Goal: Transaction & Acquisition: Book appointment/travel/reservation

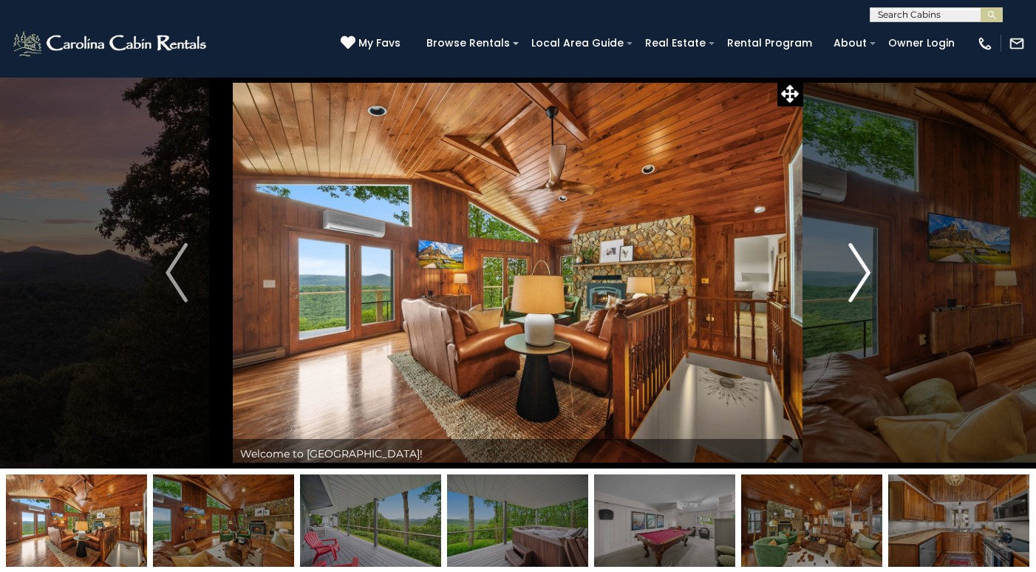
click at [863, 272] on img "Next" at bounding box center [860, 272] width 22 height 59
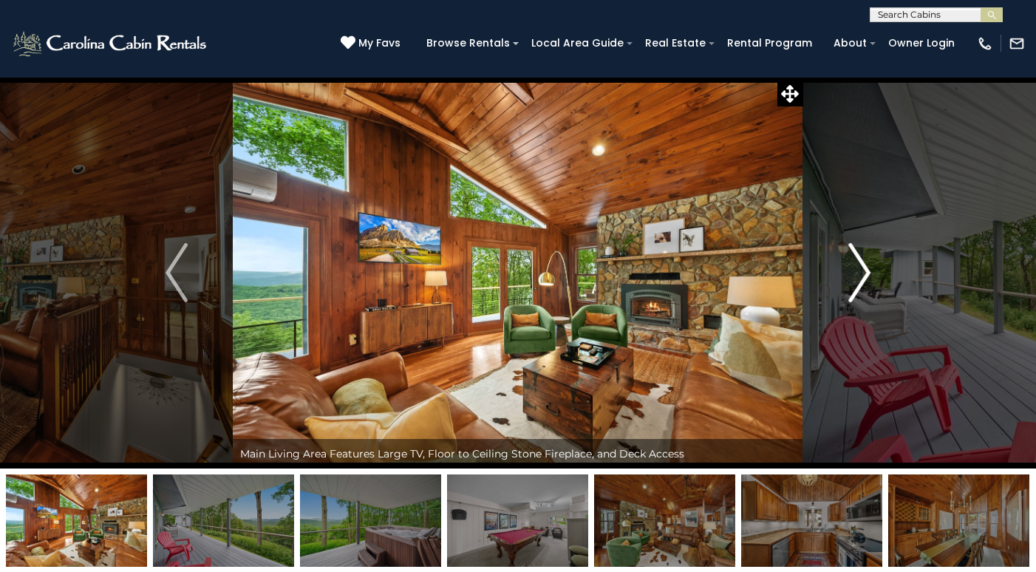
click at [855, 274] on img "Next" at bounding box center [860, 272] width 22 height 59
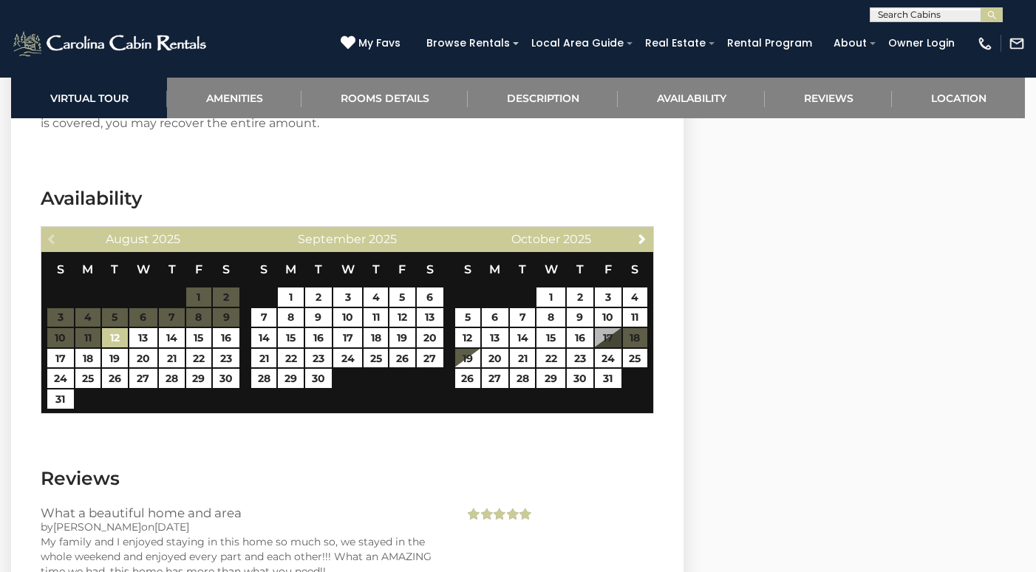
scroll to position [2965, 0]
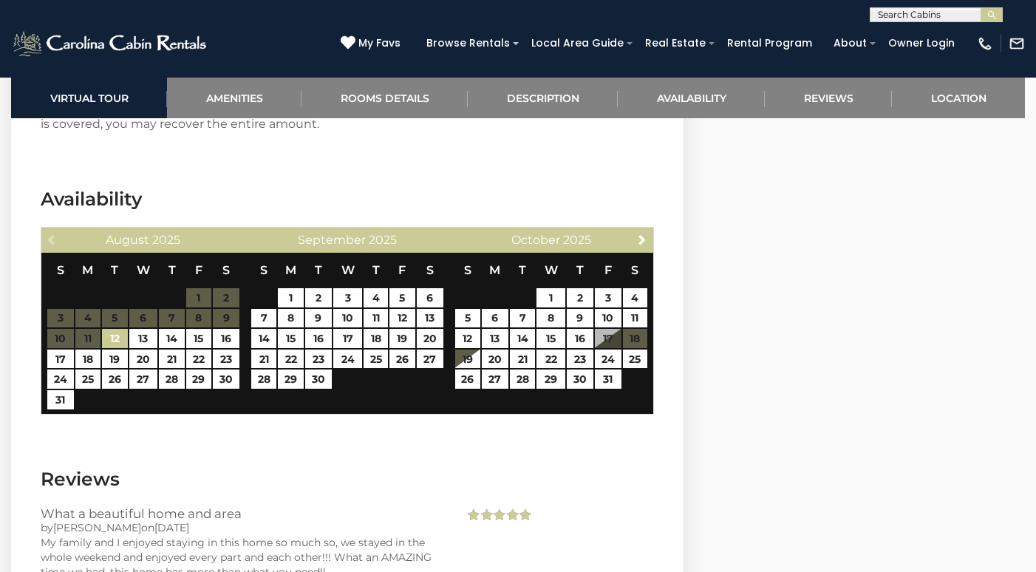
click at [606, 339] on table "S M T W T F S 1 2 3 4 5 6 7 8 9 10 11 12 13 14 15 16 17 18 19 20 21 22 23 24 25…" at bounding box center [552, 329] width 194 height 152
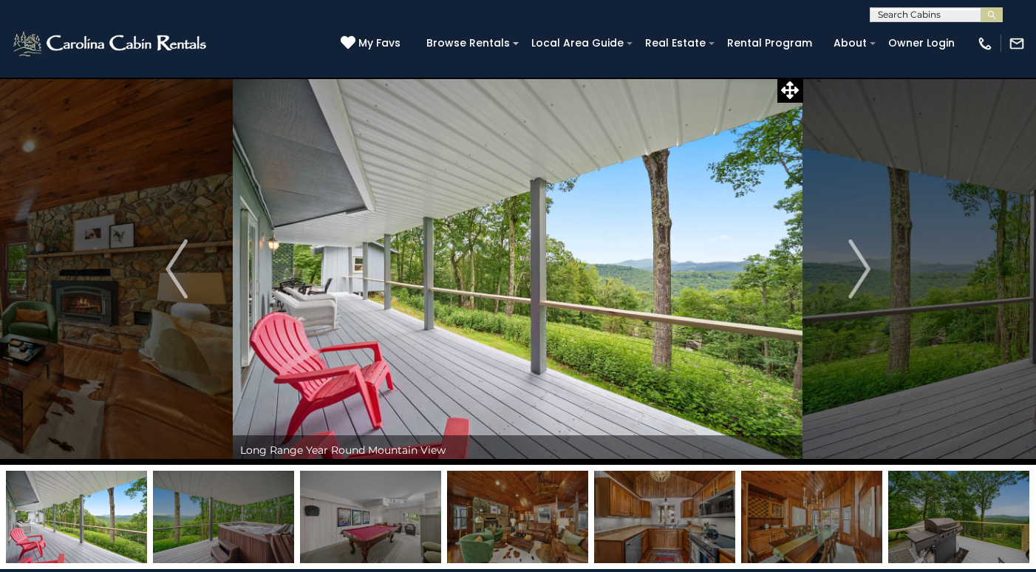
scroll to position [4, 0]
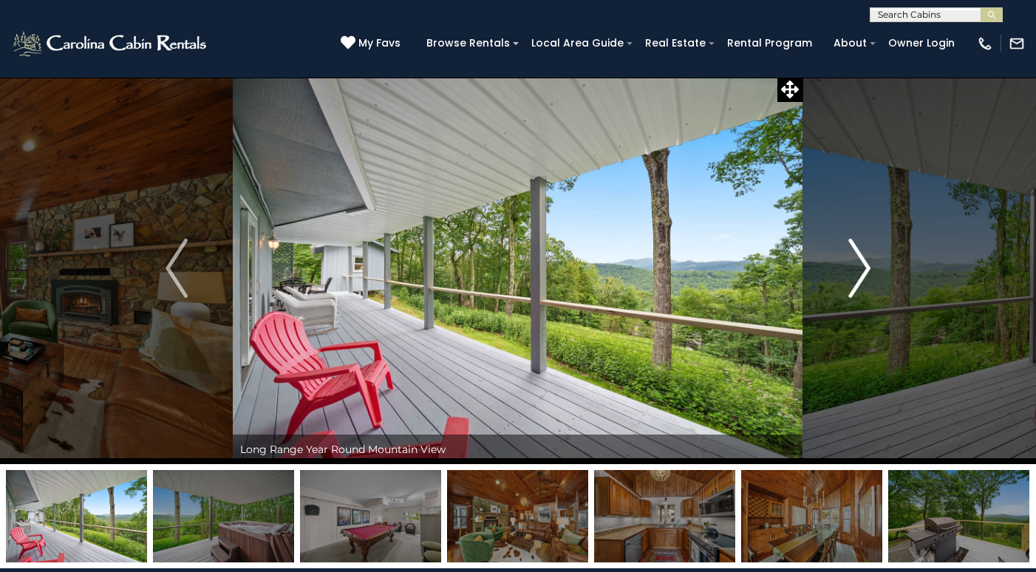
click at [849, 268] on img "Next" at bounding box center [860, 268] width 22 height 59
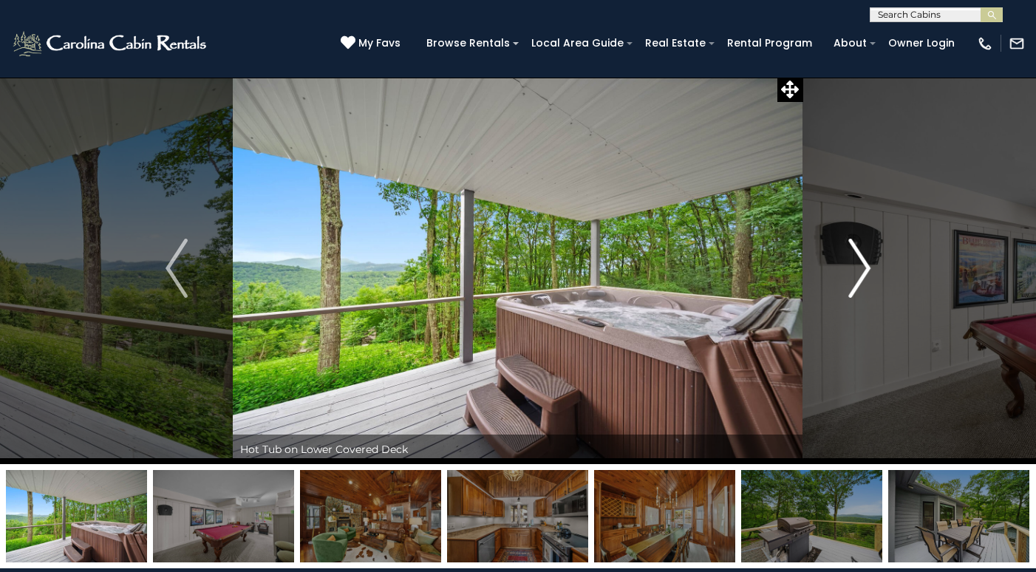
click at [863, 277] on img "Next" at bounding box center [860, 268] width 22 height 59
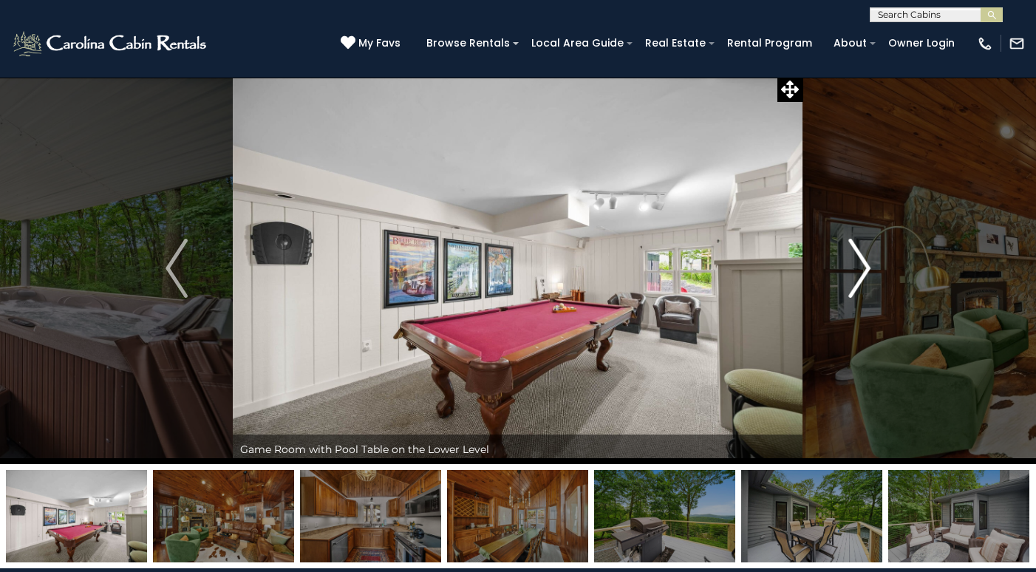
click at [862, 277] on img "Next" at bounding box center [860, 268] width 22 height 59
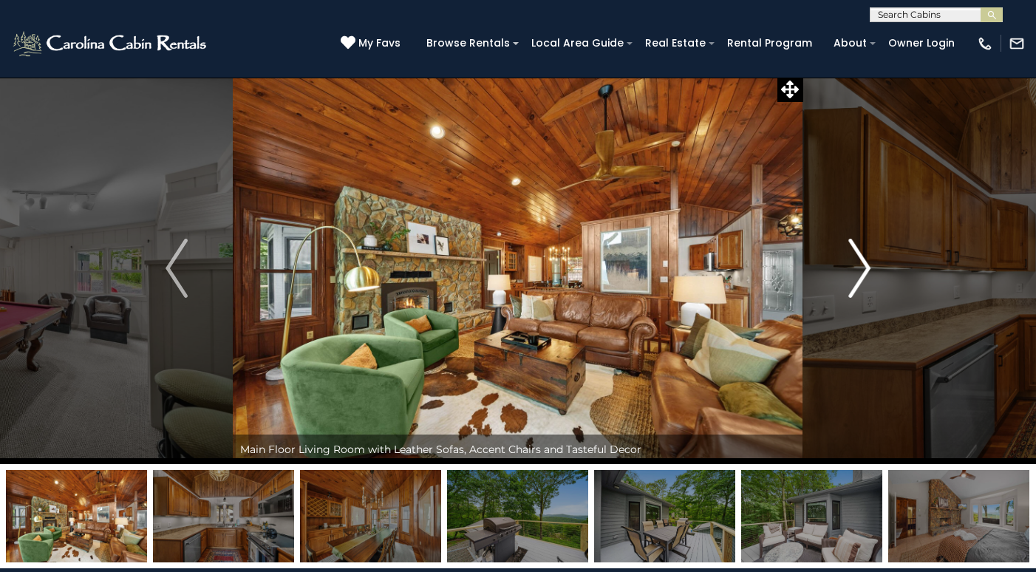
click at [862, 277] on img "Next" at bounding box center [860, 268] width 22 height 59
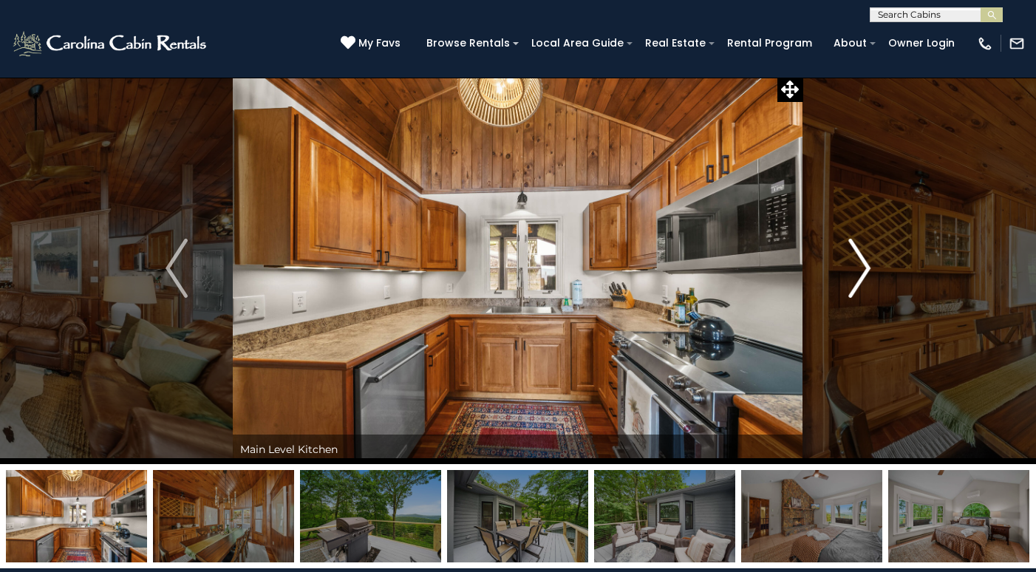
click at [862, 277] on img "Next" at bounding box center [860, 268] width 22 height 59
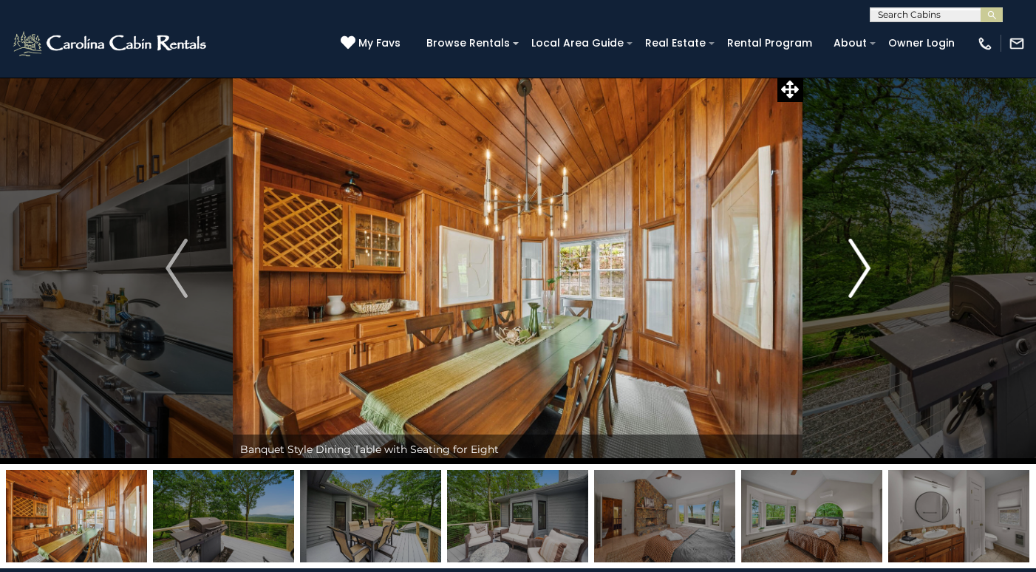
click at [862, 277] on img "Next" at bounding box center [860, 268] width 22 height 59
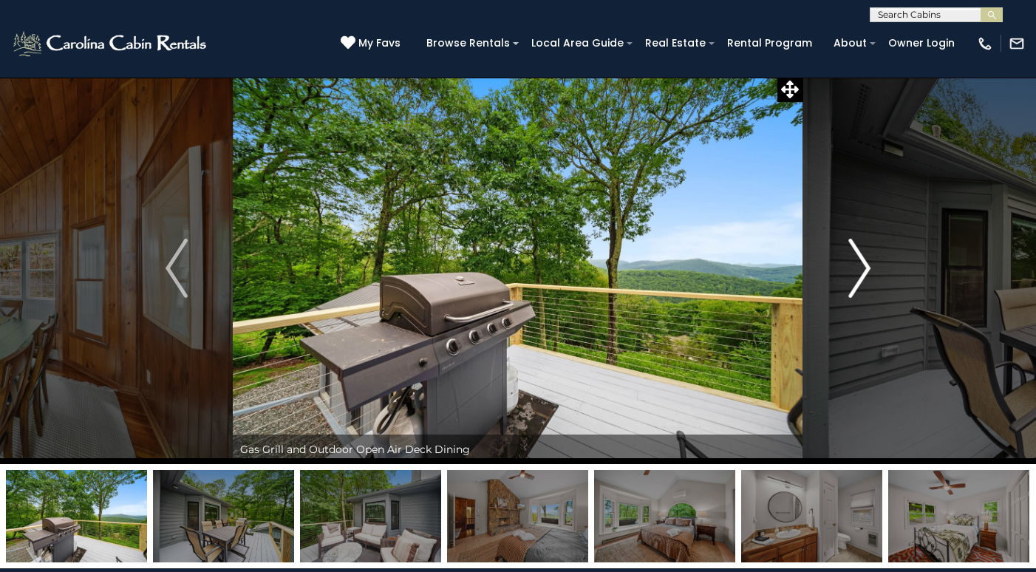
click at [862, 279] on img "Next" at bounding box center [860, 268] width 22 height 59
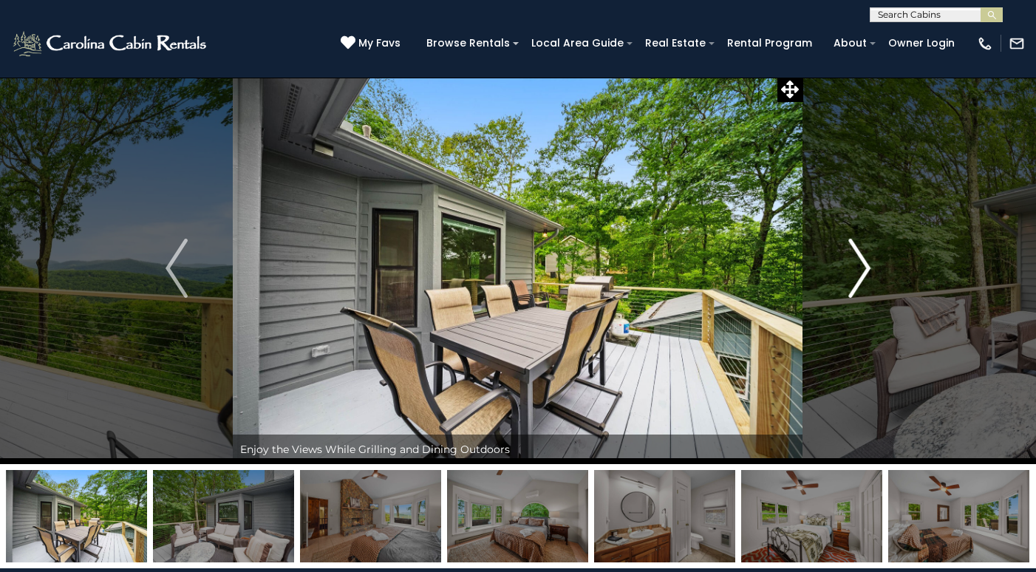
click at [861, 279] on img "Next" at bounding box center [860, 268] width 22 height 59
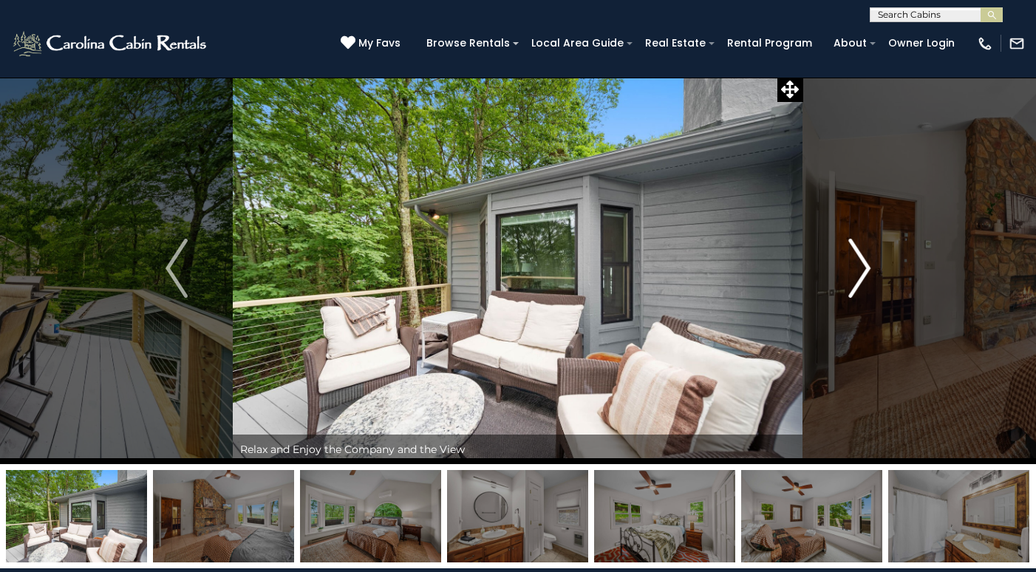
click at [861, 279] on img "Next" at bounding box center [860, 268] width 22 height 59
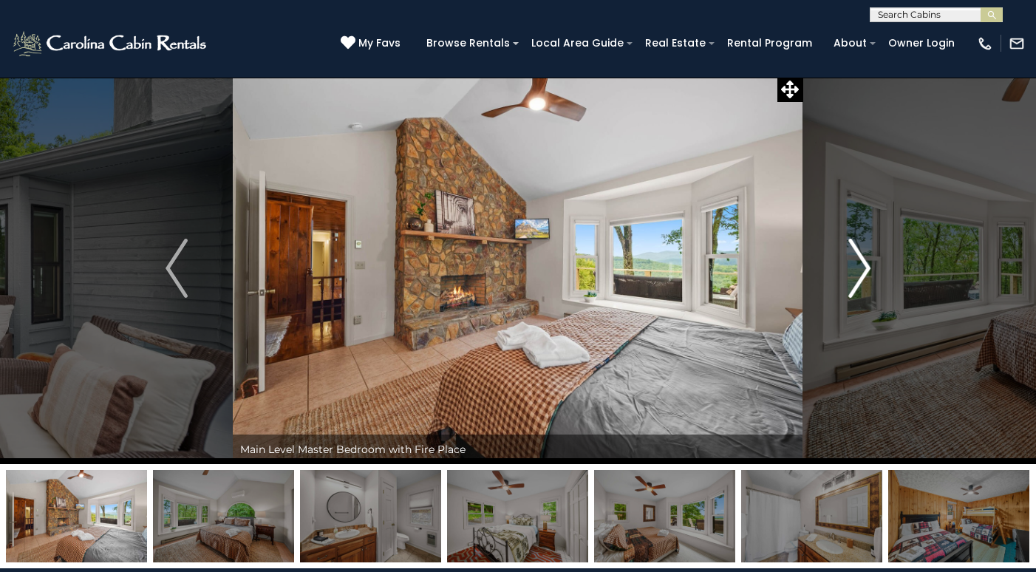
click at [854, 284] on img "Next" at bounding box center [860, 268] width 22 height 59
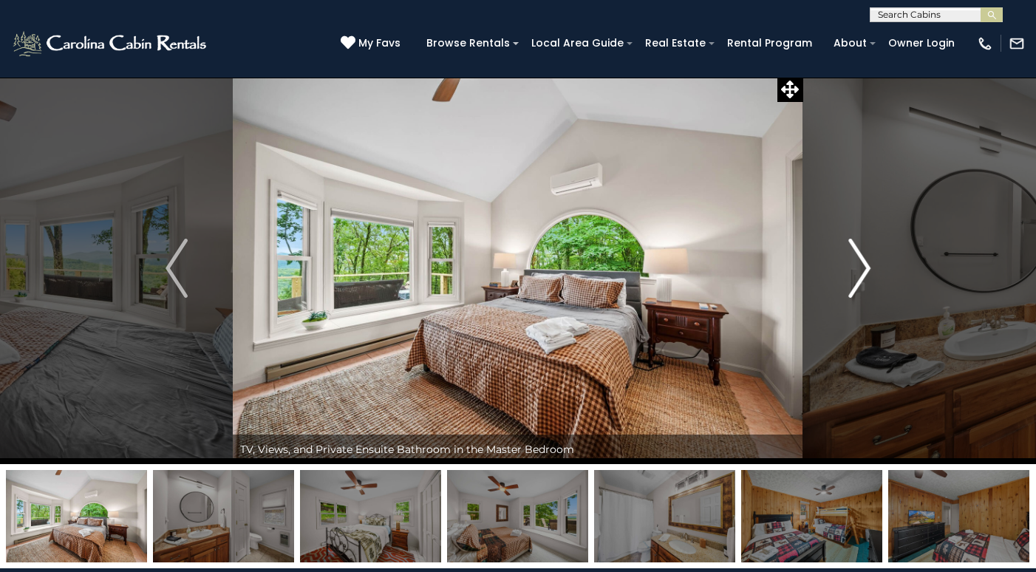
click at [852, 284] on img "Next" at bounding box center [860, 268] width 22 height 59
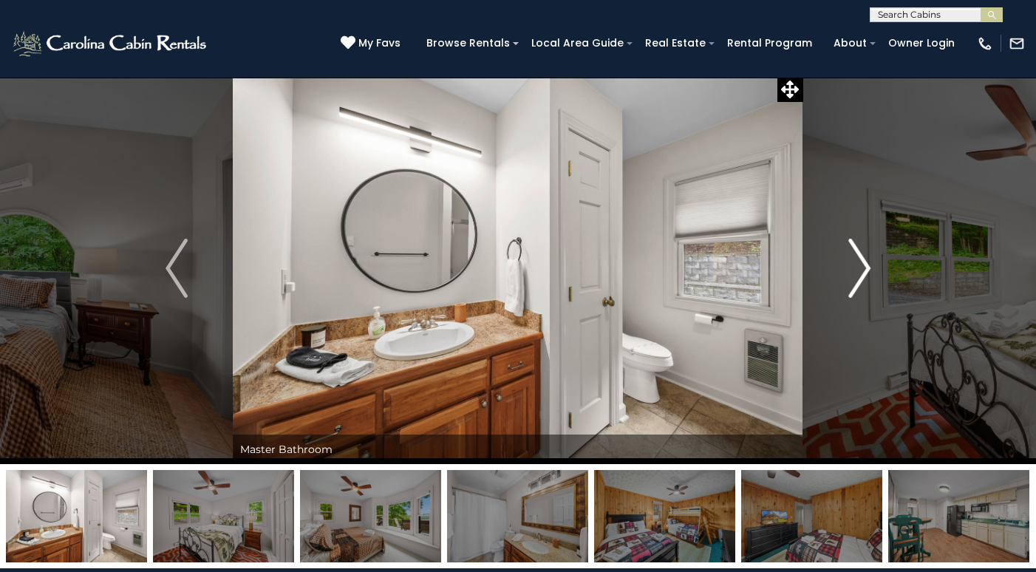
click at [853, 284] on img "Next" at bounding box center [860, 268] width 22 height 59
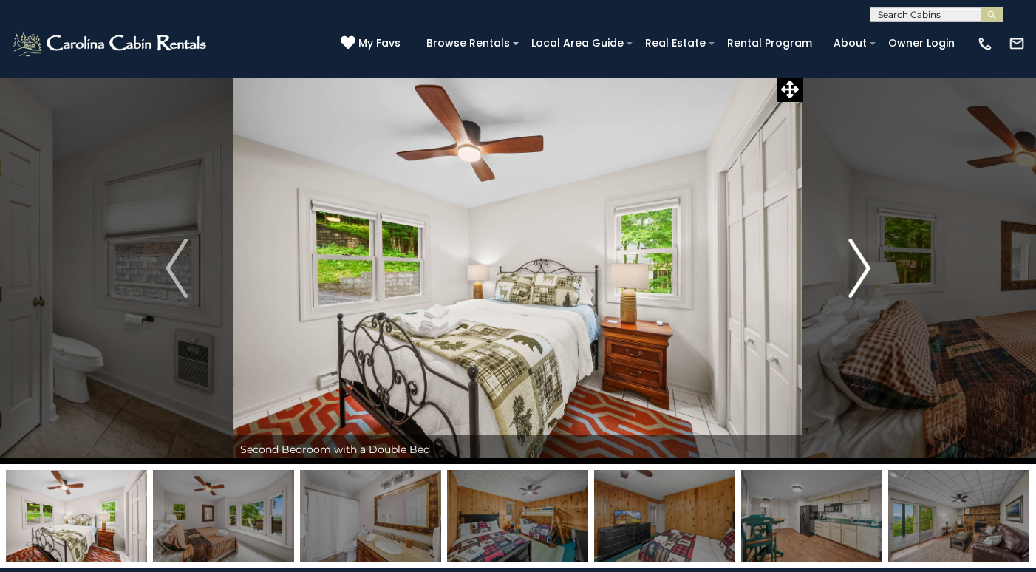
click at [853, 285] on img "Next" at bounding box center [860, 268] width 22 height 59
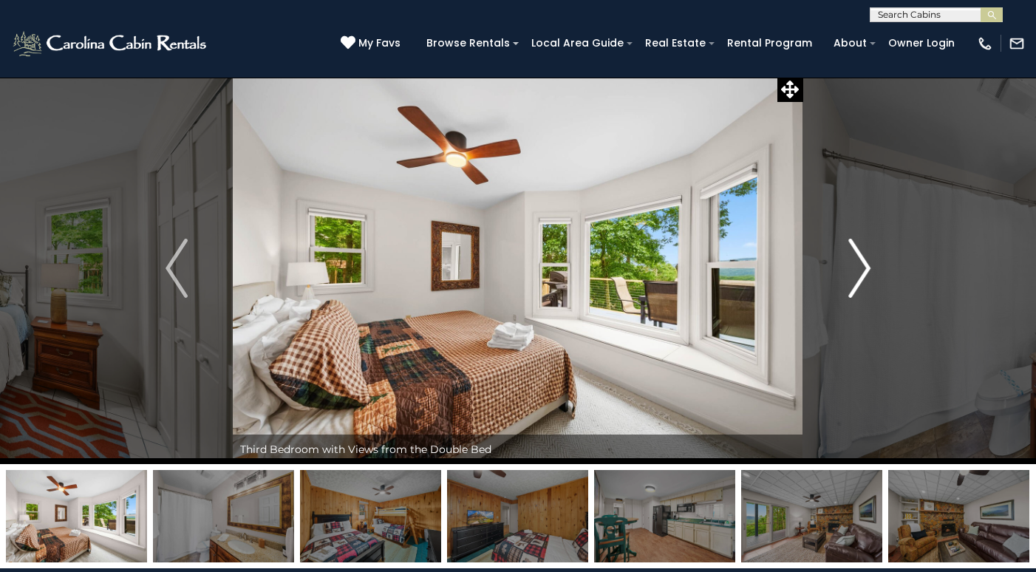
click at [853, 285] on img "Next" at bounding box center [860, 268] width 22 height 59
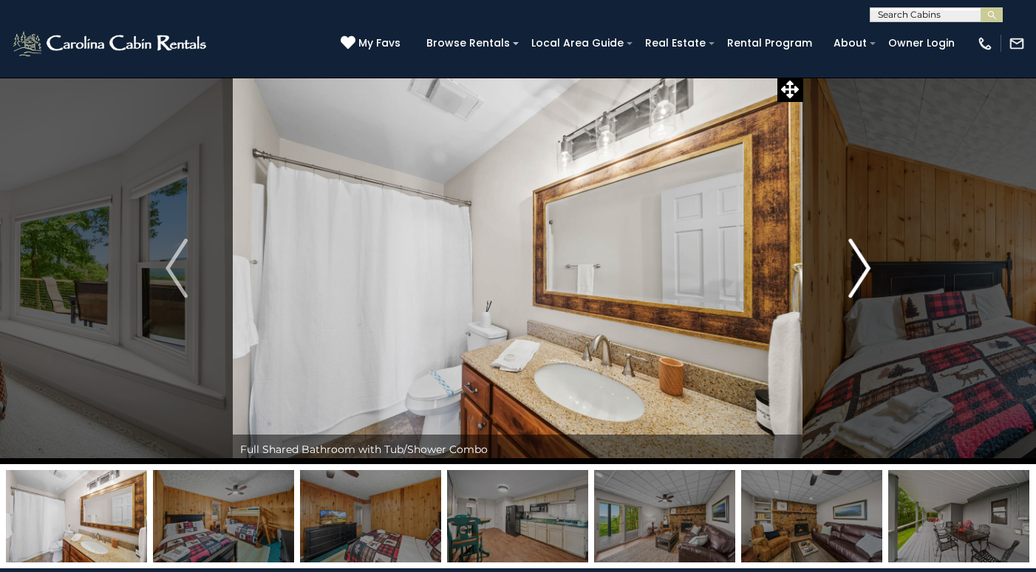
click at [852, 285] on img "Next" at bounding box center [860, 268] width 22 height 59
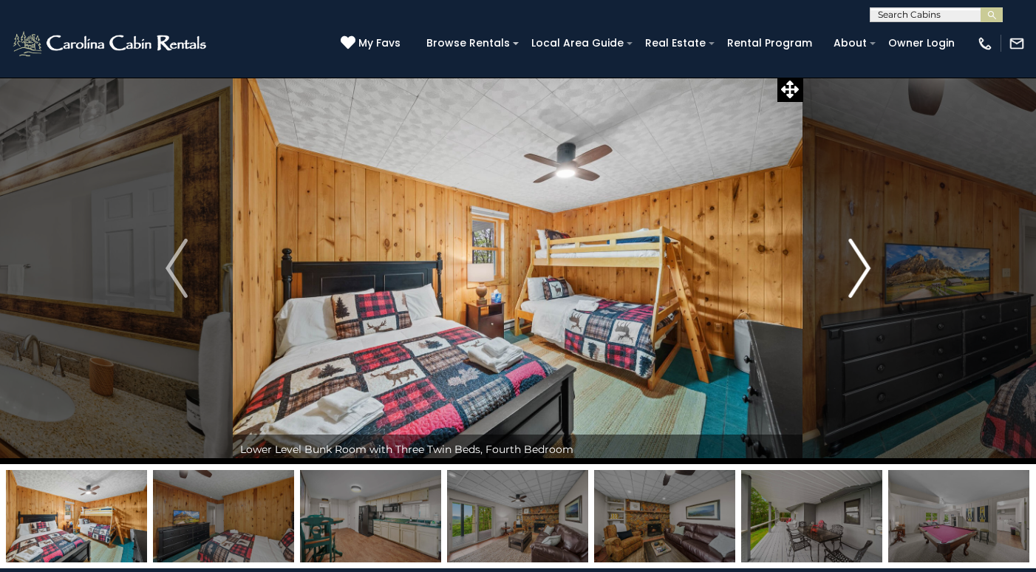
click at [853, 285] on img "Next" at bounding box center [860, 268] width 22 height 59
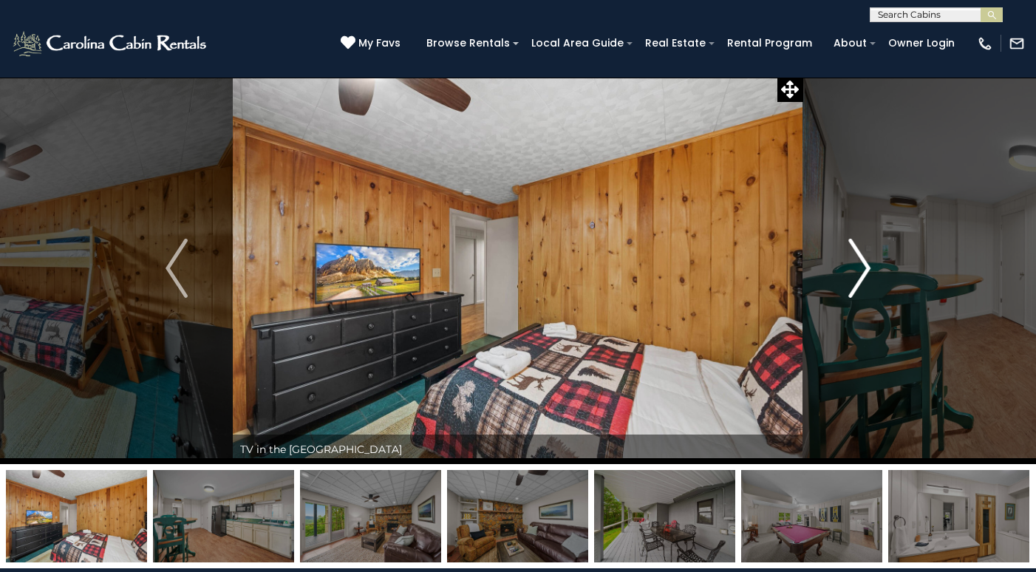
click at [853, 286] on img "Next" at bounding box center [860, 268] width 22 height 59
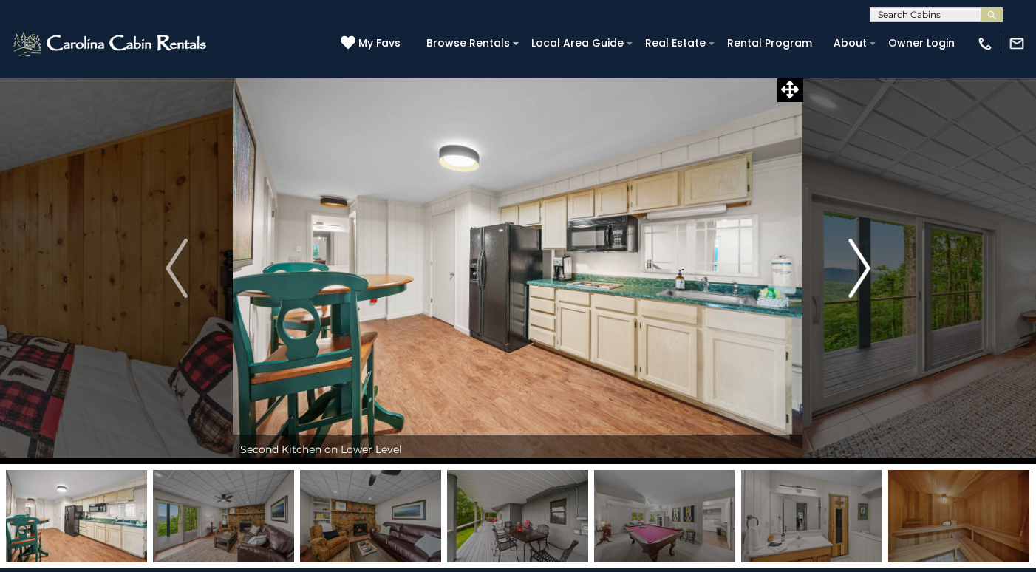
click at [853, 287] on img "Next" at bounding box center [860, 268] width 22 height 59
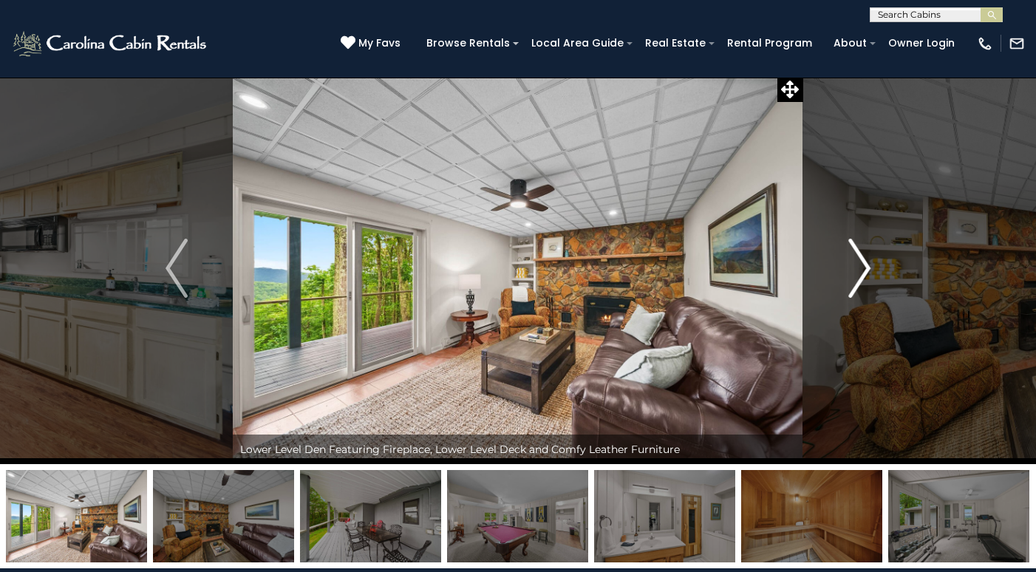
click at [853, 287] on img "Next" at bounding box center [860, 268] width 22 height 59
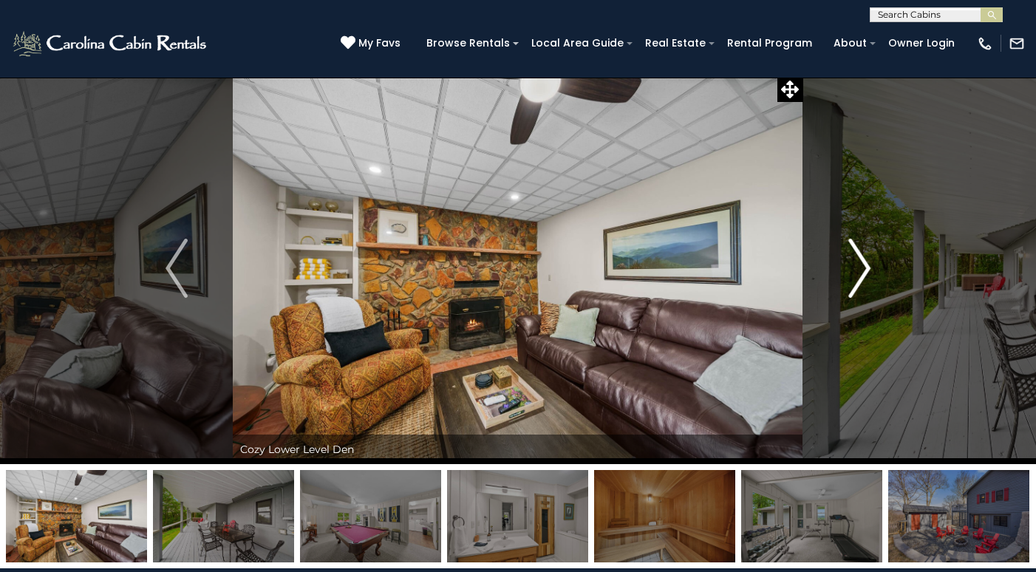
click at [853, 287] on img "Next" at bounding box center [860, 268] width 22 height 59
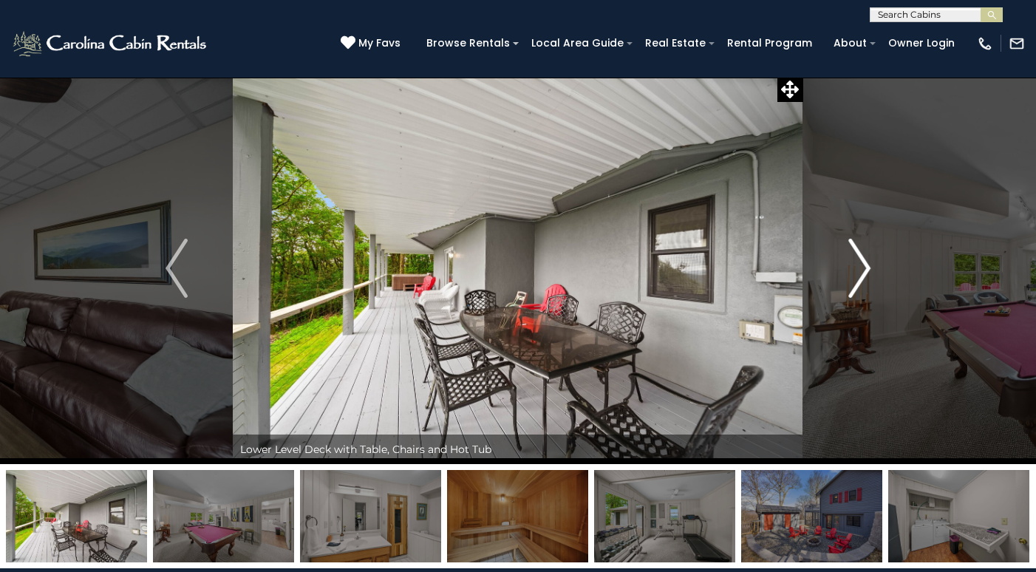
click at [853, 287] on img "Next" at bounding box center [860, 268] width 22 height 59
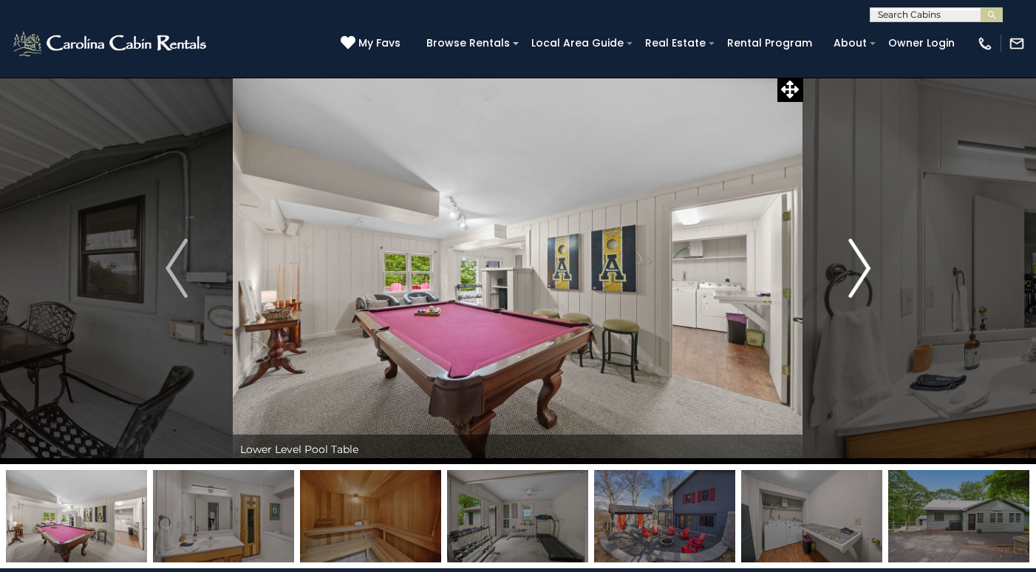
click at [853, 287] on img "Next" at bounding box center [860, 268] width 22 height 59
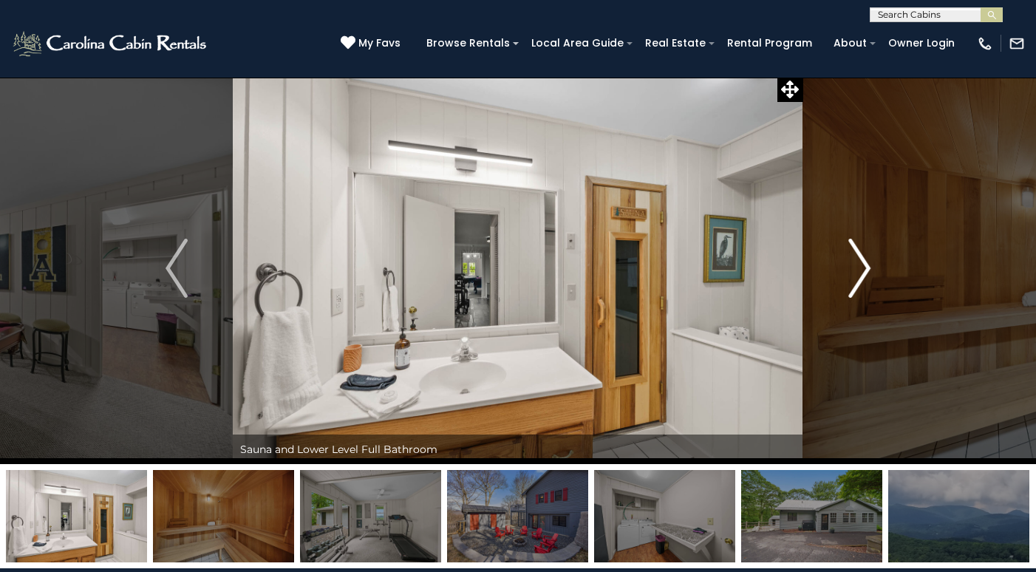
click at [853, 287] on img "Next" at bounding box center [860, 268] width 22 height 59
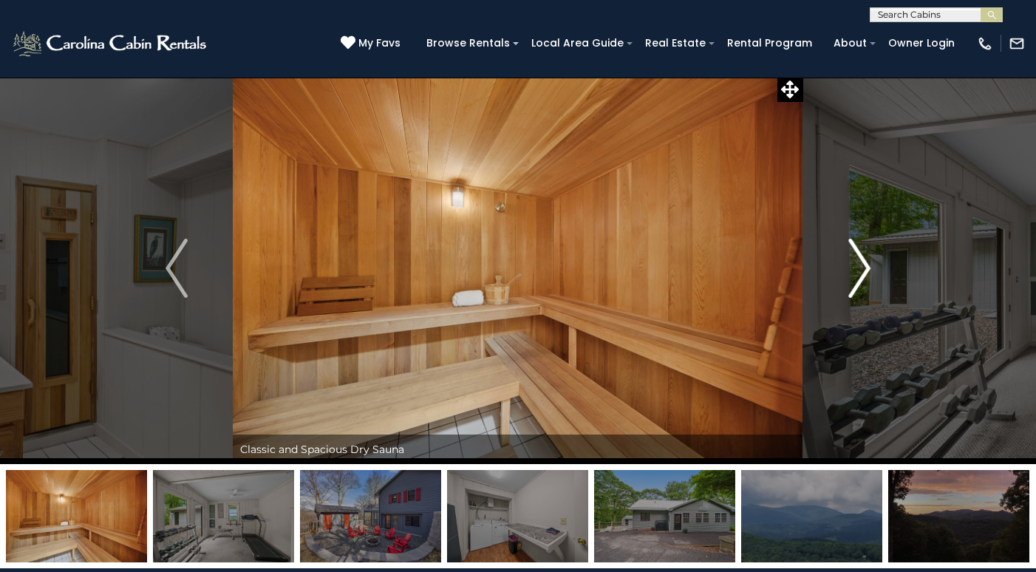
click at [853, 287] on img "Next" at bounding box center [860, 268] width 22 height 59
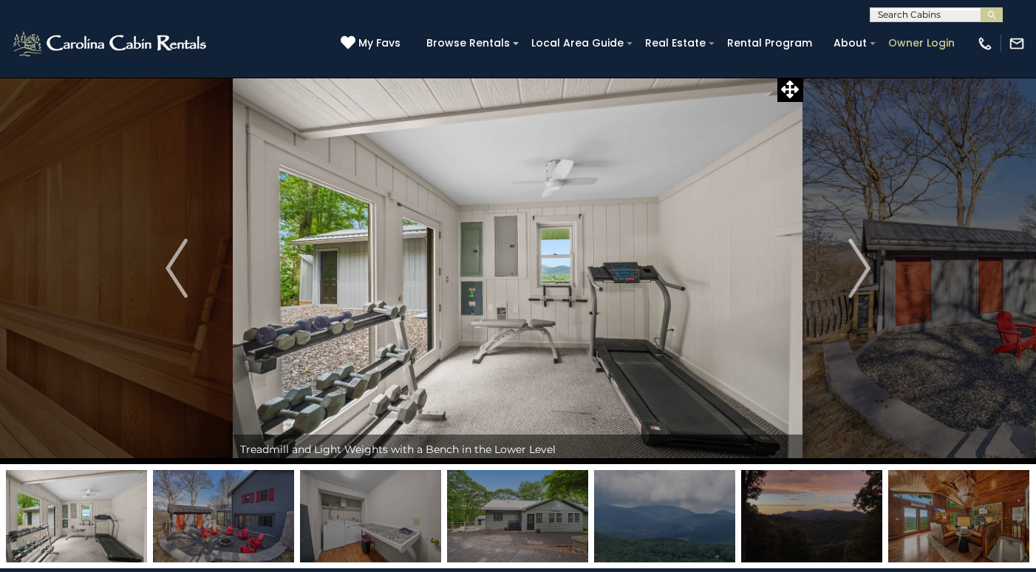
click at [915, 38] on link "Owner Login" at bounding box center [921, 43] width 81 height 23
click at [861, 280] on img "Next" at bounding box center [860, 268] width 22 height 59
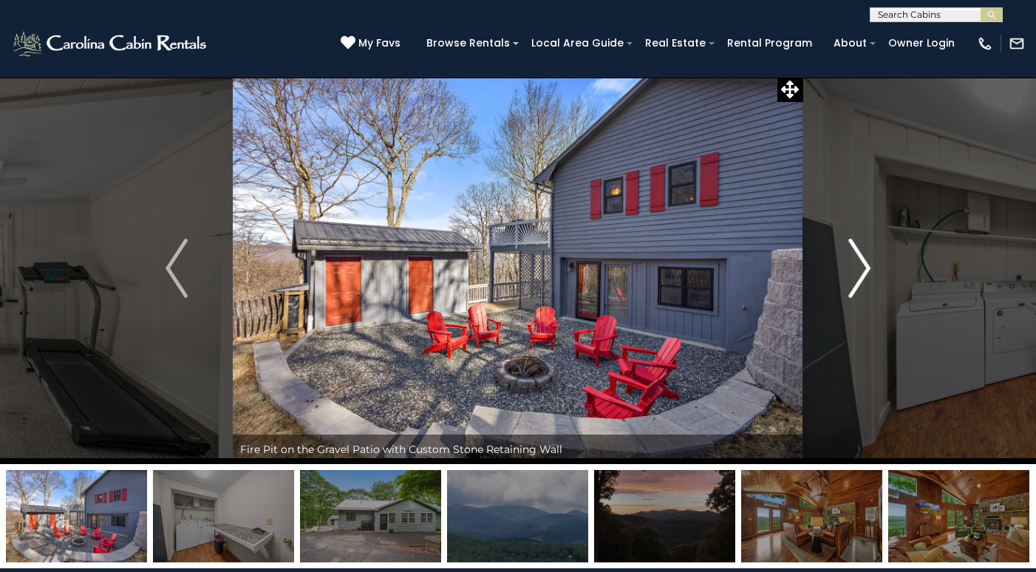
click at [861, 279] on img "Next" at bounding box center [860, 268] width 22 height 59
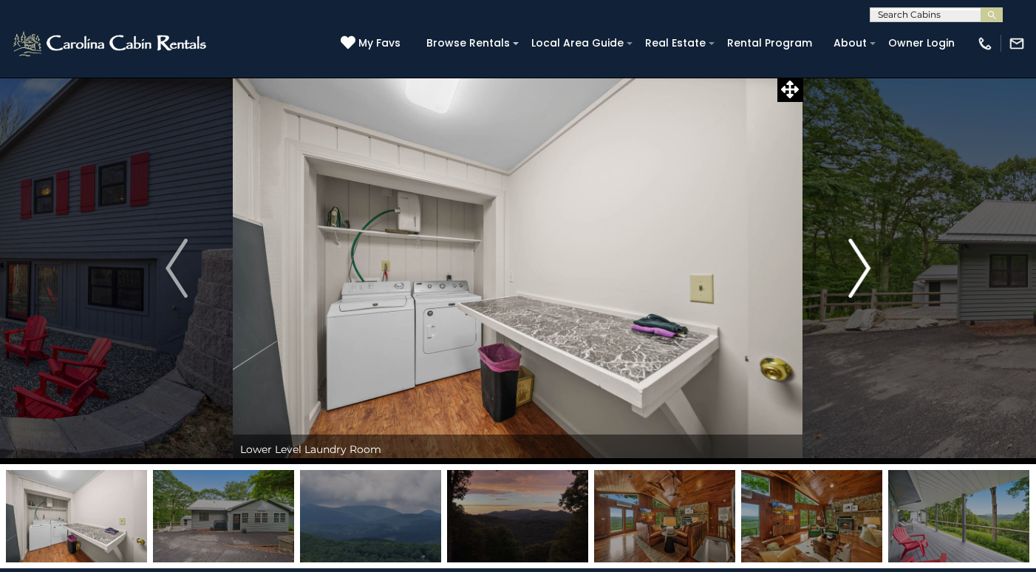
click at [861, 279] on img "Next" at bounding box center [860, 268] width 22 height 59
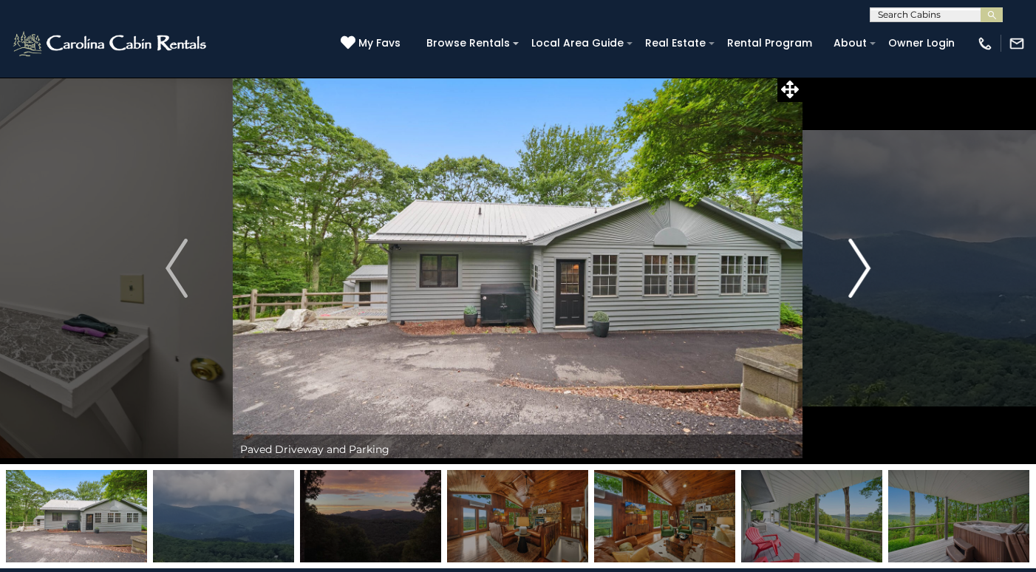
click at [861, 279] on img "Next" at bounding box center [860, 268] width 22 height 59
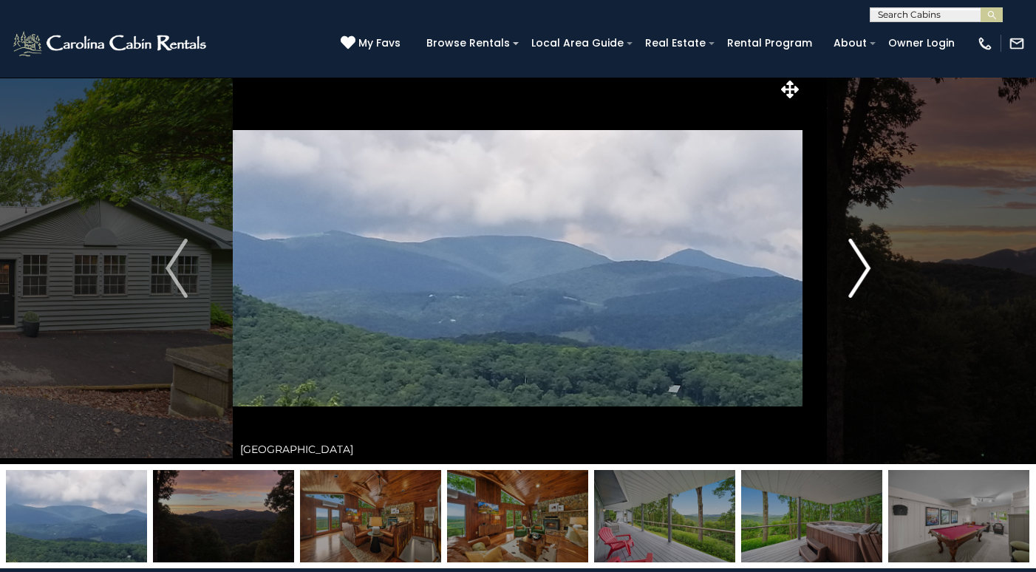
click at [861, 279] on img "Next" at bounding box center [860, 268] width 22 height 59
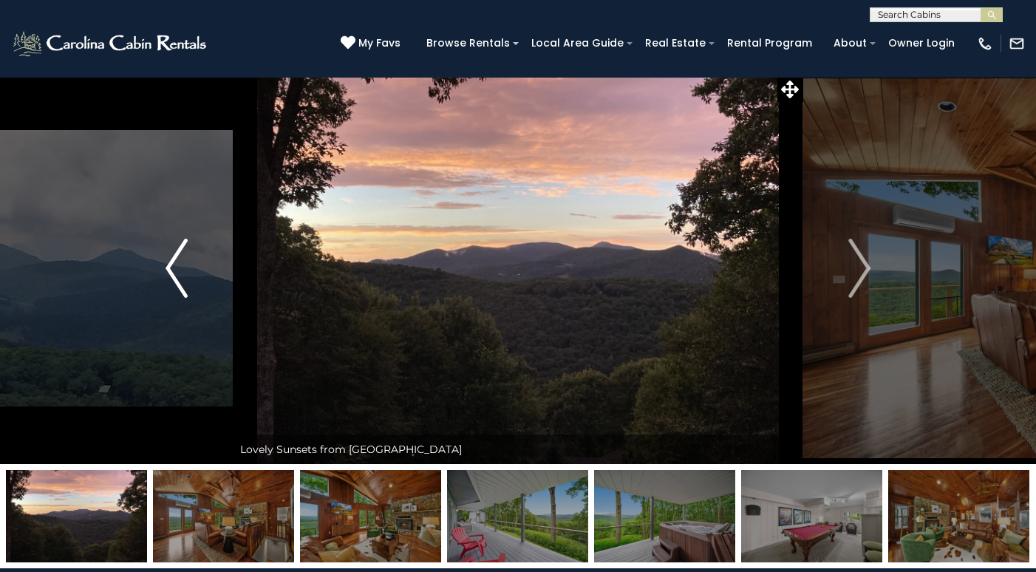
click at [179, 288] on img "Previous" at bounding box center [177, 268] width 22 height 59
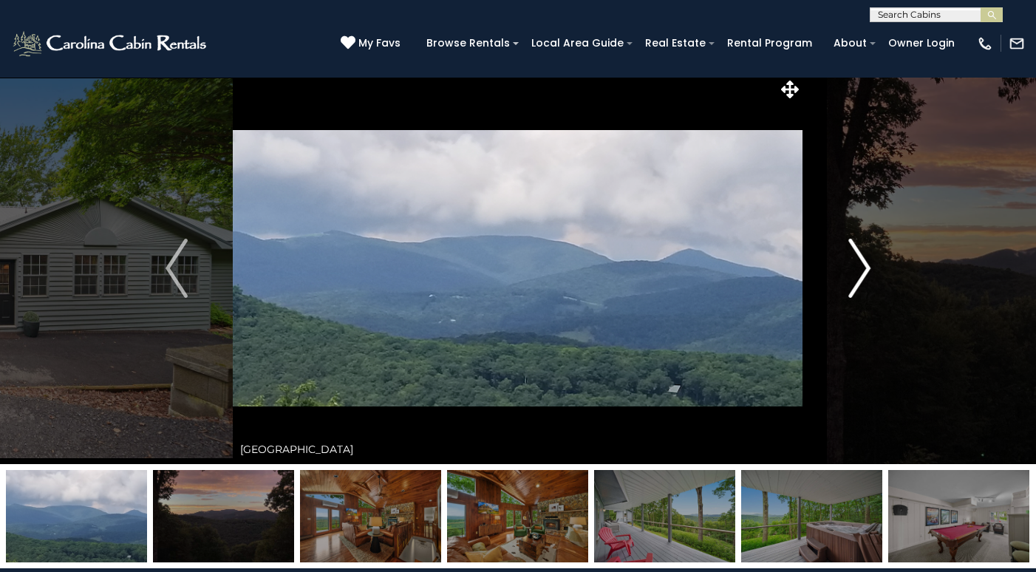
click at [865, 271] on img "Next" at bounding box center [860, 268] width 22 height 59
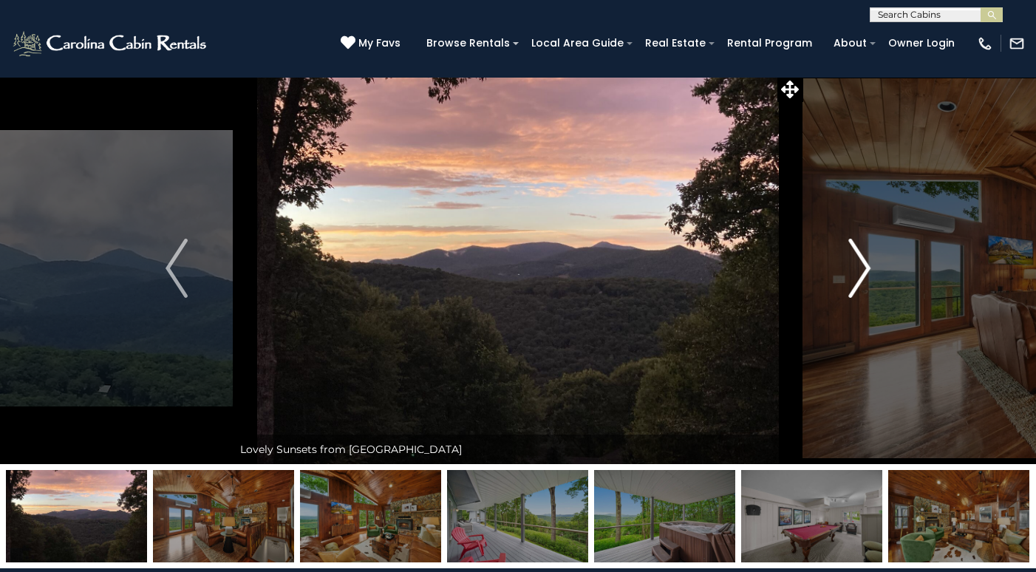
click at [865, 273] on img "Next" at bounding box center [860, 268] width 22 height 59
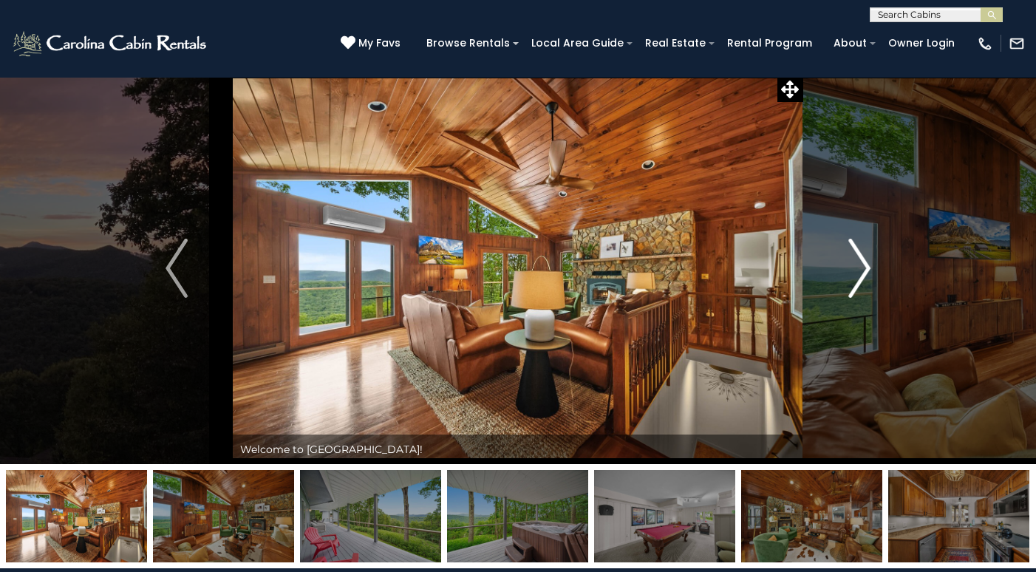
click at [865, 273] on img "Next" at bounding box center [860, 268] width 22 height 59
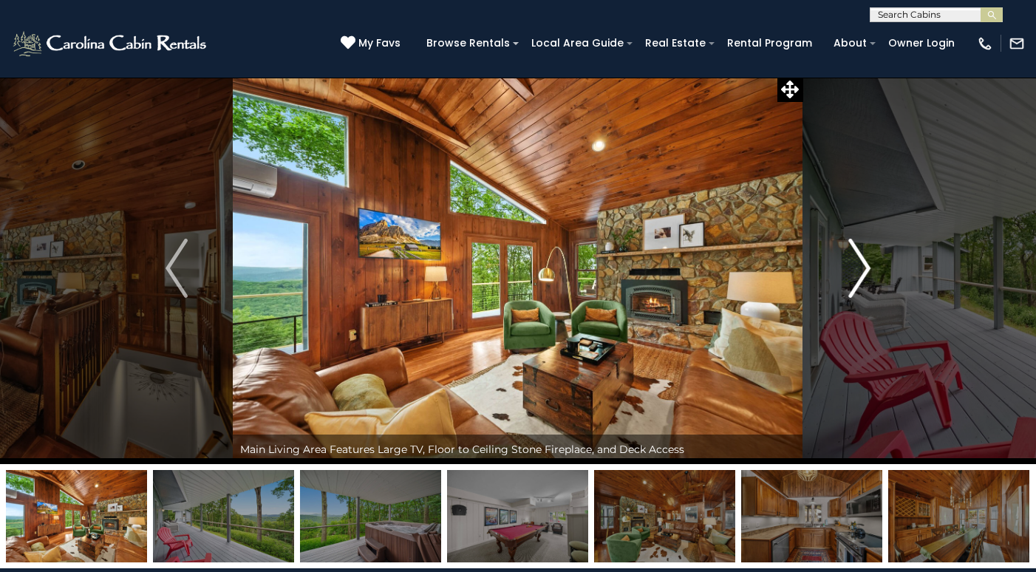
click at [865, 273] on img "Next" at bounding box center [860, 268] width 22 height 59
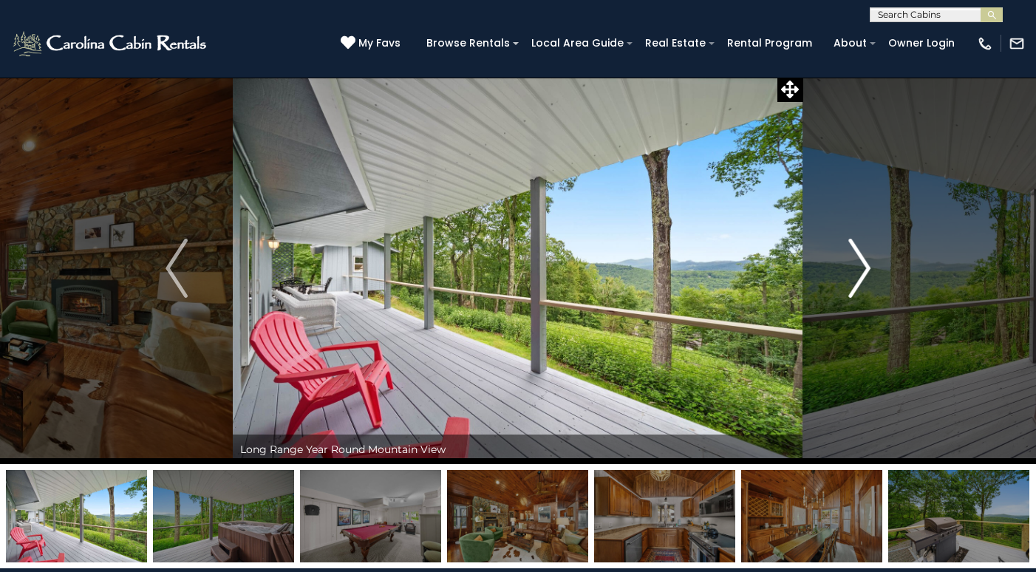
click at [865, 273] on img "Next" at bounding box center [860, 268] width 22 height 59
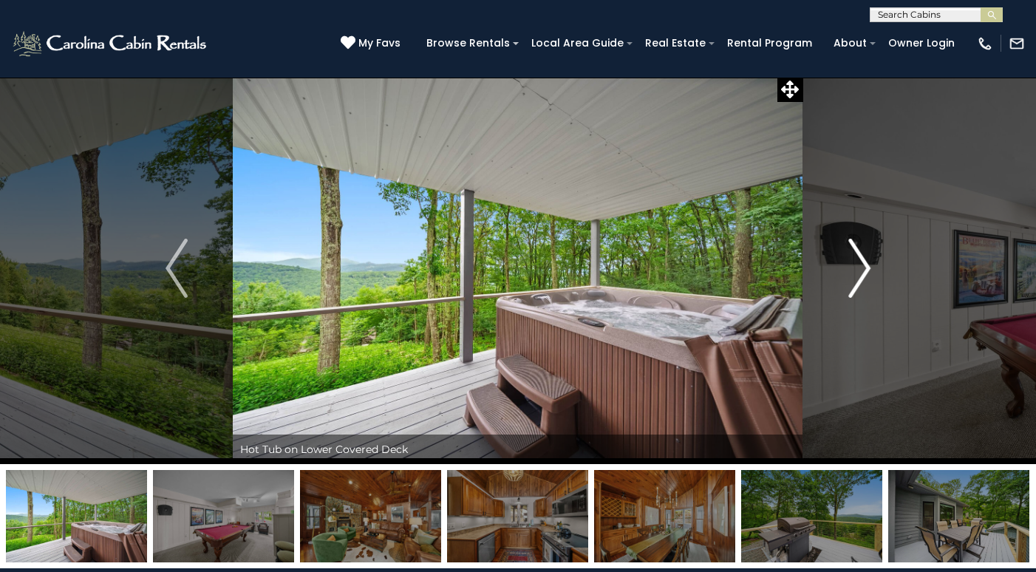
click at [865, 273] on img "Next" at bounding box center [860, 268] width 22 height 59
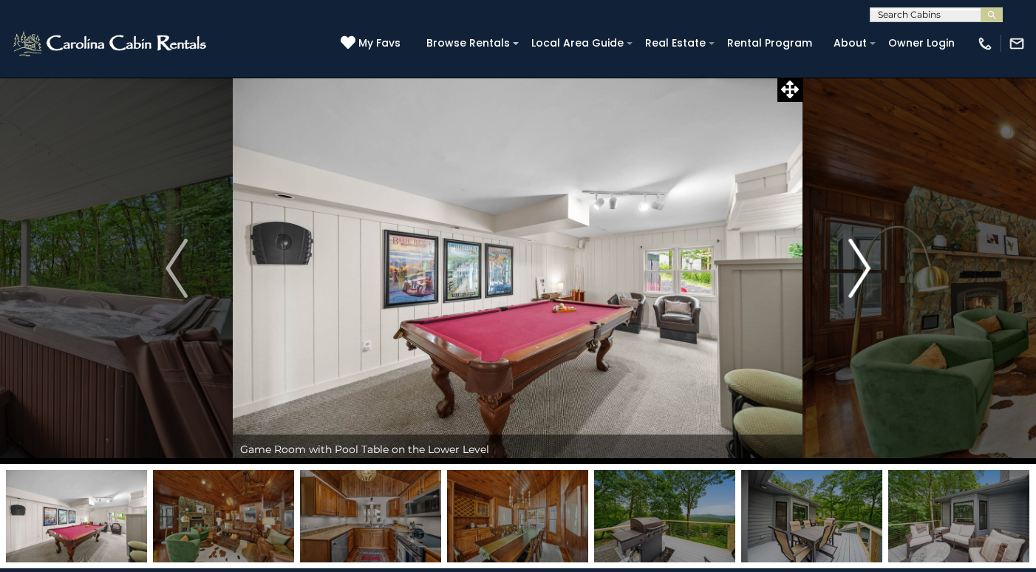
click at [865, 273] on img "Next" at bounding box center [860, 268] width 22 height 59
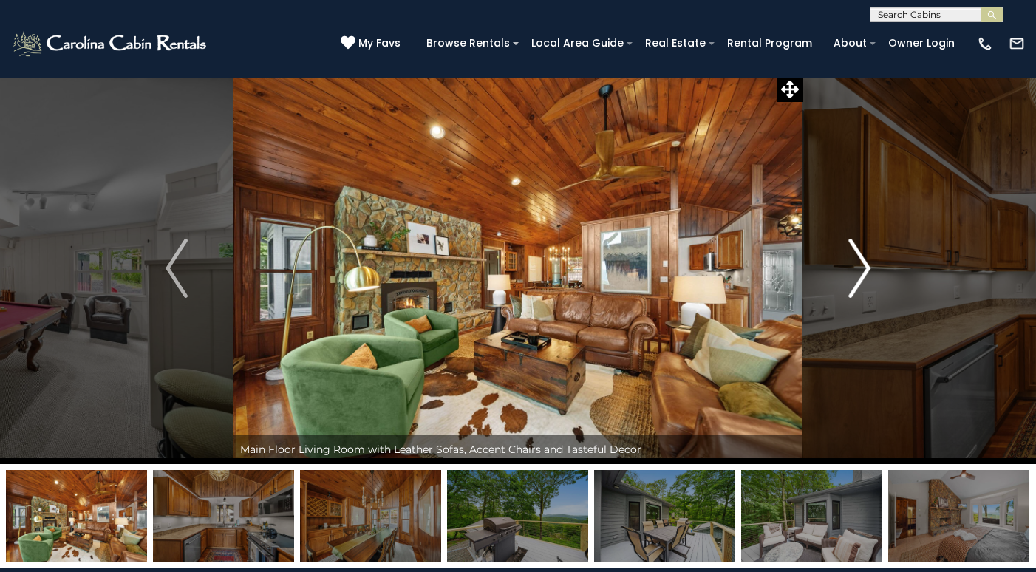
click at [862, 274] on img "Next" at bounding box center [860, 268] width 22 height 59
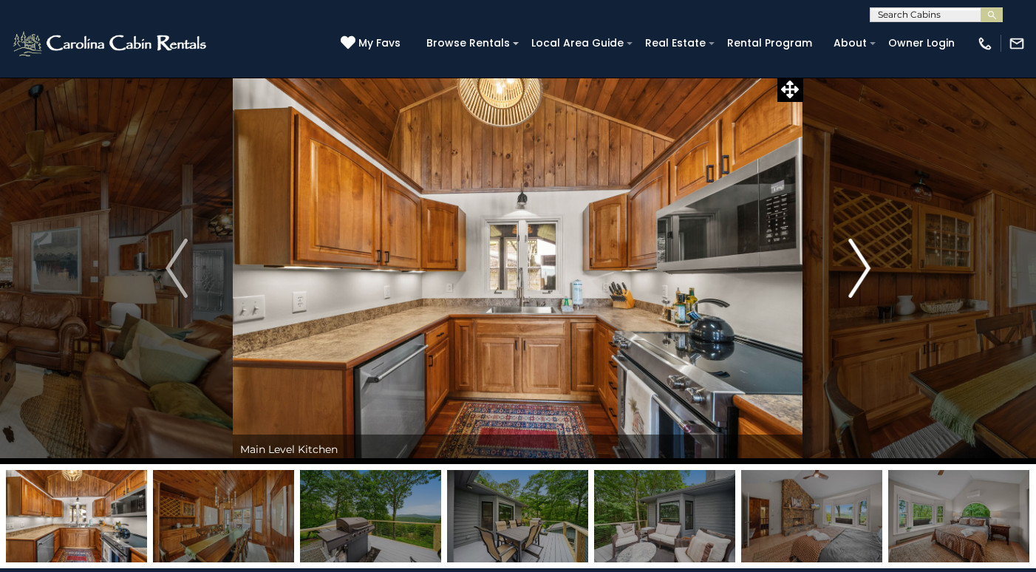
click at [862, 274] on img "Next" at bounding box center [860, 268] width 22 height 59
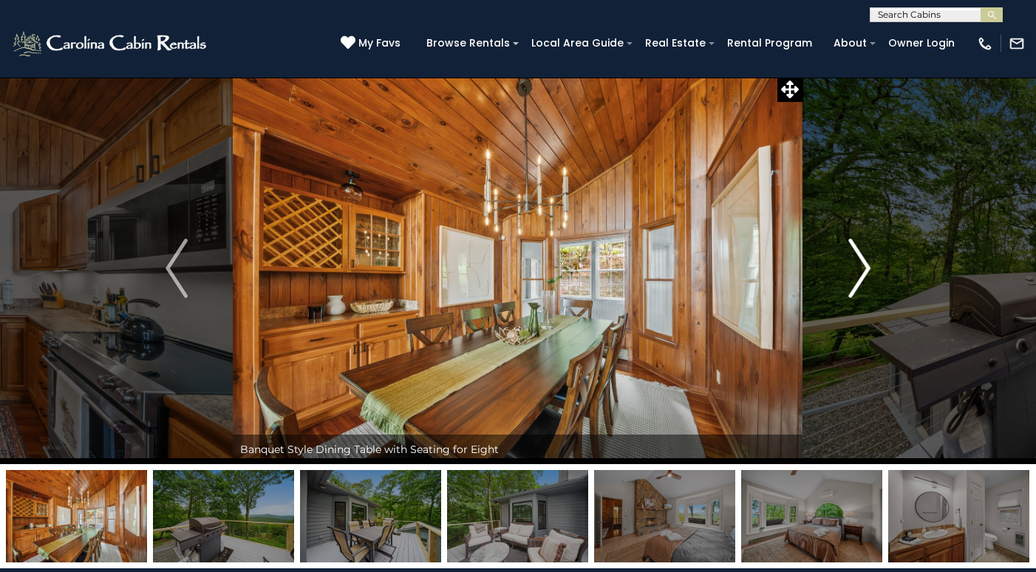
click at [862, 274] on img "Next" at bounding box center [860, 268] width 22 height 59
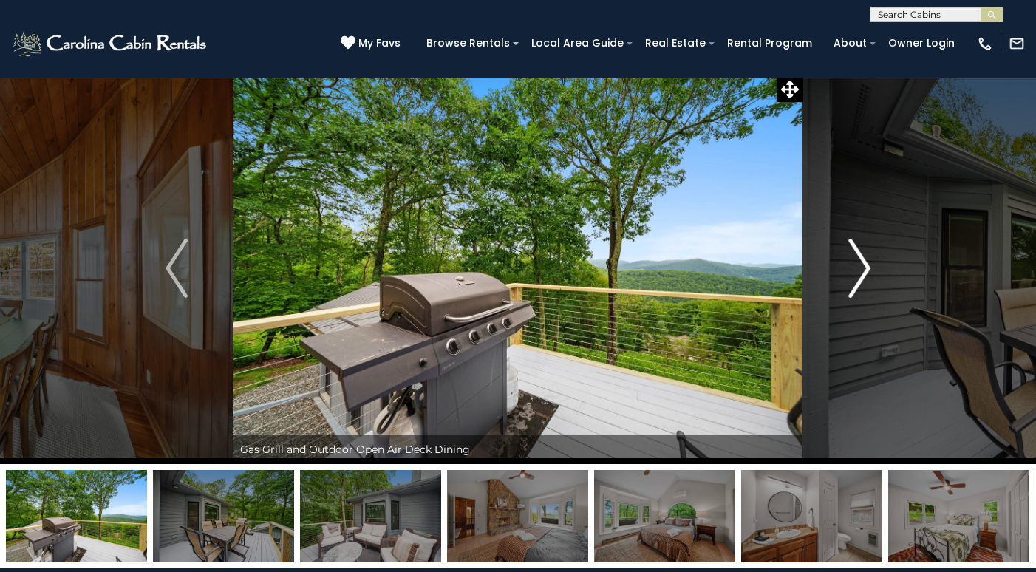
click at [862, 274] on img "Next" at bounding box center [860, 268] width 22 height 59
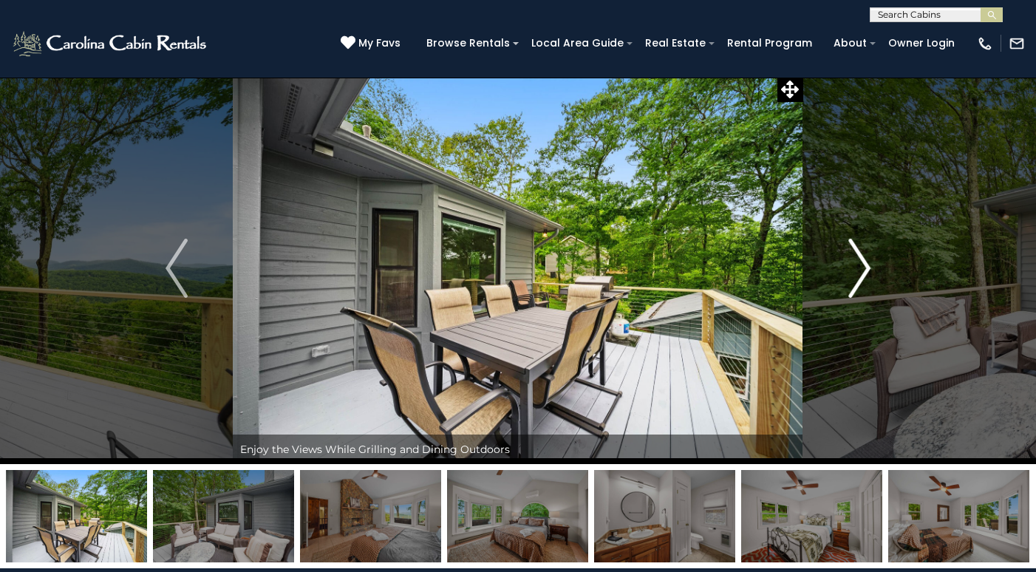
click at [862, 274] on img "Next" at bounding box center [860, 268] width 22 height 59
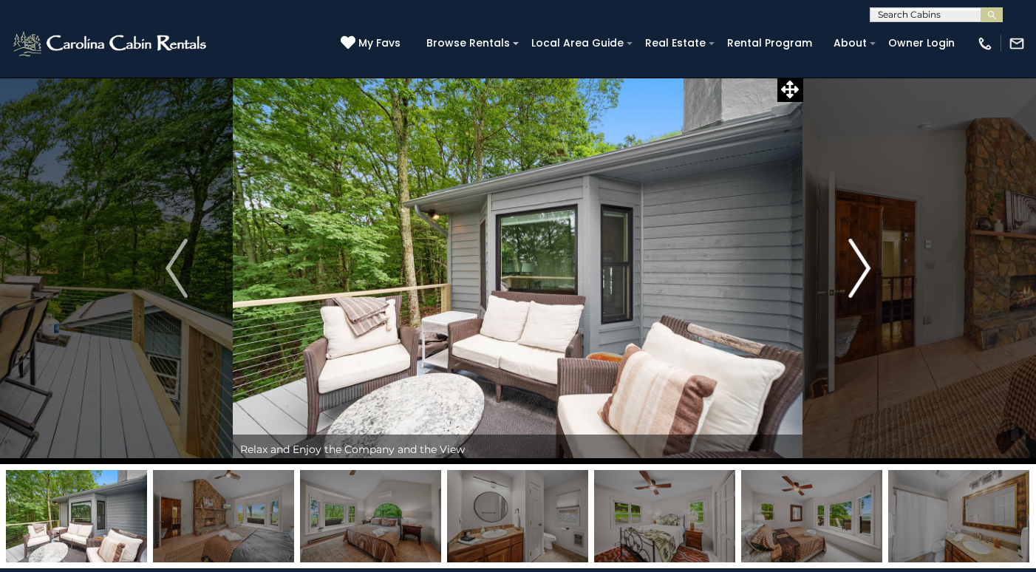
click at [861, 274] on img "Next" at bounding box center [860, 268] width 22 height 59
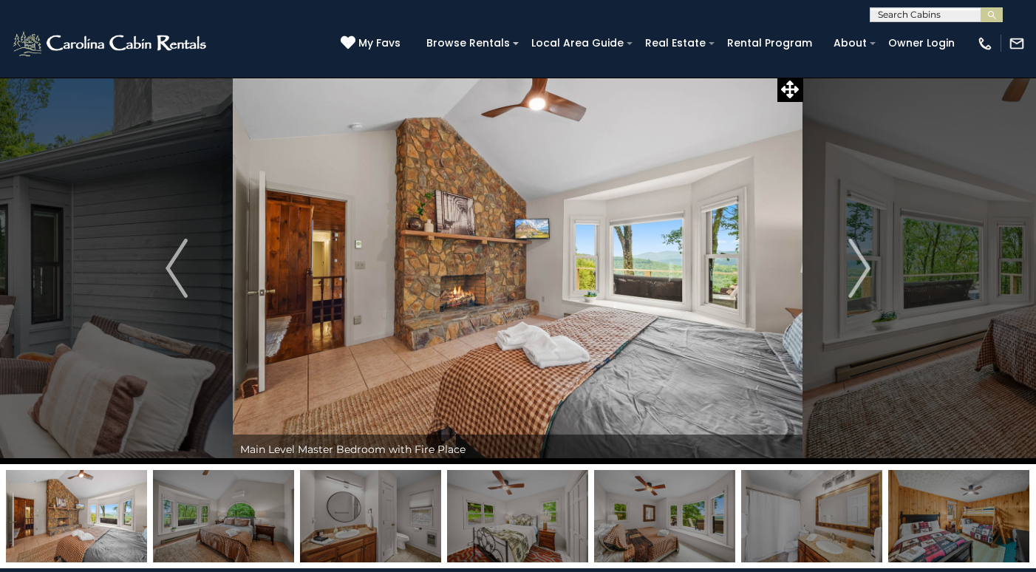
click at [907, 12] on input "text" at bounding box center [935, 17] width 129 height 15
type input "*******"
click at [903, 32] on em "Long Vi" at bounding box center [898, 34] width 40 height 13
click at [991, 15] on img "submit" at bounding box center [992, 15] width 11 height 11
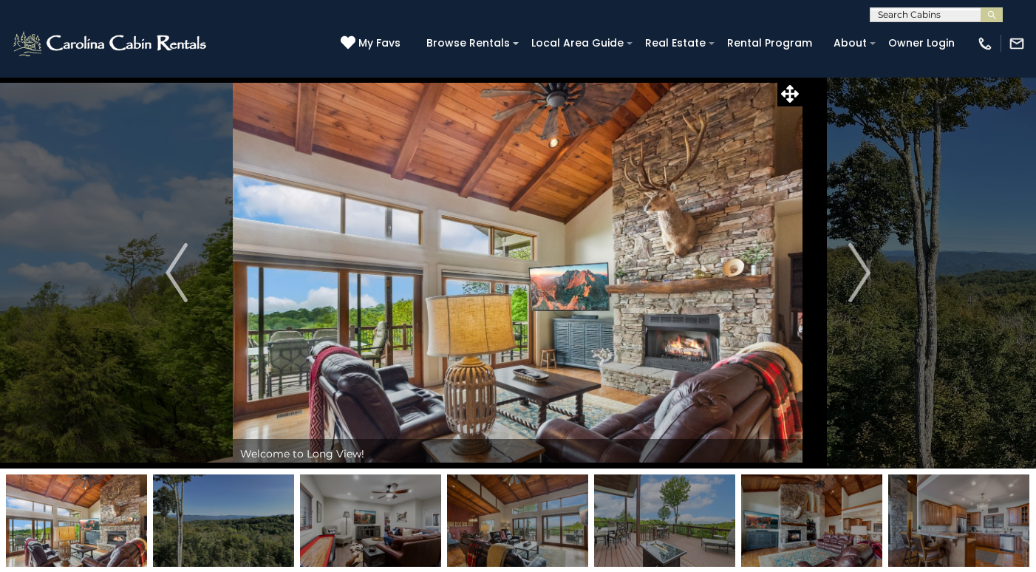
click at [950, 13] on input "text" at bounding box center [935, 17] width 129 height 15
click at [904, 16] on input "**********" at bounding box center [935, 17] width 129 height 15
type input "**********"
click at [1000, 11] on button "submit" at bounding box center [992, 14] width 22 height 15
click at [990, 11] on img "submit" at bounding box center [992, 15] width 11 height 11
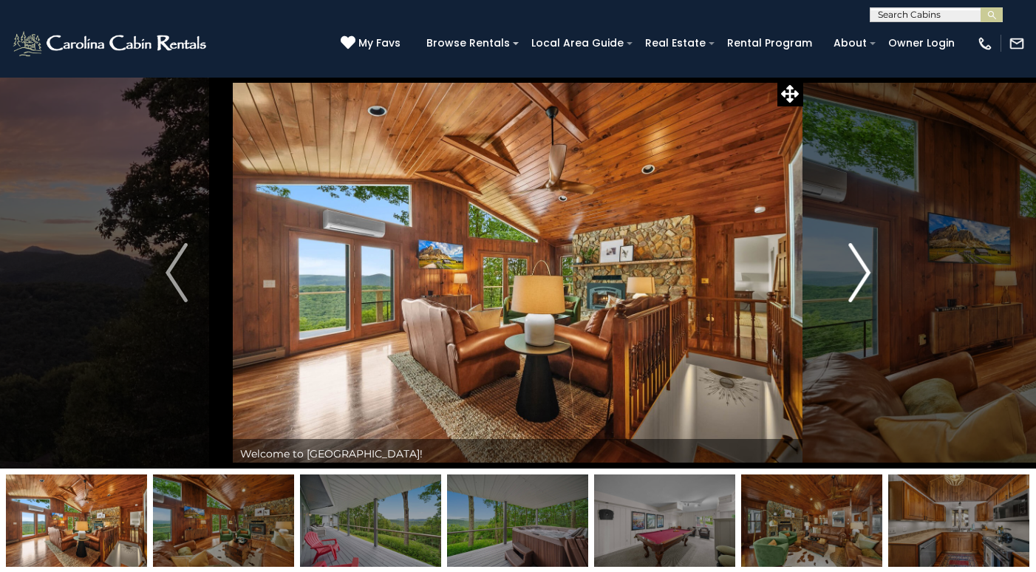
click at [861, 282] on img "Next" at bounding box center [860, 272] width 22 height 59
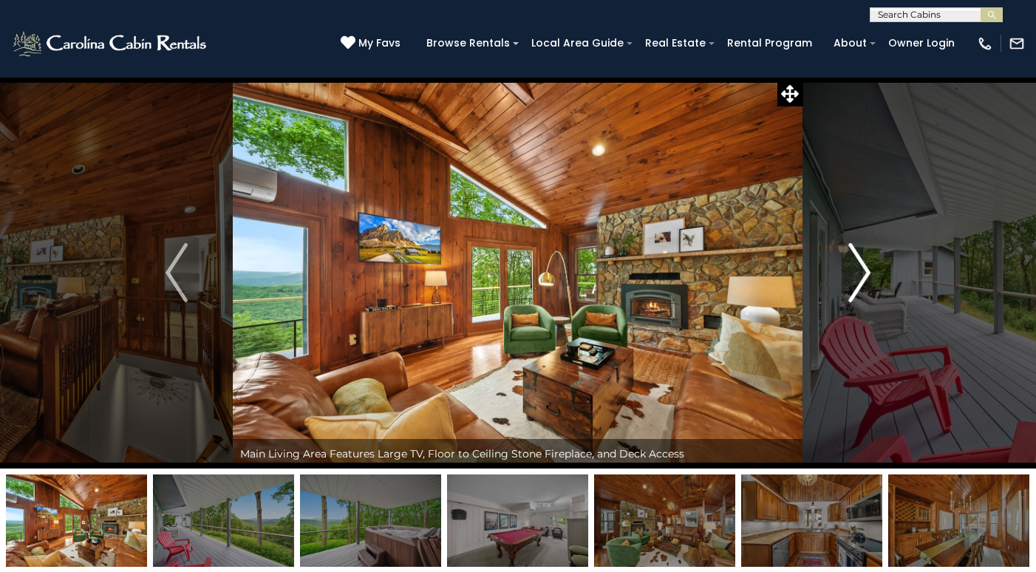
click at [859, 279] on img "Next" at bounding box center [860, 272] width 22 height 59
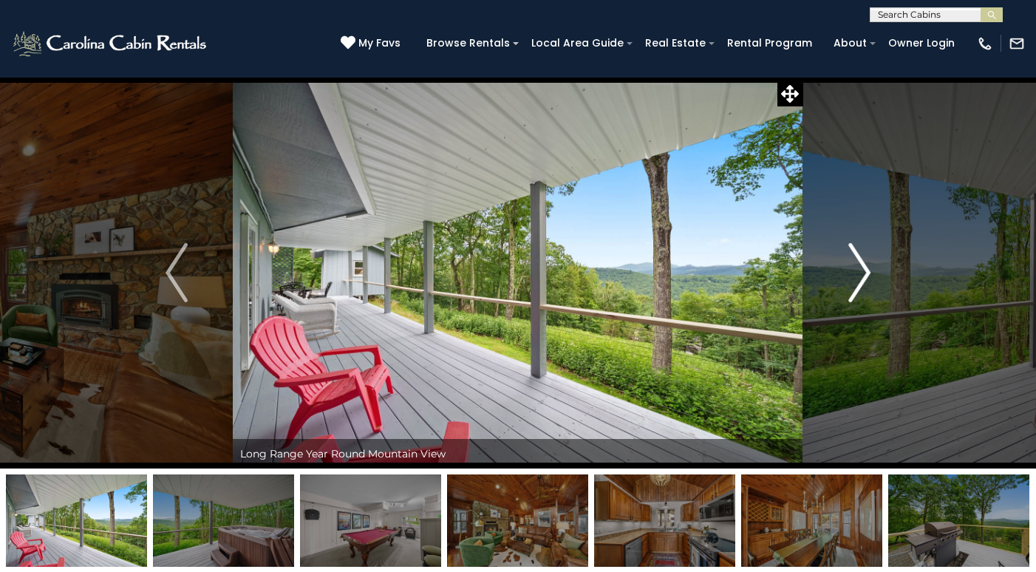
click at [859, 279] on img "Next" at bounding box center [860, 272] width 22 height 59
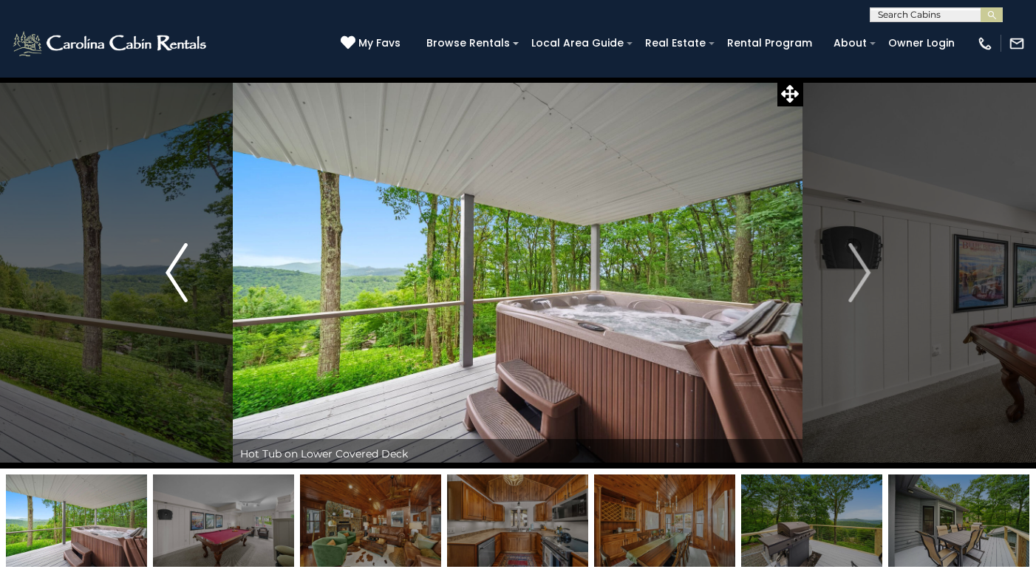
click at [172, 269] on img "Previous" at bounding box center [177, 272] width 22 height 59
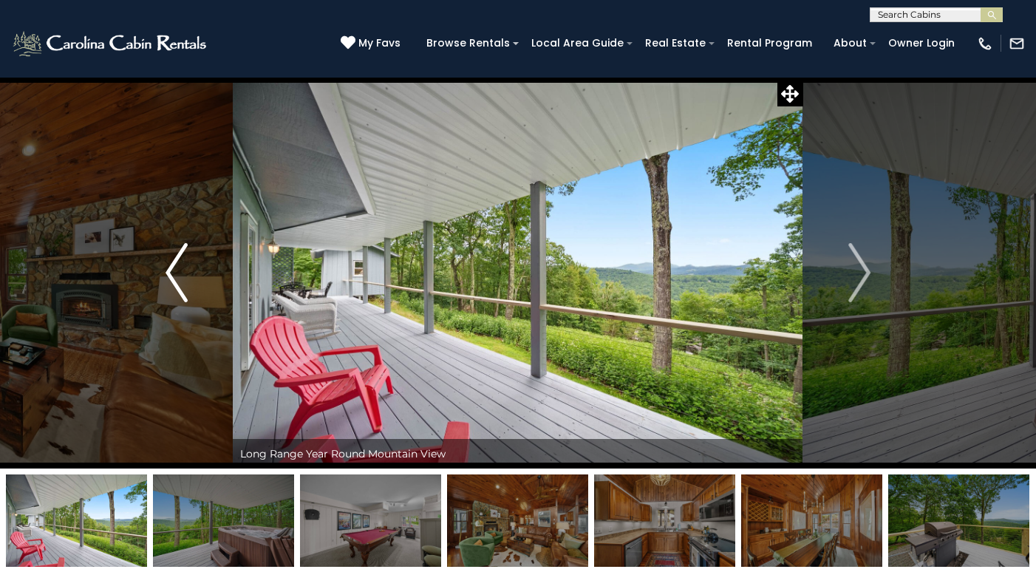
click at [172, 269] on img "Previous" at bounding box center [177, 272] width 22 height 59
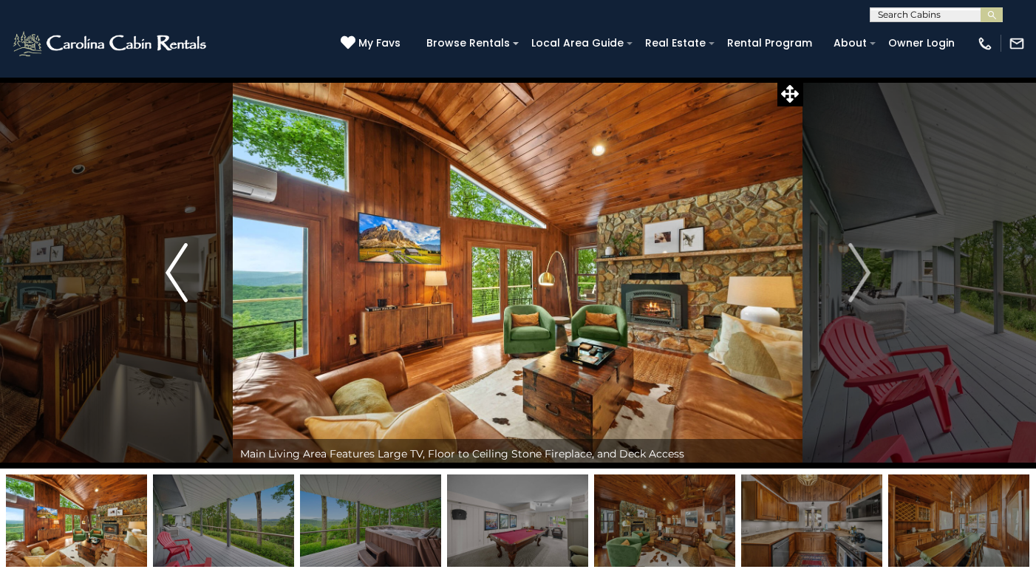
click at [172, 269] on img "Previous" at bounding box center [177, 272] width 22 height 59
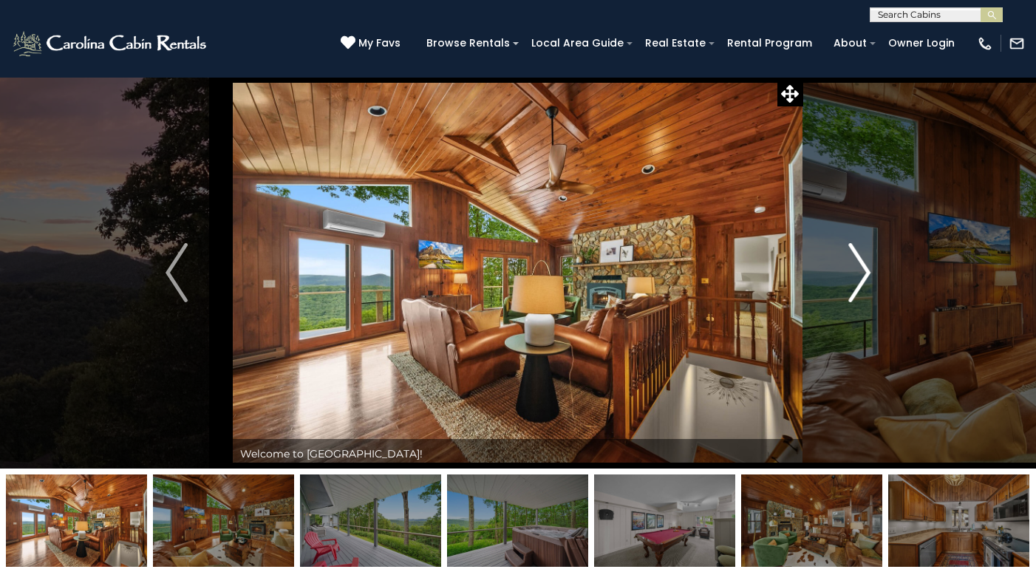
click at [859, 271] on img "Next" at bounding box center [860, 272] width 22 height 59
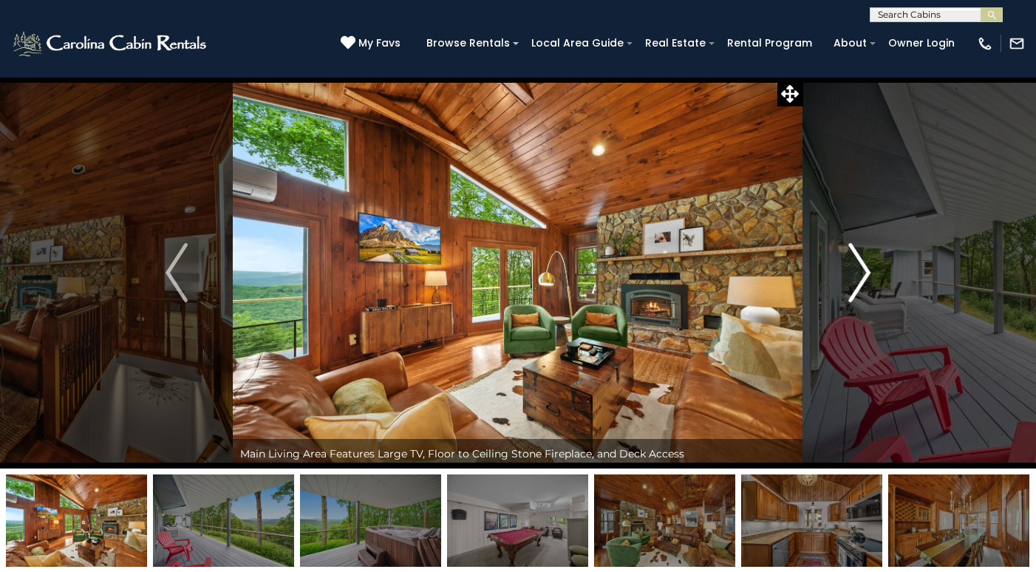
click at [860, 271] on img "Next" at bounding box center [860, 272] width 22 height 59
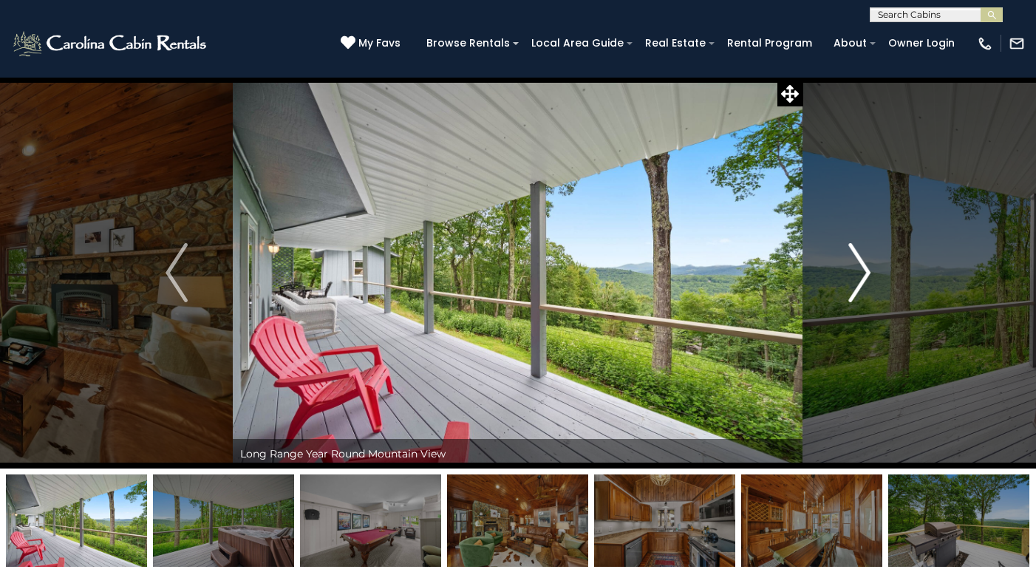
click at [860, 271] on img "Next" at bounding box center [860, 272] width 22 height 59
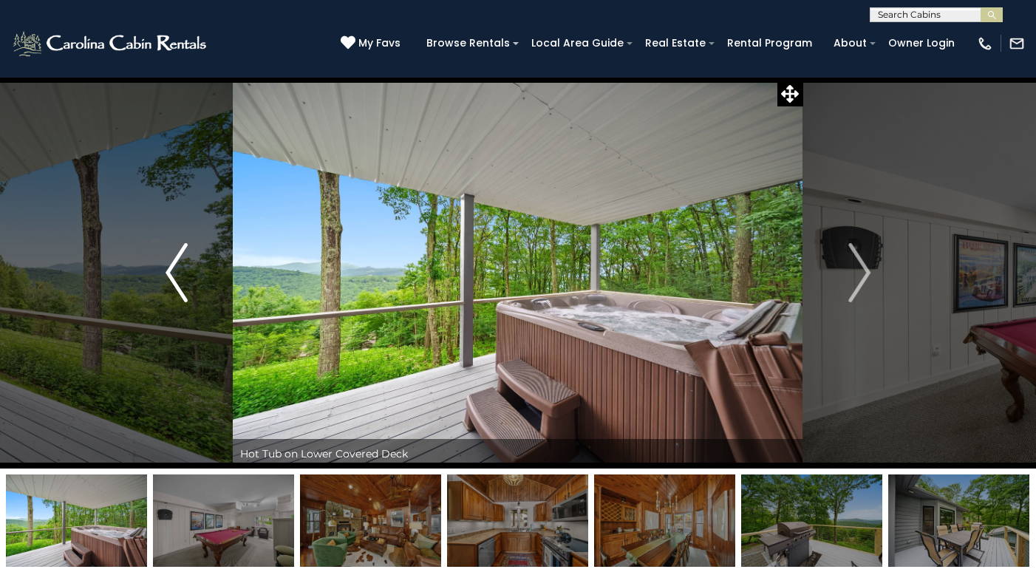
click at [174, 273] on img "Previous" at bounding box center [177, 272] width 22 height 59
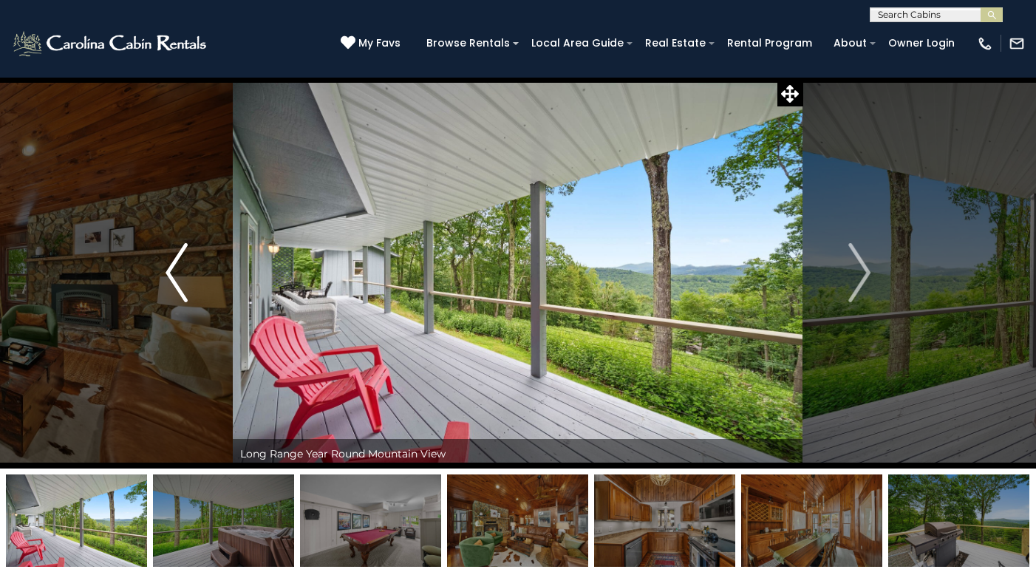
click at [174, 273] on img "Previous" at bounding box center [177, 272] width 22 height 59
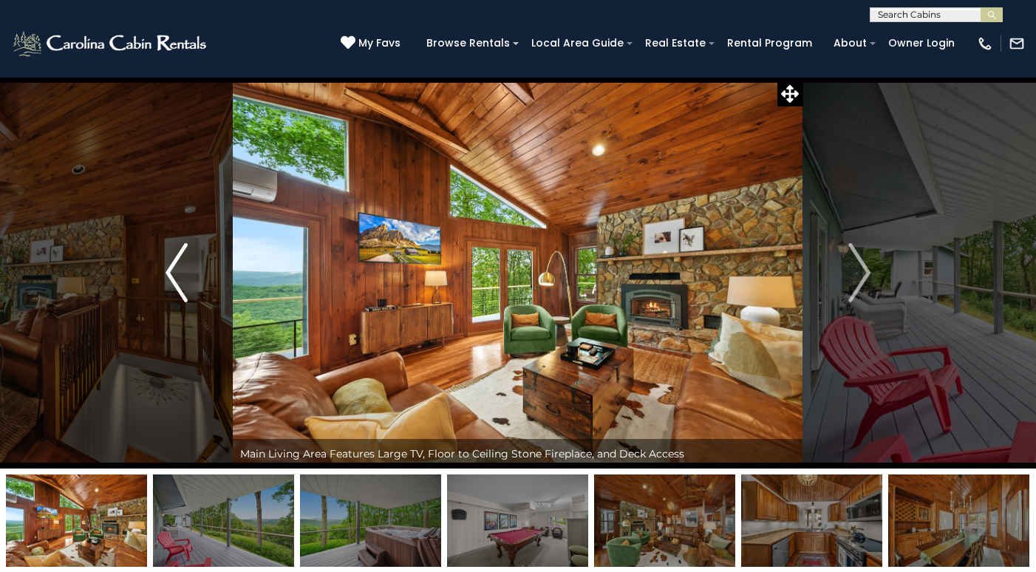
click at [174, 273] on img "Previous" at bounding box center [177, 272] width 22 height 59
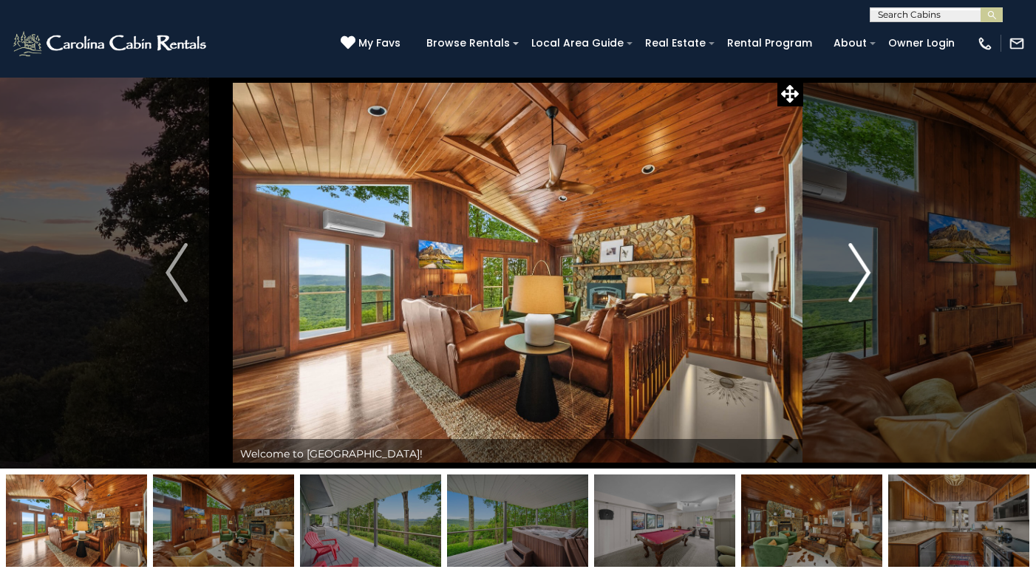
click at [859, 272] on img "Next" at bounding box center [860, 272] width 22 height 59
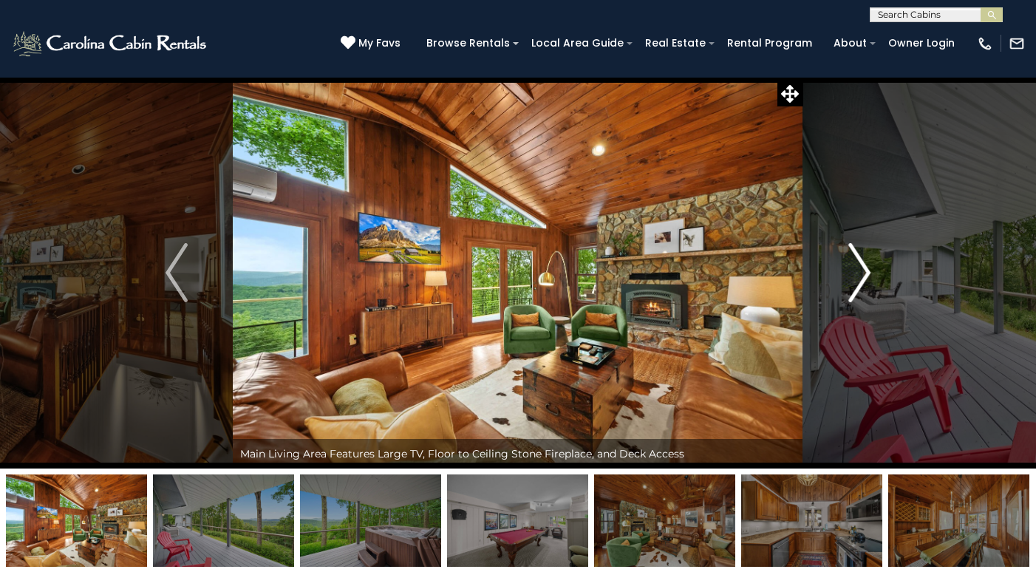
click at [859, 275] on img "Next" at bounding box center [860, 272] width 22 height 59
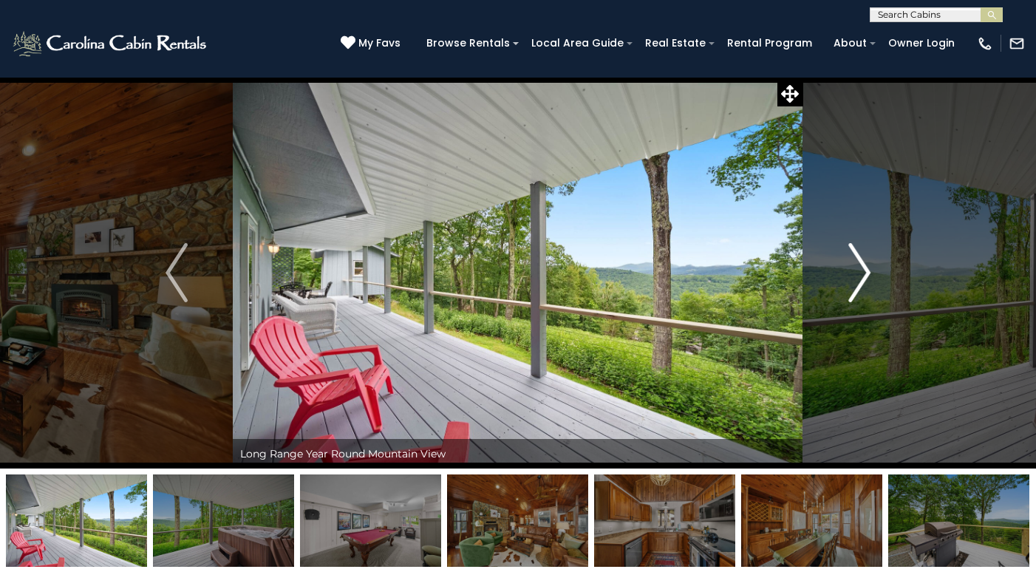
click at [859, 276] on img "Next" at bounding box center [860, 272] width 22 height 59
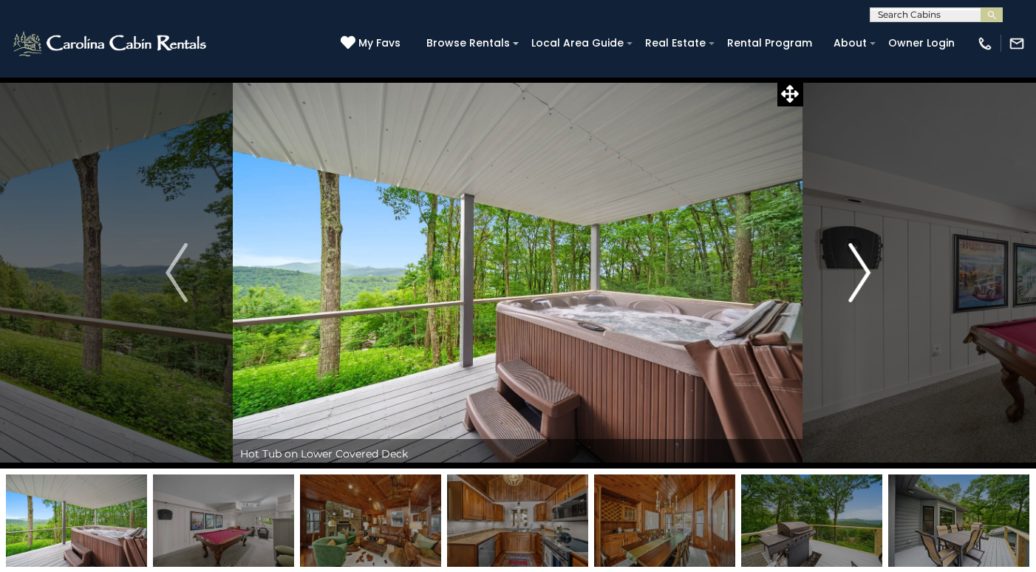
click at [858, 274] on img "Next" at bounding box center [860, 272] width 22 height 59
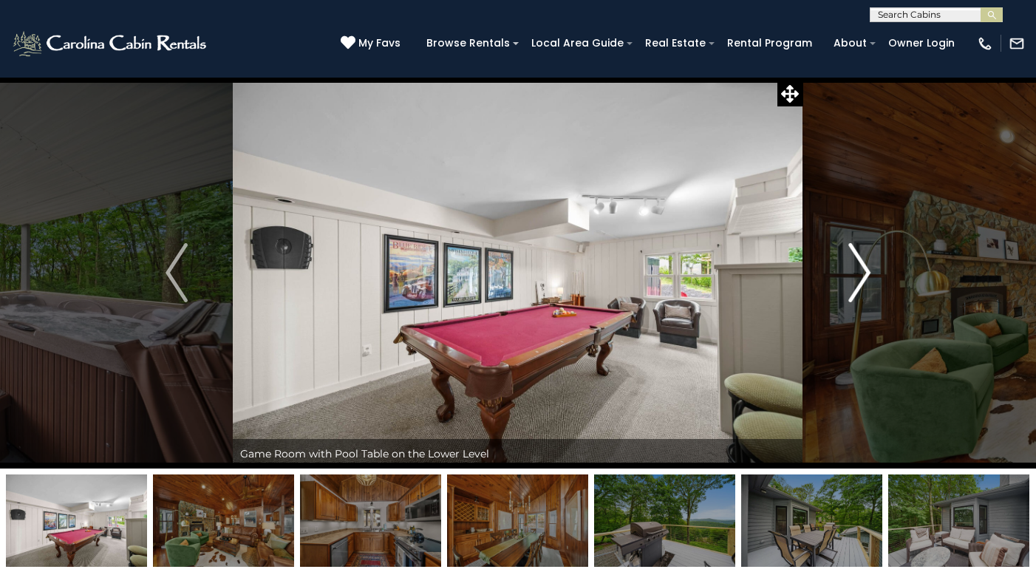
click at [858, 274] on img "Next" at bounding box center [860, 272] width 22 height 59
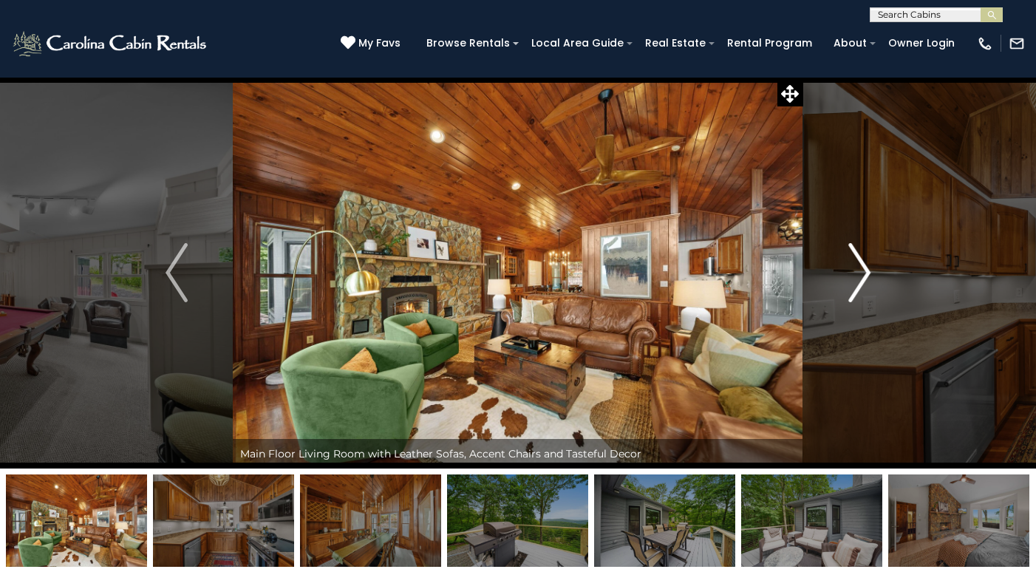
click at [858, 274] on img "Next" at bounding box center [860, 272] width 22 height 59
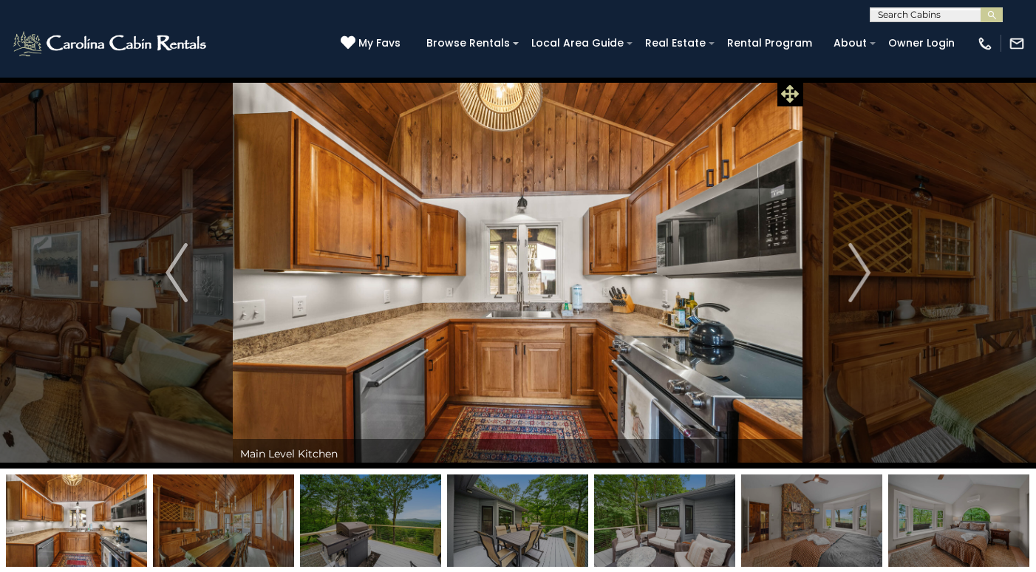
scroll to position [1, 0]
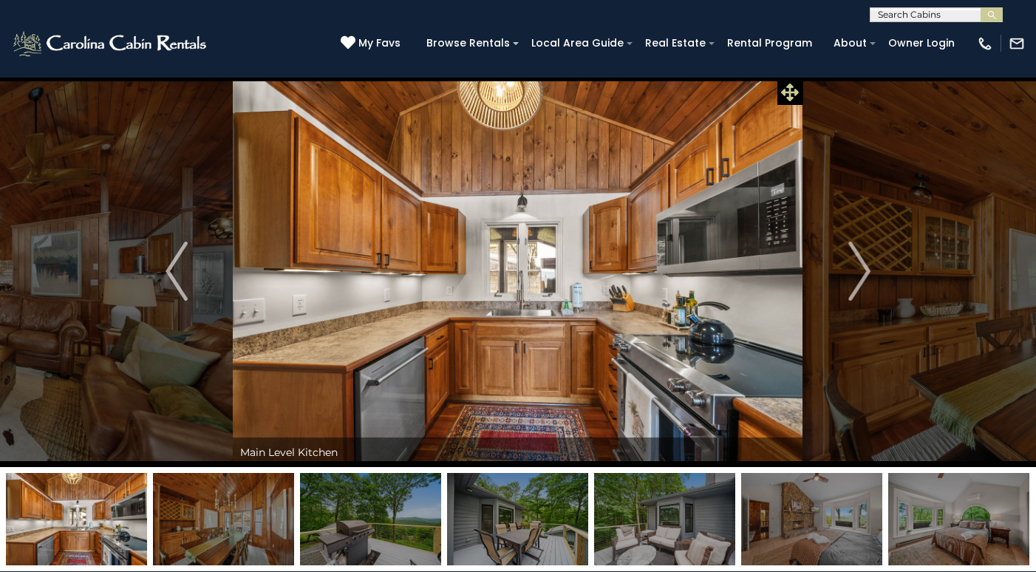
click at [792, 96] on icon at bounding box center [790, 93] width 18 height 18
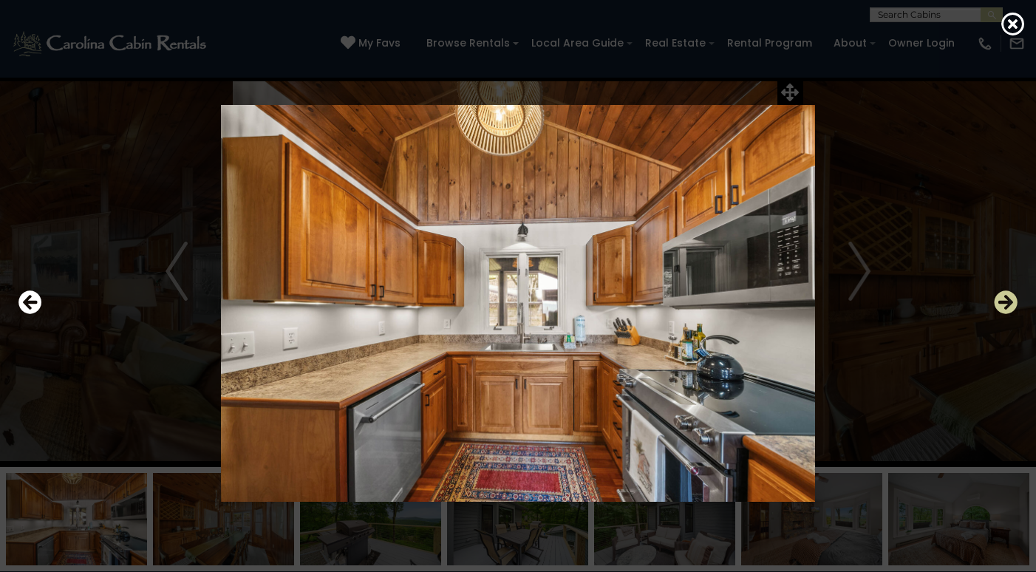
click at [1006, 304] on icon "Next" at bounding box center [1006, 303] width 24 height 24
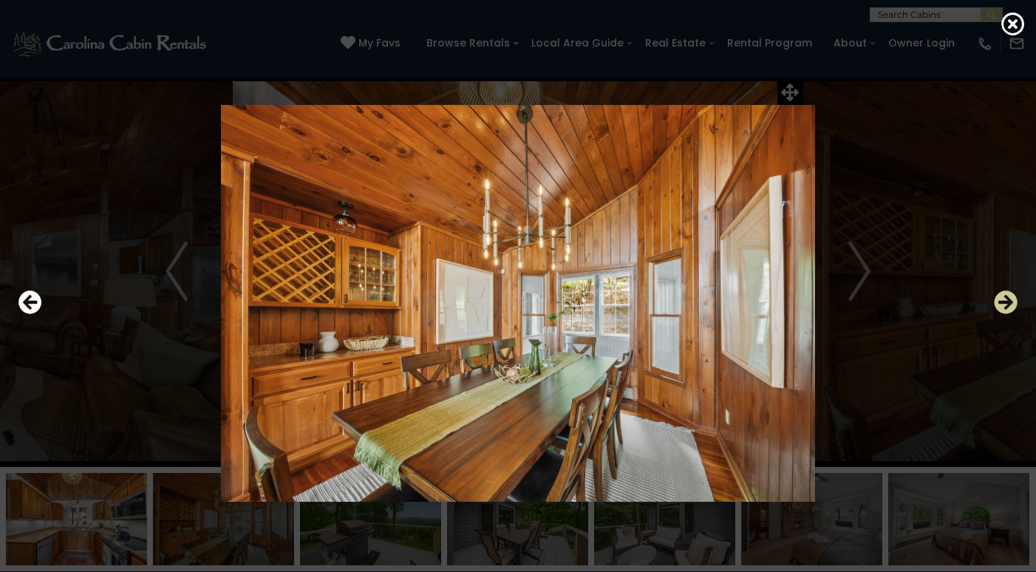
click at [1006, 304] on icon "Next" at bounding box center [1006, 303] width 24 height 24
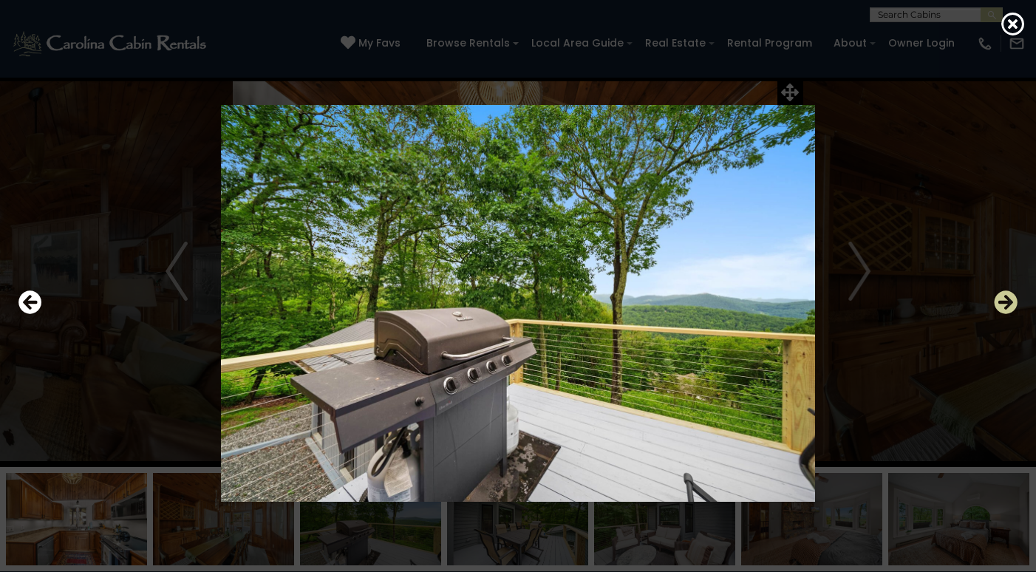
click at [1003, 299] on icon "Next" at bounding box center [1006, 303] width 24 height 24
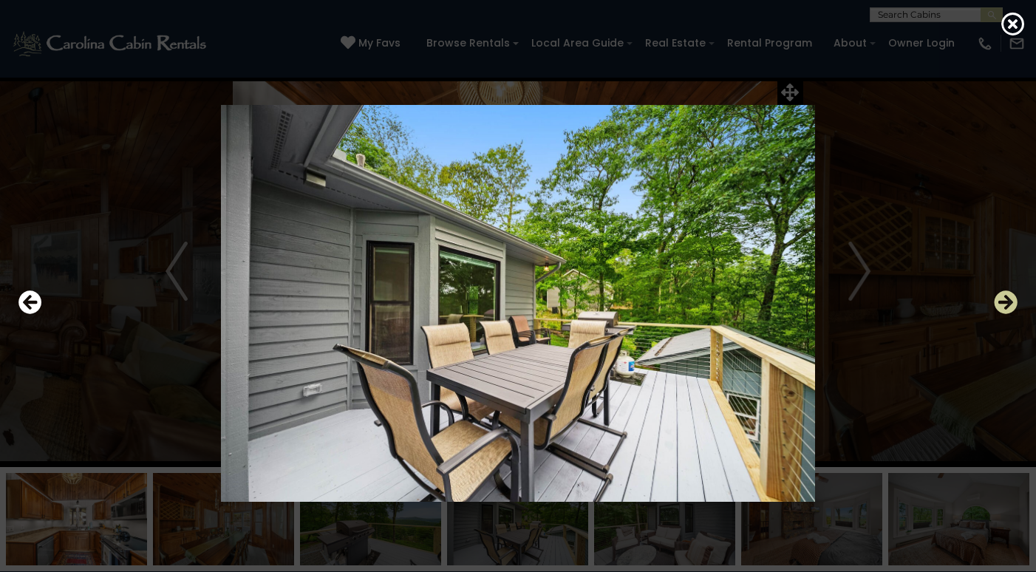
click at [1003, 300] on icon "Next" at bounding box center [1006, 303] width 24 height 24
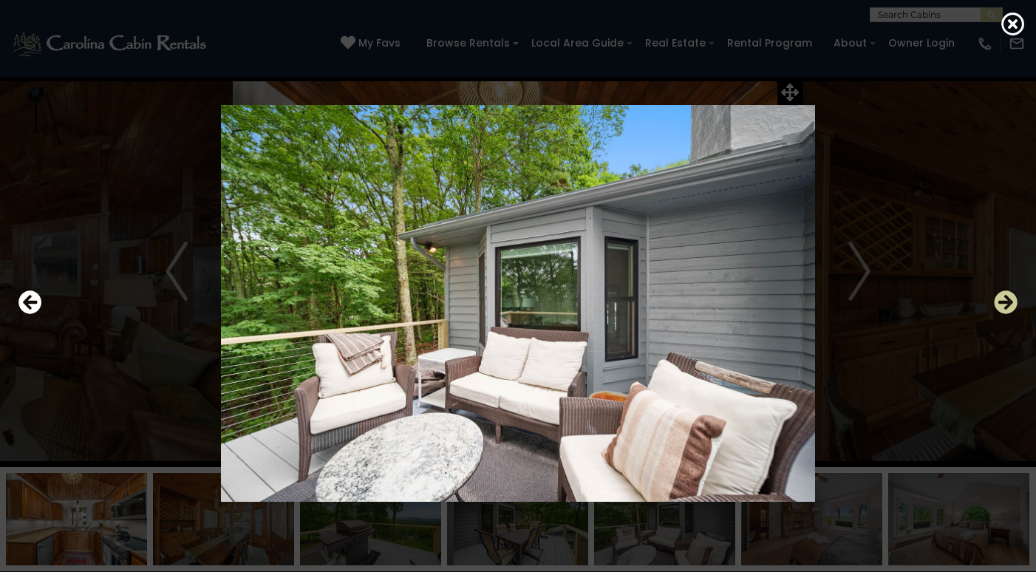
click at [1003, 301] on icon "Next" at bounding box center [1006, 303] width 24 height 24
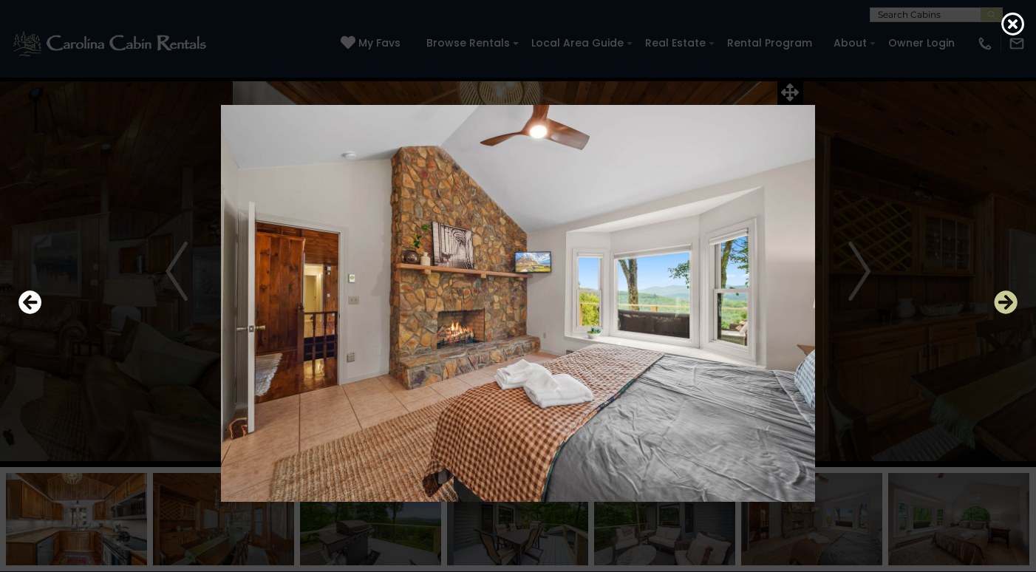
click at [1003, 301] on icon "Next" at bounding box center [1006, 303] width 24 height 24
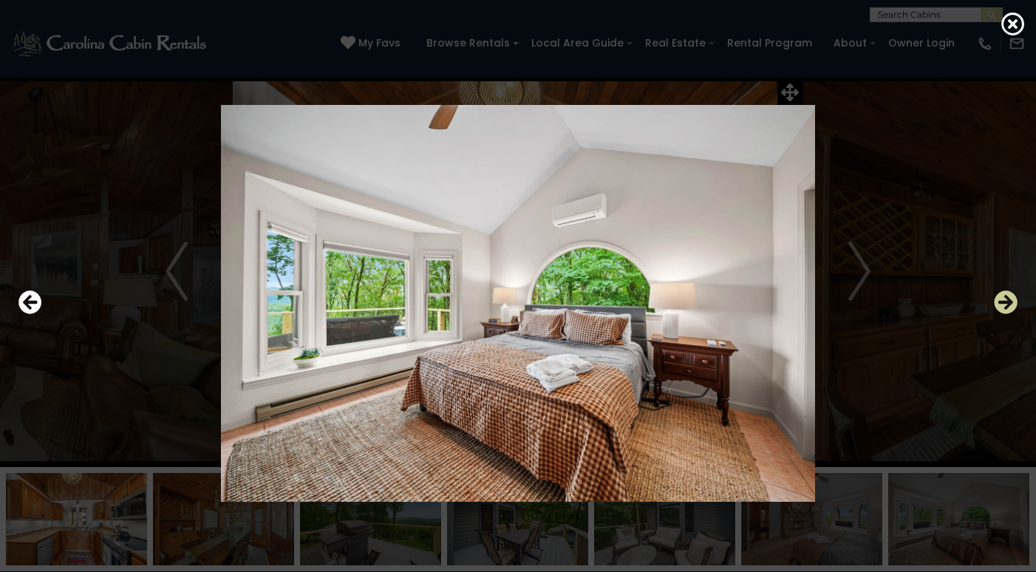
click at [1003, 301] on icon "Next" at bounding box center [1006, 303] width 24 height 24
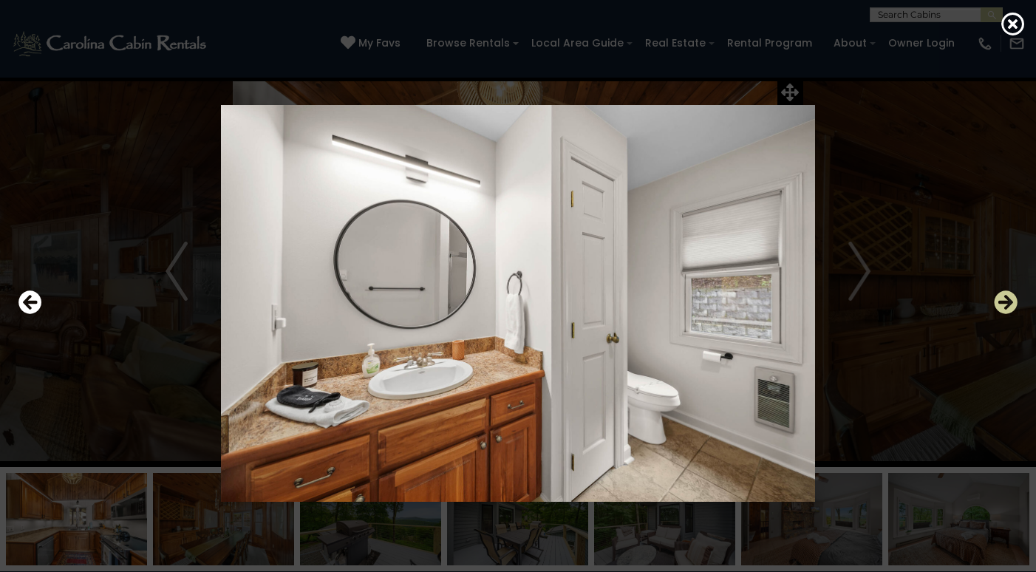
click at [1003, 302] on icon "Next" at bounding box center [1006, 303] width 24 height 24
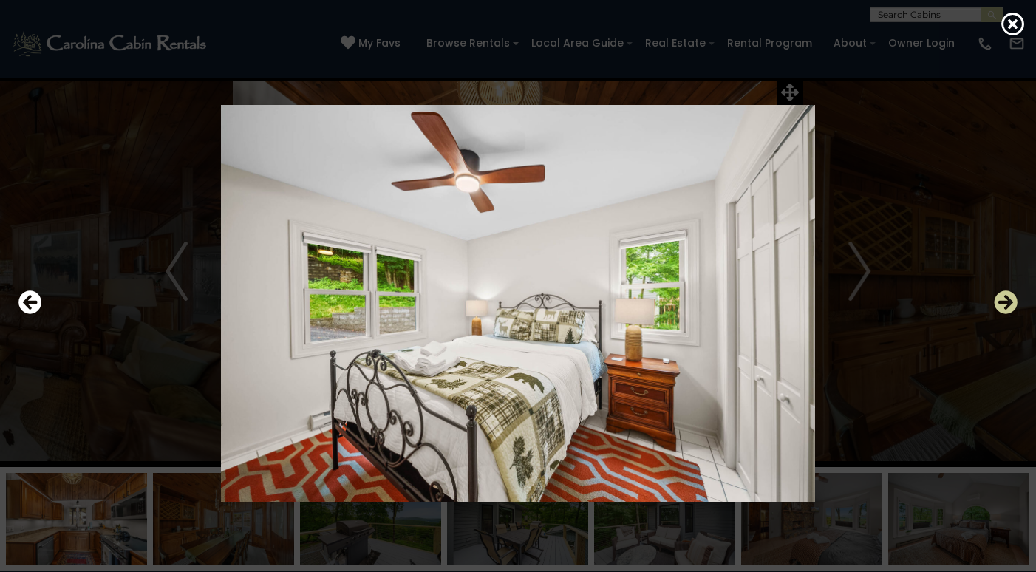
click at [1003, 302] on icon "Next" at bounding box center [1006, 303] width 24 height 24
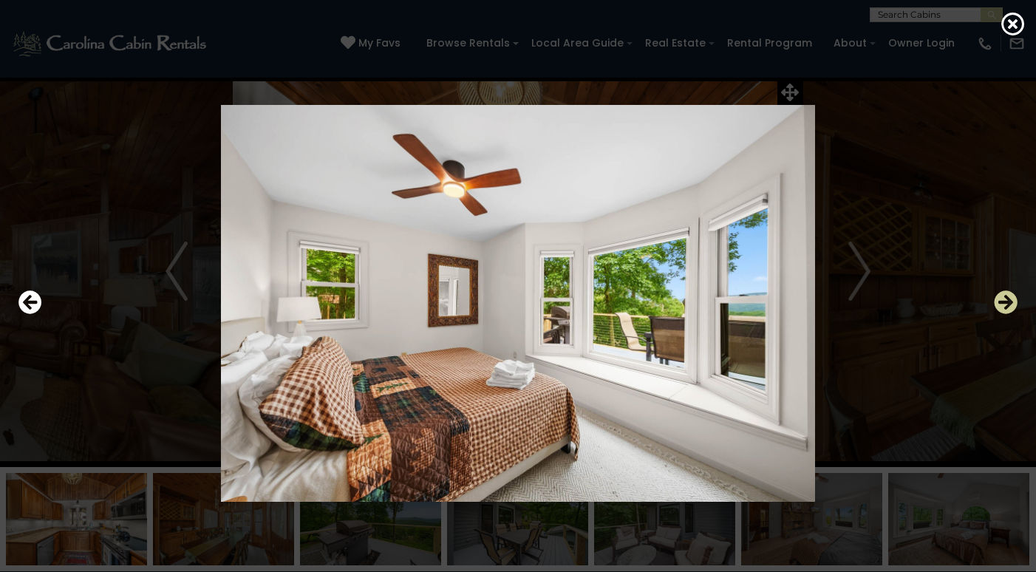
click at [1003, 302] on icon "Next" at bounding box center [1006, 303] width 24 height 24
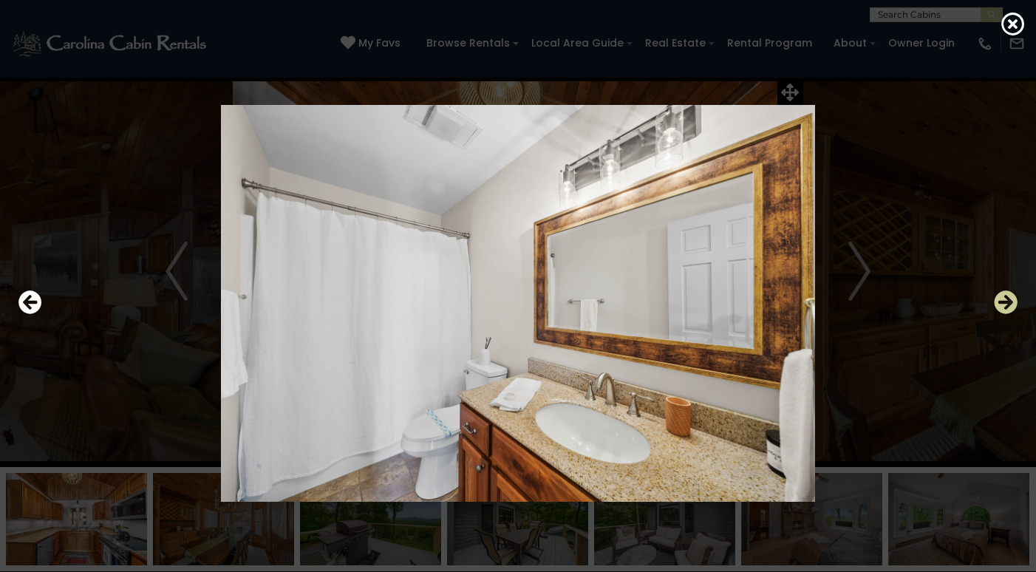
click at [1003, 302] on icon "Next" at bounding box center [1006, 303] width 24 height 24
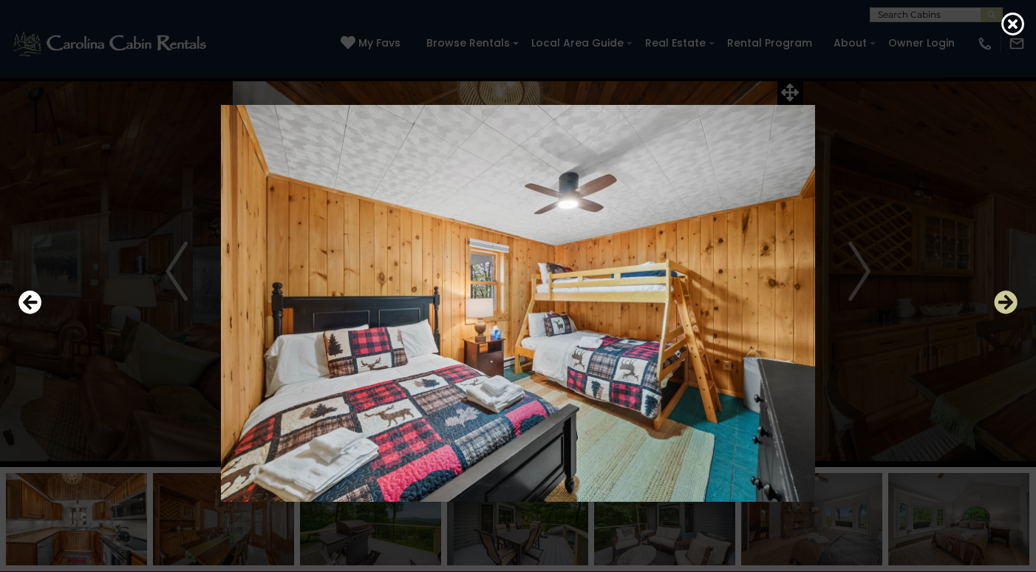
click at [1003, 302] on icon "Next" at bounding box center [1006, 303] width 24 height 24
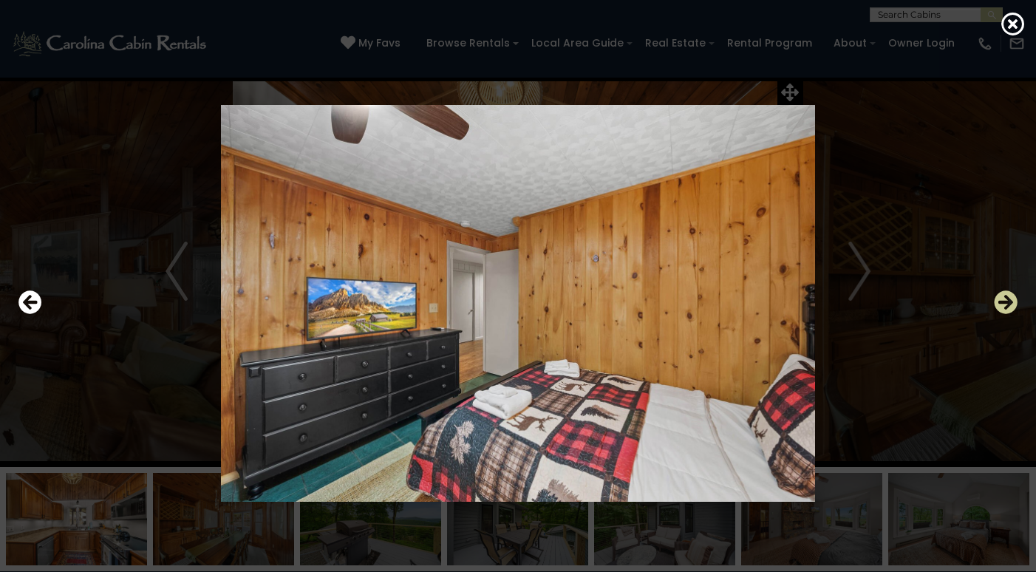
click at [1003, 302] on icon "Next" at bounding box center [1006, 303] width 24 height 24
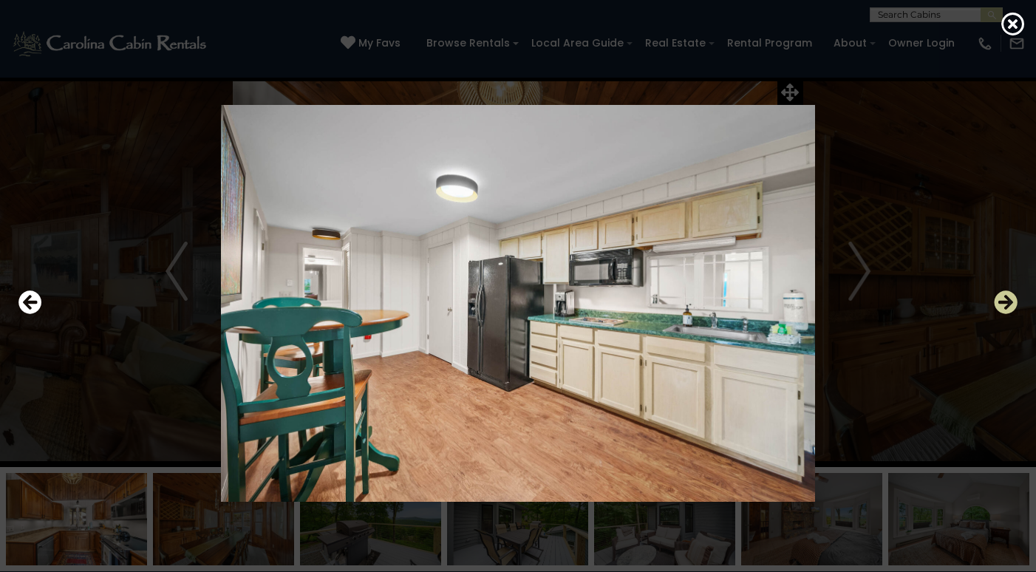
click at [1003, 302] on icon "Next" at bounding box center [1006, 303] width 24 height 24
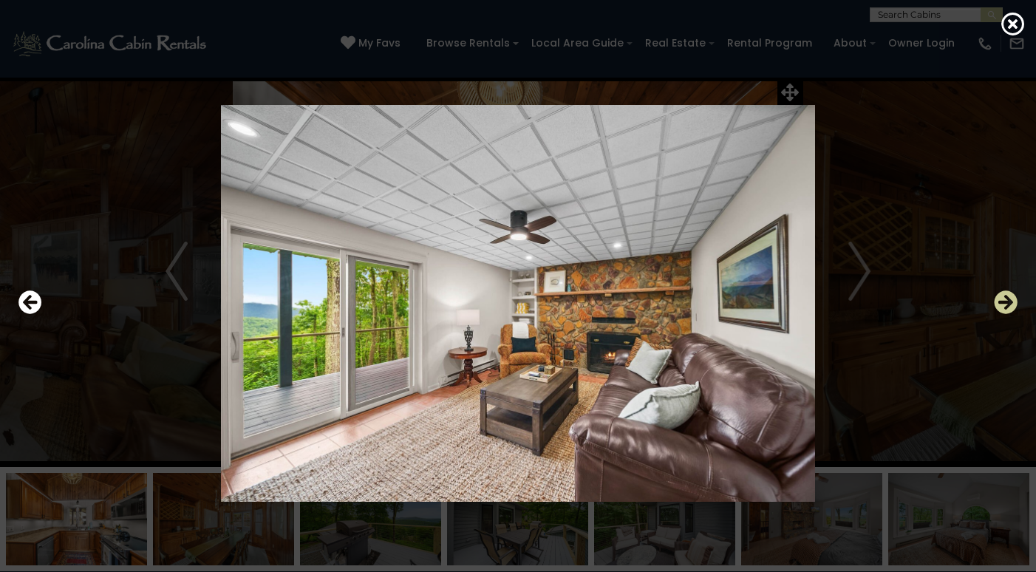
click at [1003, 302] on icon "Next" at bounding box center [1006, 303] width 24 height 24
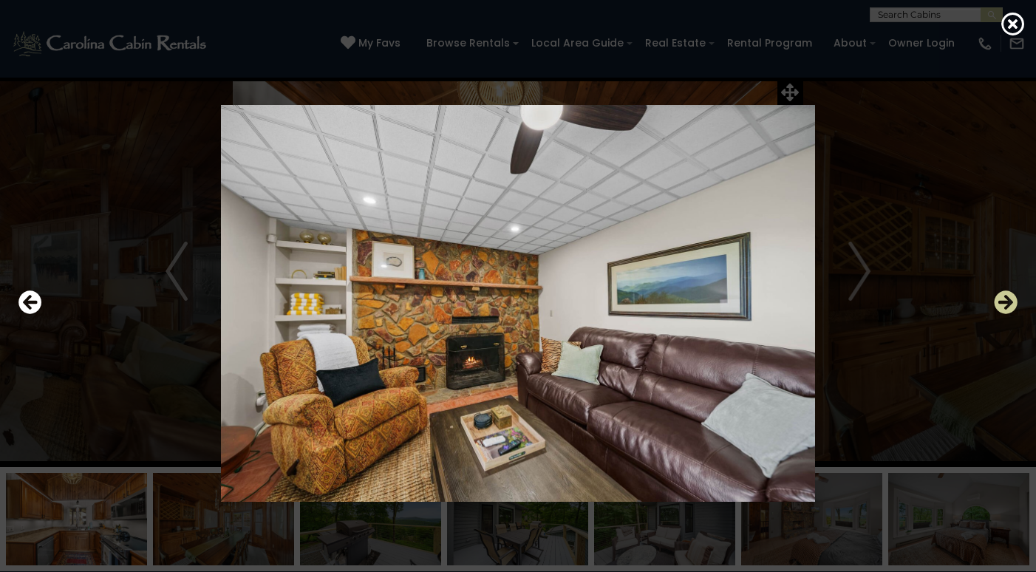
click at [1003, 302] on icon "Next" at bounding box center [1006, 303] width 24 height 24
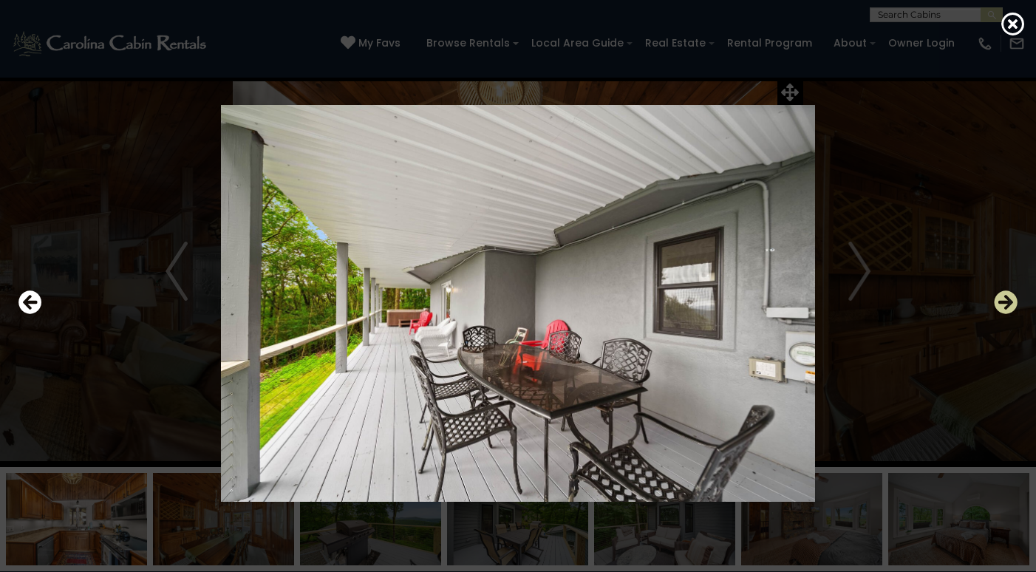
click at [1003, 302] on icon "Next" at bounding box center [1006, 303] width 24 height 24
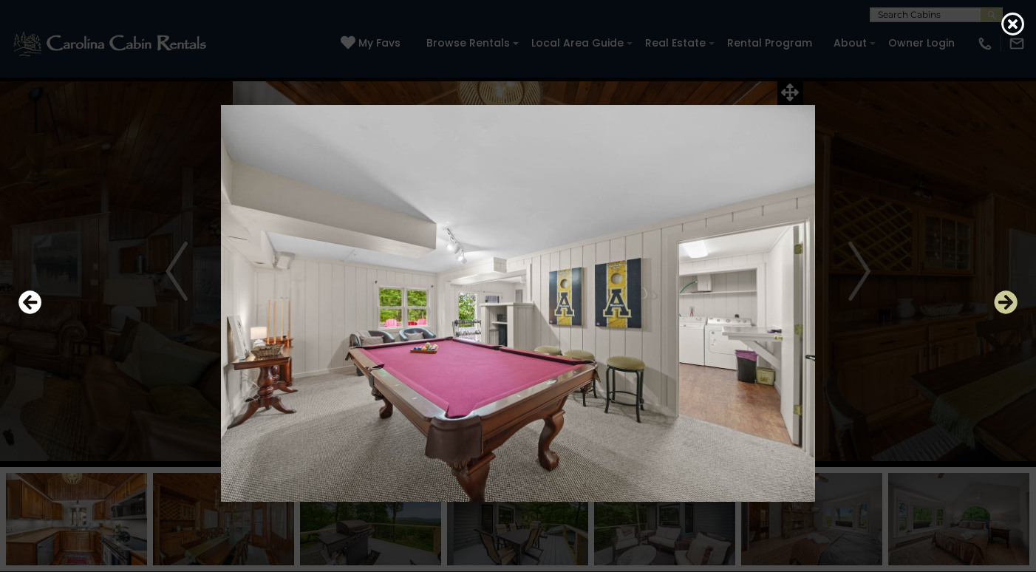
click at [1003, 302] on icon "Next" at bounding box center [1006, 303] width 24 height 24
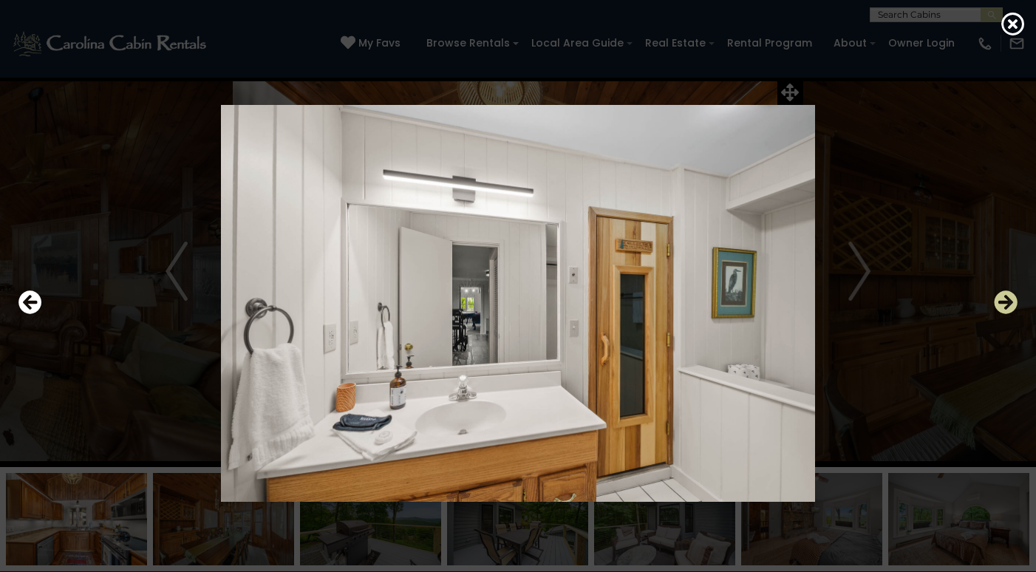
click at [1003, 302] on icon "Next" at bounding box center [1006, 303] width 24 height 24
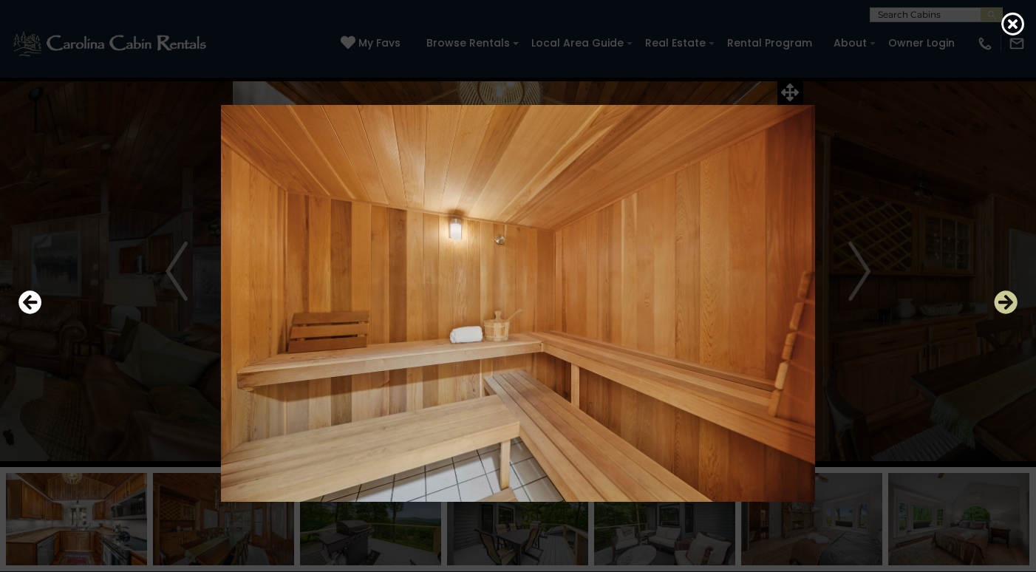
click at [1003, 302] on icon "Next" at bounding box center [1006, 303] width 24 height 24
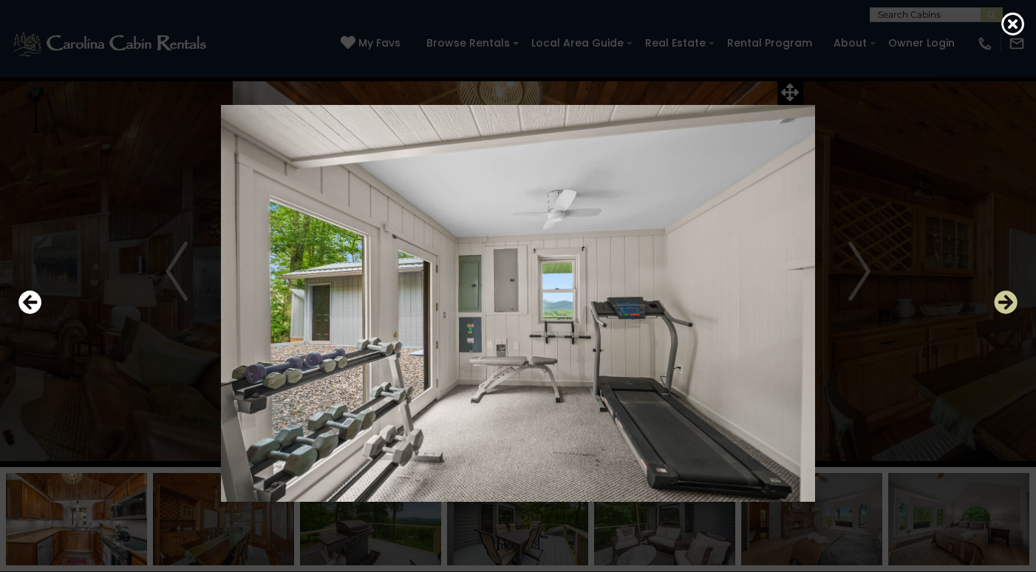
click at [1003, 302] on icon "Next" at bounding box center [1006, 303] width 24 height 24
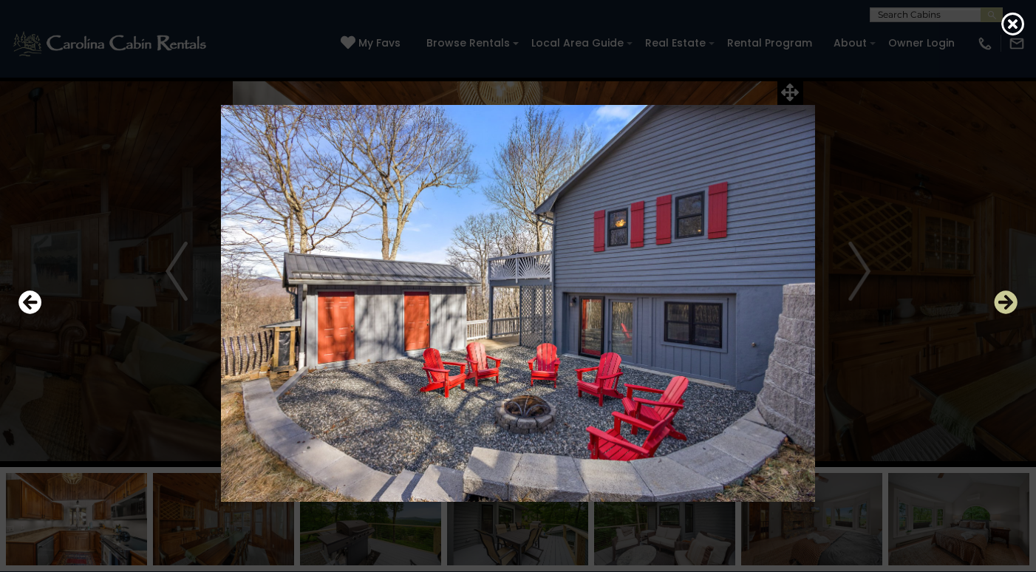
click at [1003, 302] on icon "Next" at bounding box center [1006, 303] width 24 height 24
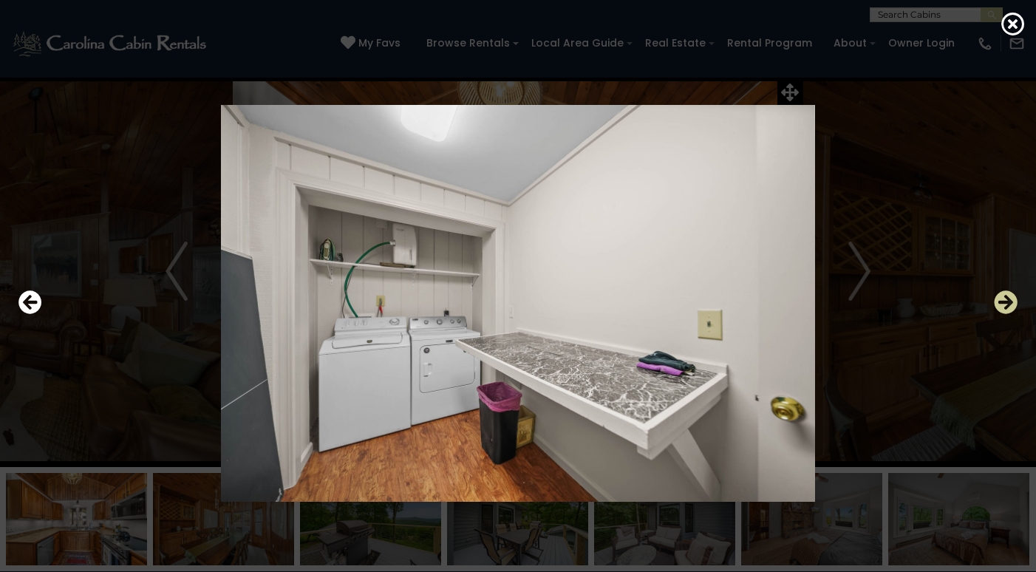
click at [1003, 302] on icon "Next" at bounding box center [1006, 303] width 24 height 24
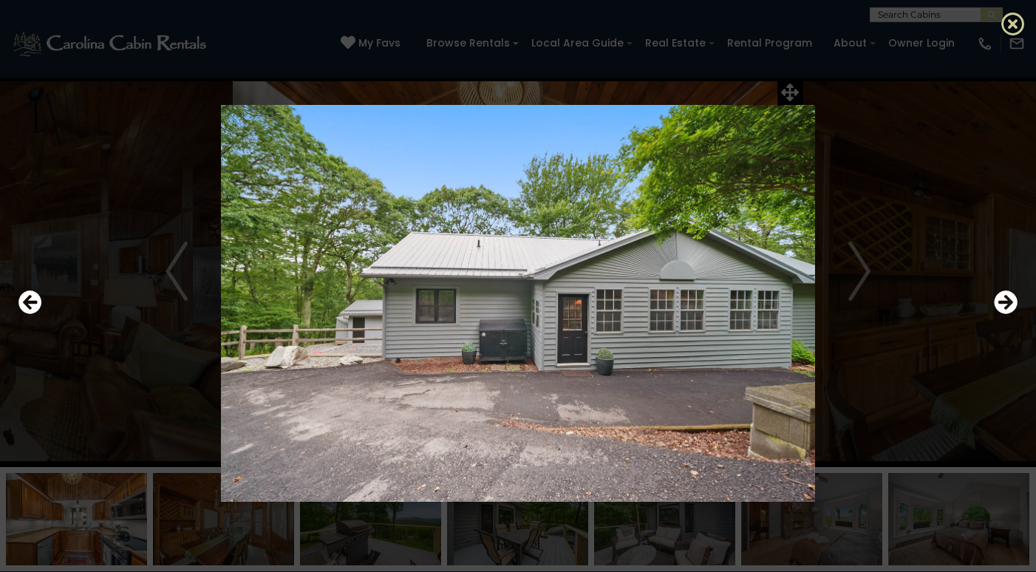
click at [1004, 26] on icon at bounding box center [1014, 24] width 24 height 24
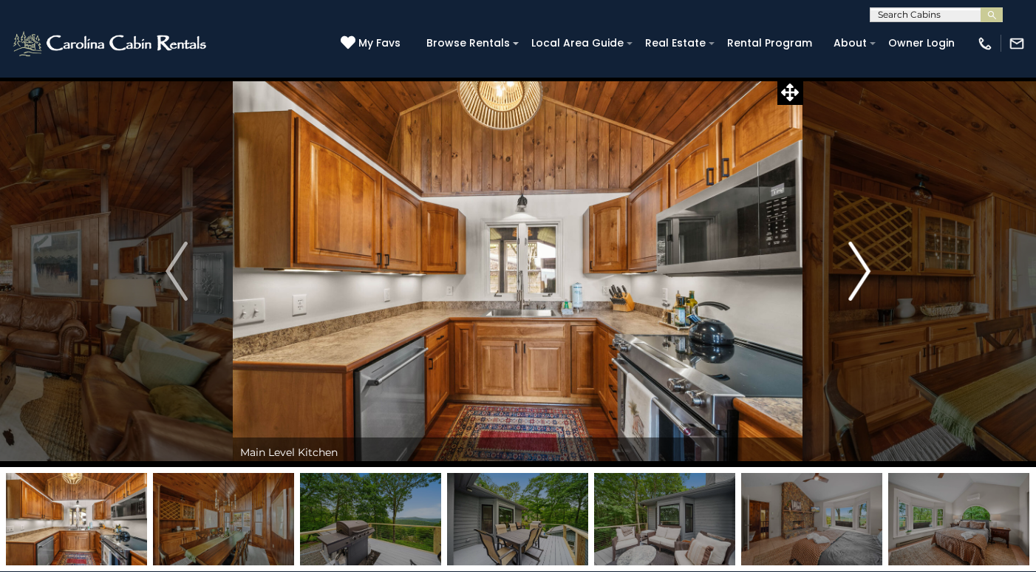
click at [851, 287] on img "Next" at bounding box center [860, 271] width 22 height 59
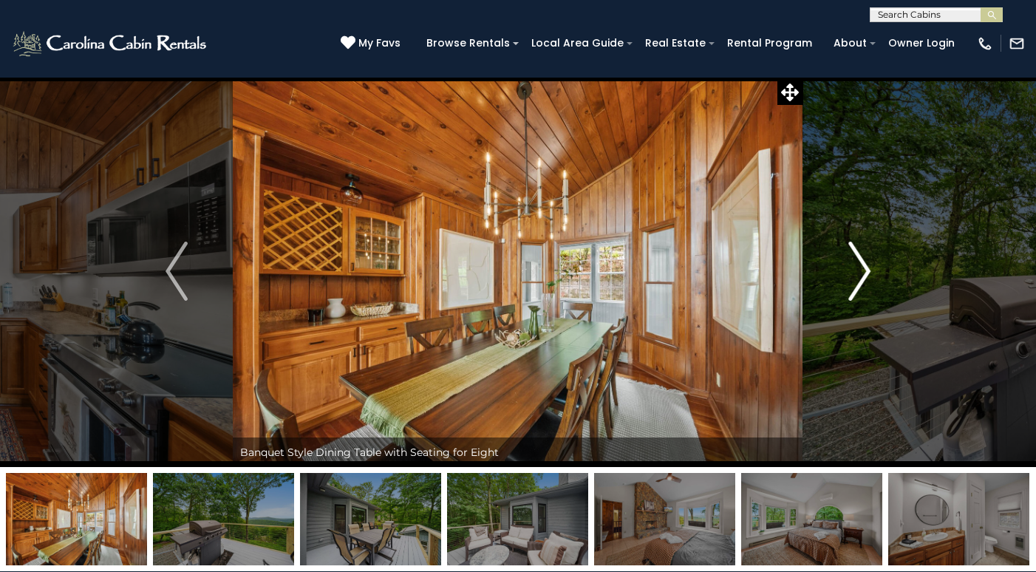
click at [858, 288] on img "Next" at bounding box center [860, 271] width 22 height 59
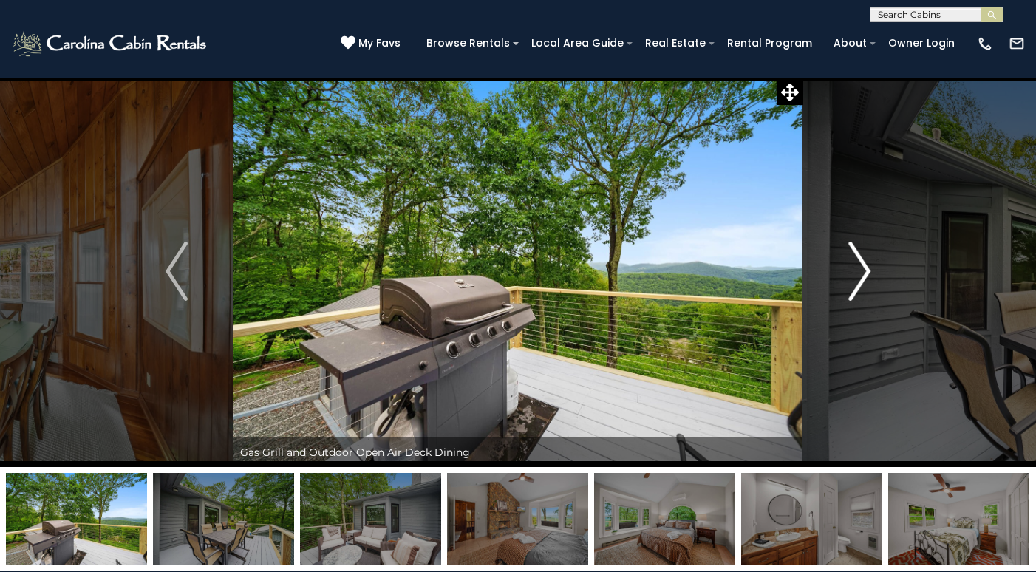
click at [858, 288] on img "Next" at bounding box center [860, 271] width 22 height 59
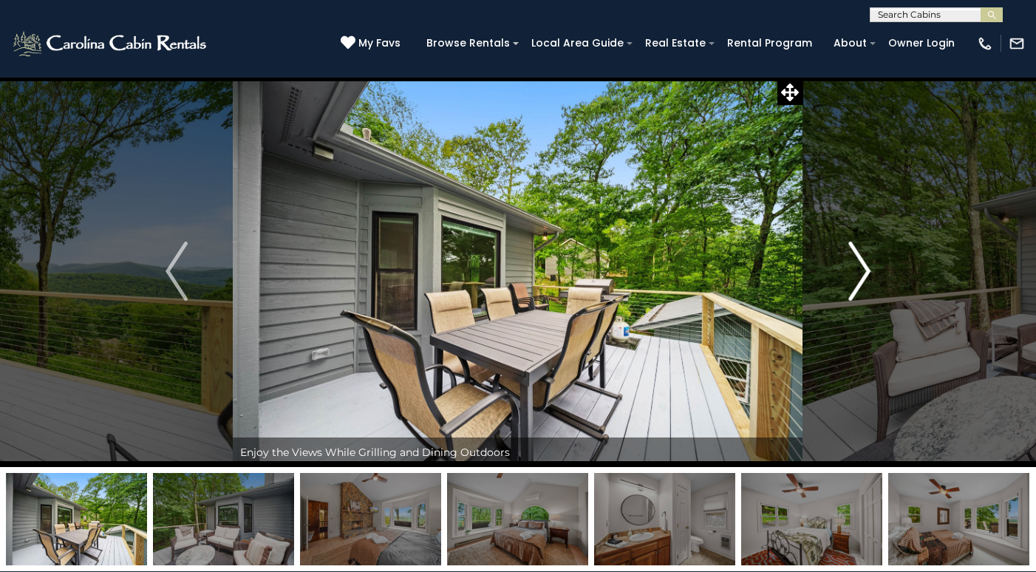
click at [858, 288] on img "Next" at bounding box center [860, 271] width 22 height 59
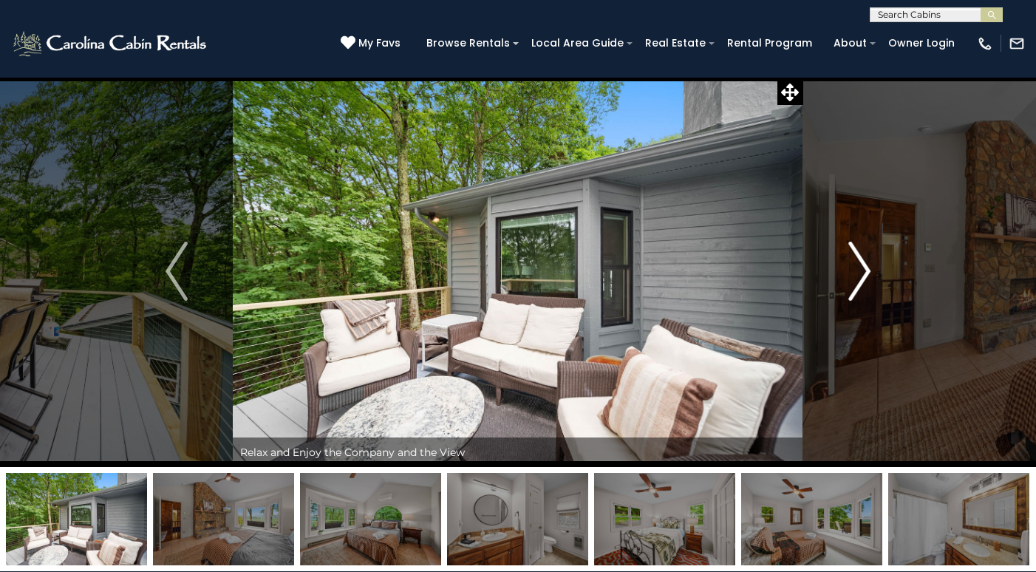
click at [858, 276] on img "Next" at bounding box center [860, 271] width 22 height 59
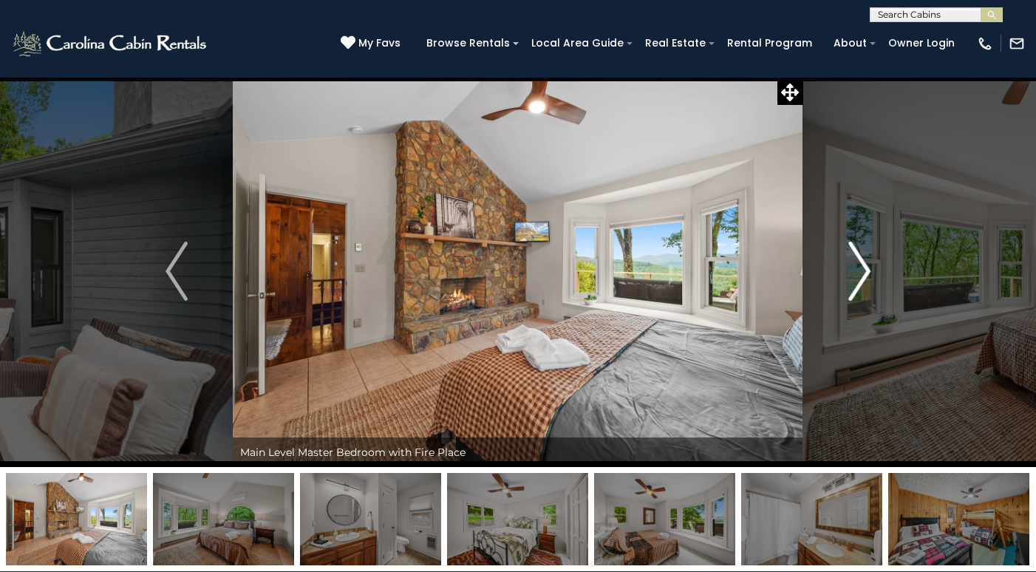
click at [858, 276] on img "Next" at bounding box center [860, 271] width 22 height 59
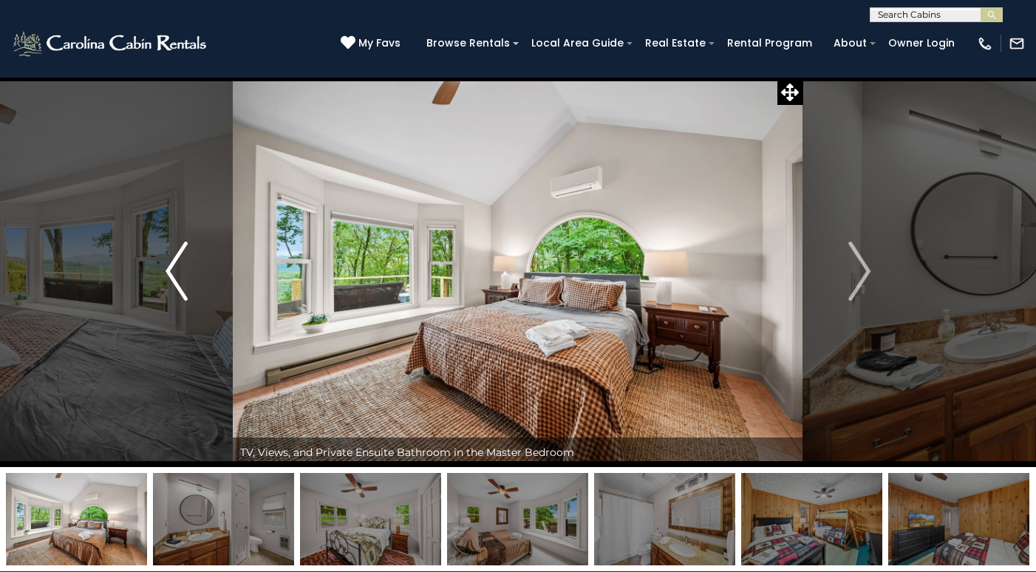
click at [168, 271] on img "Previous" at bounding box center [177, 271] width 22 height 59
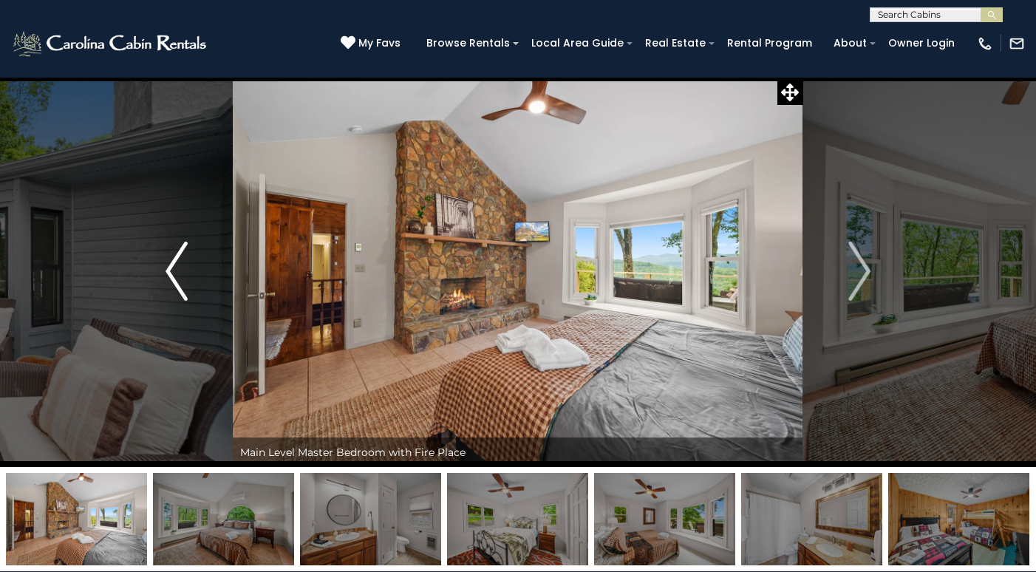
click at [172, 271] on img "Previous" at bounding box center [177, 271] width 22 height 59
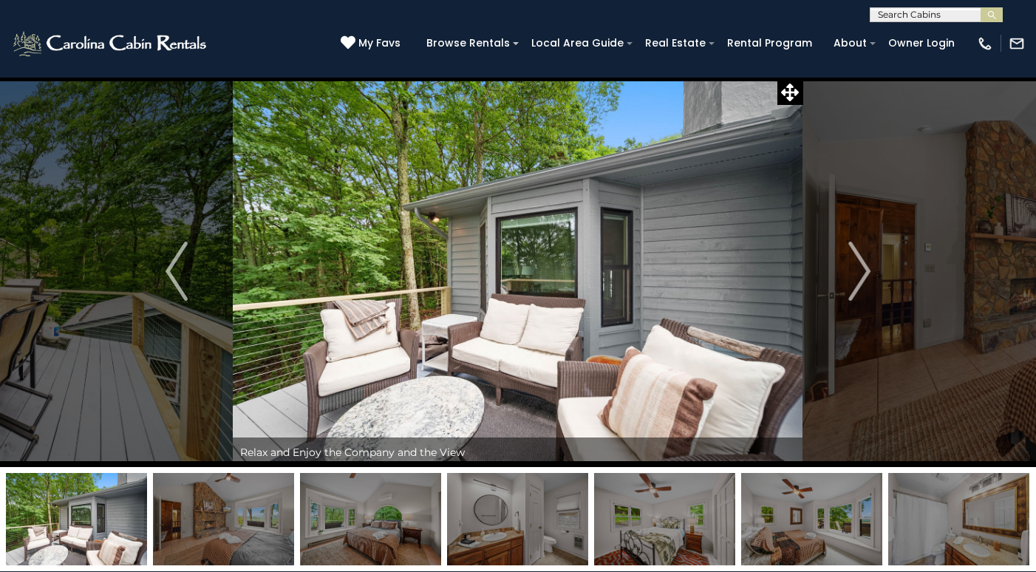
click at [931, 15] on input "text" at bounding box center [935, 17] width 129 height 15
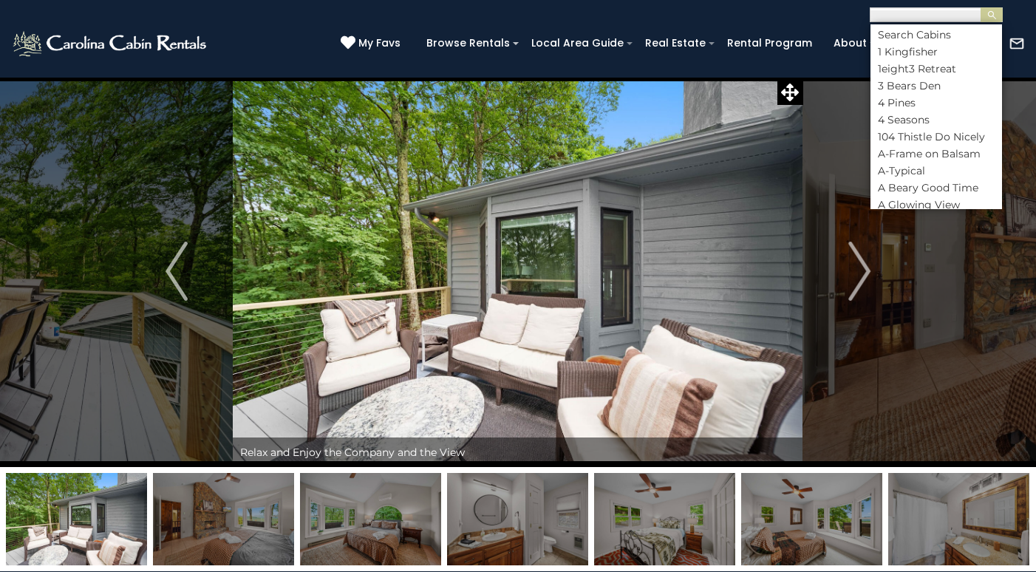
click at [166, 47] on img at bounding box center [111, 44] width 200 height 30
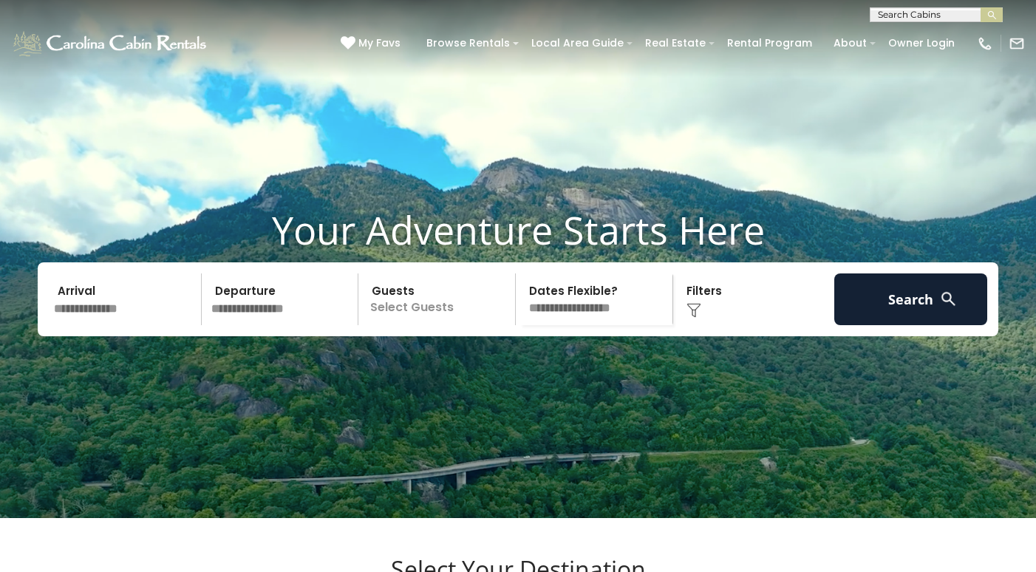
click at [696, 318] on img at bounding box center [694, 310] width 15 height 15
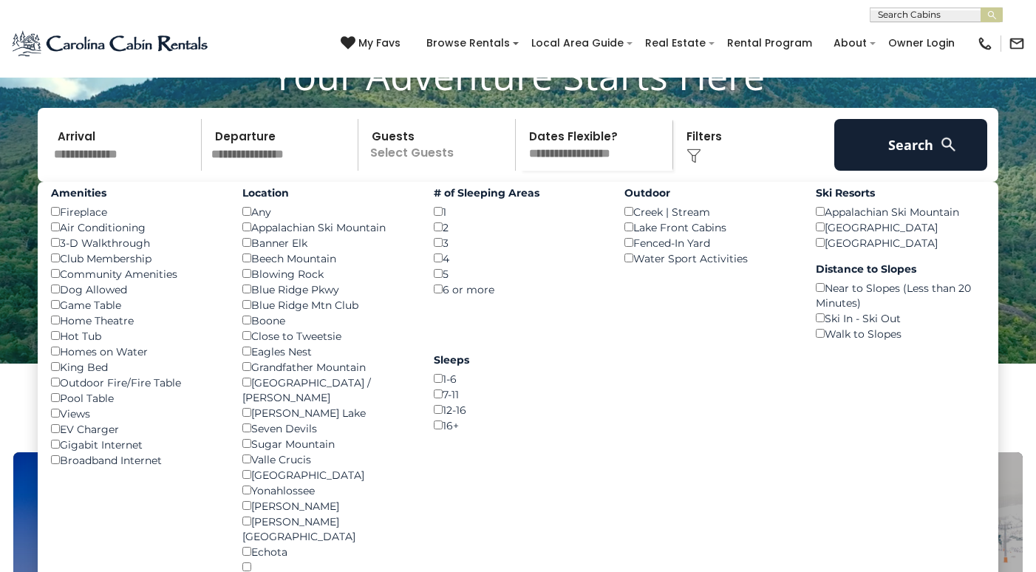
scroll to position [178, 0]
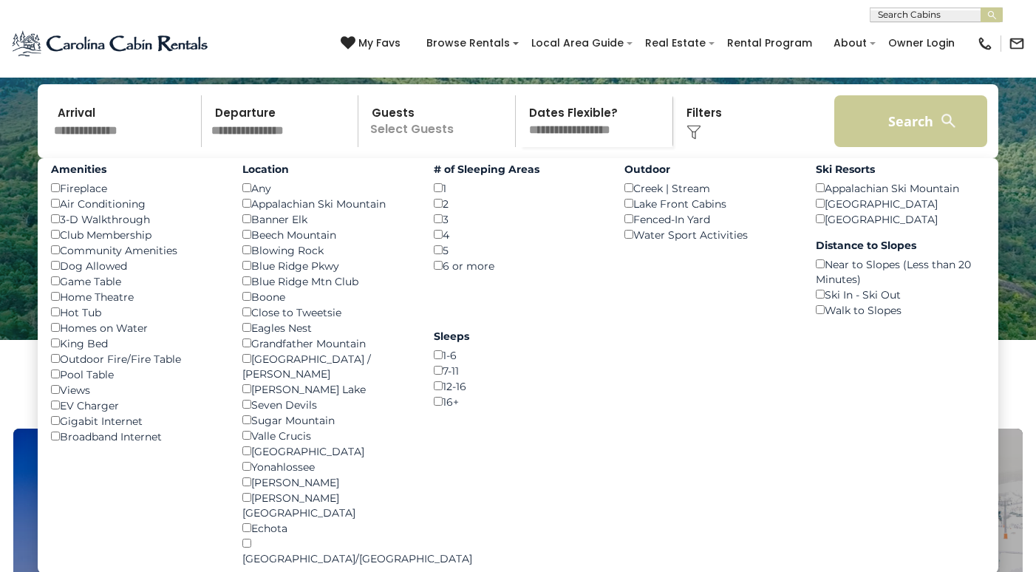
click at [905, 145] on button "Search" at bounding box center [911, 121] width 153 height 52
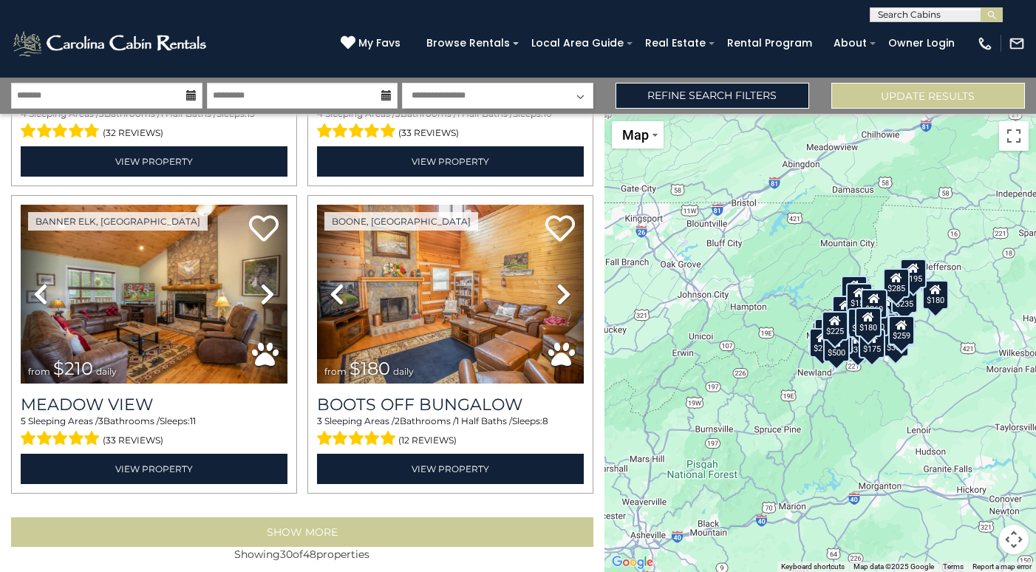
click at [356, 531] on button "Show More" at bounding box center [302, 532] width 583 height 30
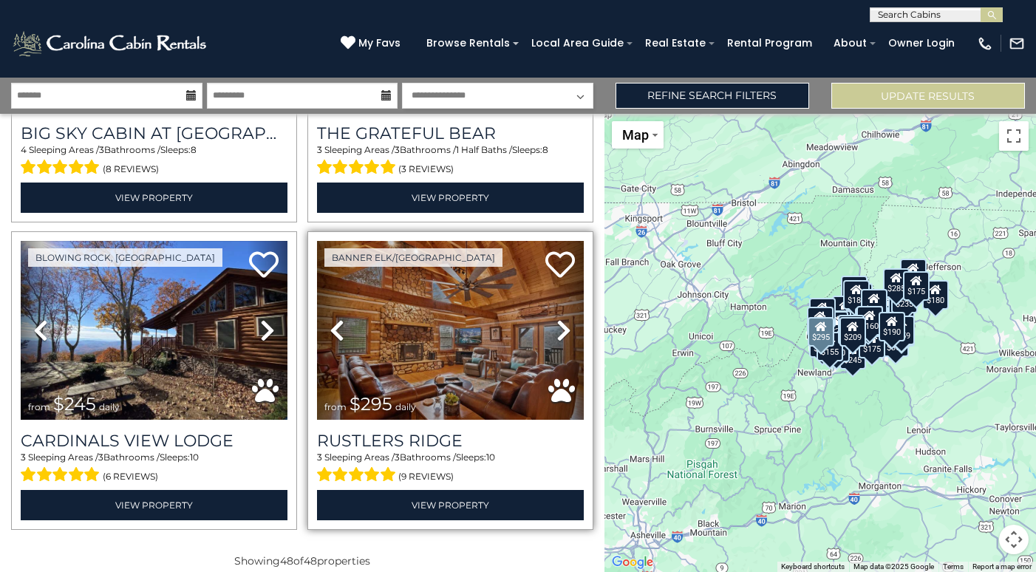
scroll to position [7005, 0]
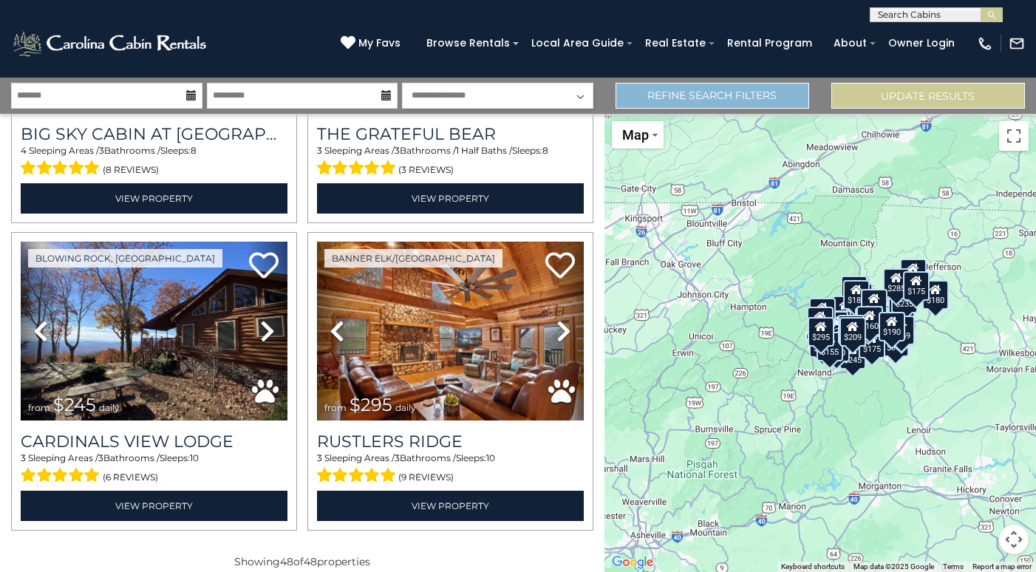
click at [703, 95] on link "Refine Search Filters" at bounding box center [713, 96] width 194 height 26
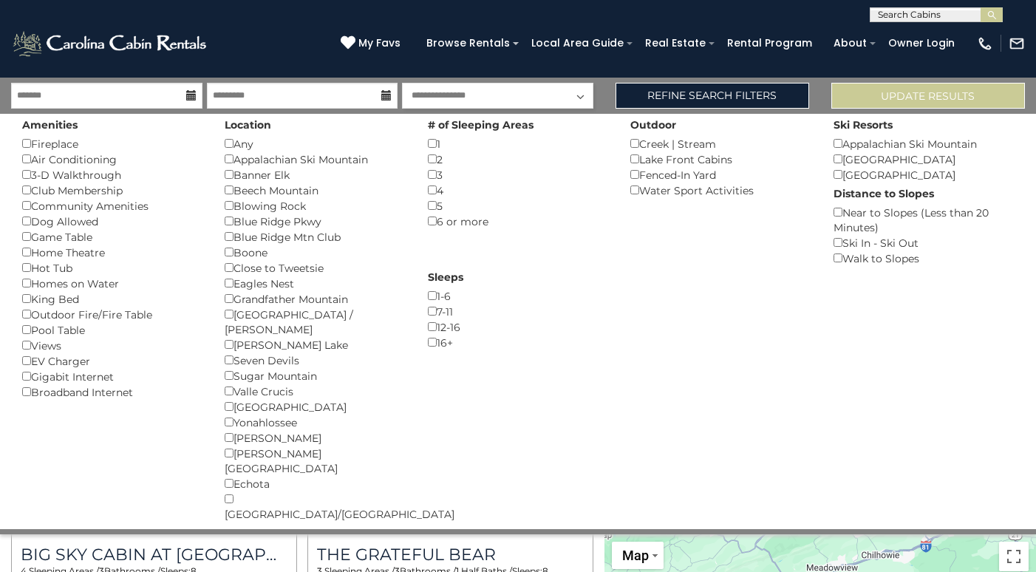
click at [227, 252] on div "[PERSON_NAME] ()" at bounding box center [315, 253] width 180 height 16
click at [899, 94] on button "Please Update Results" at bounding box center [929, 96] width 194 height 26
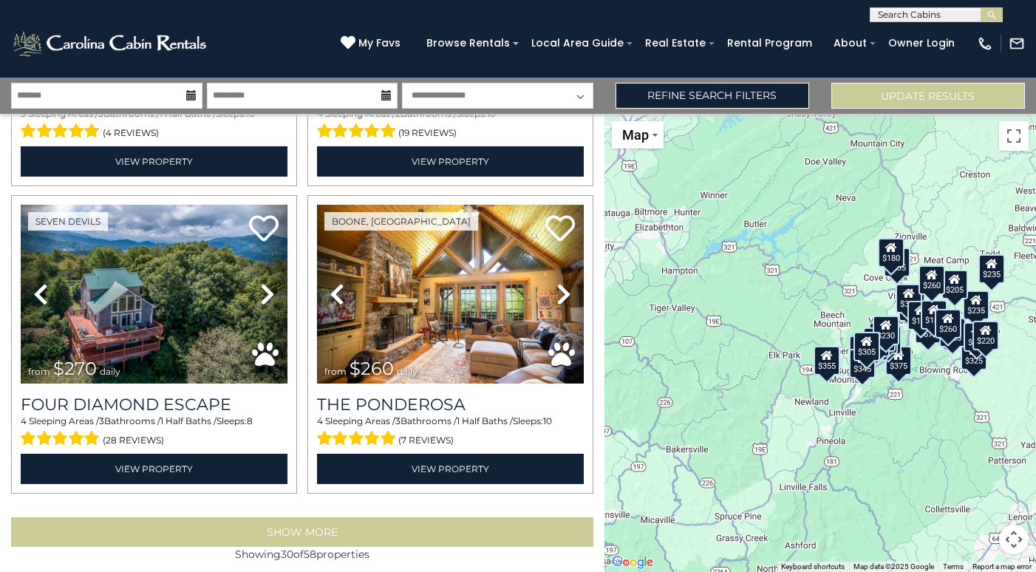
click at [319, 517] on button "Show More" at bounding box center [302, 532] width 583 height 30
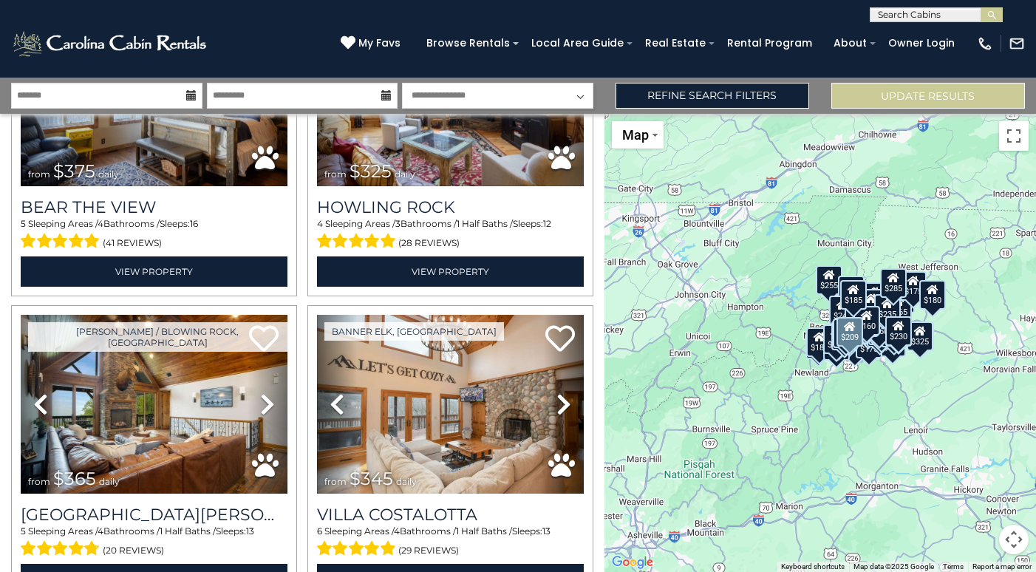
scroll to position [1648, 0]
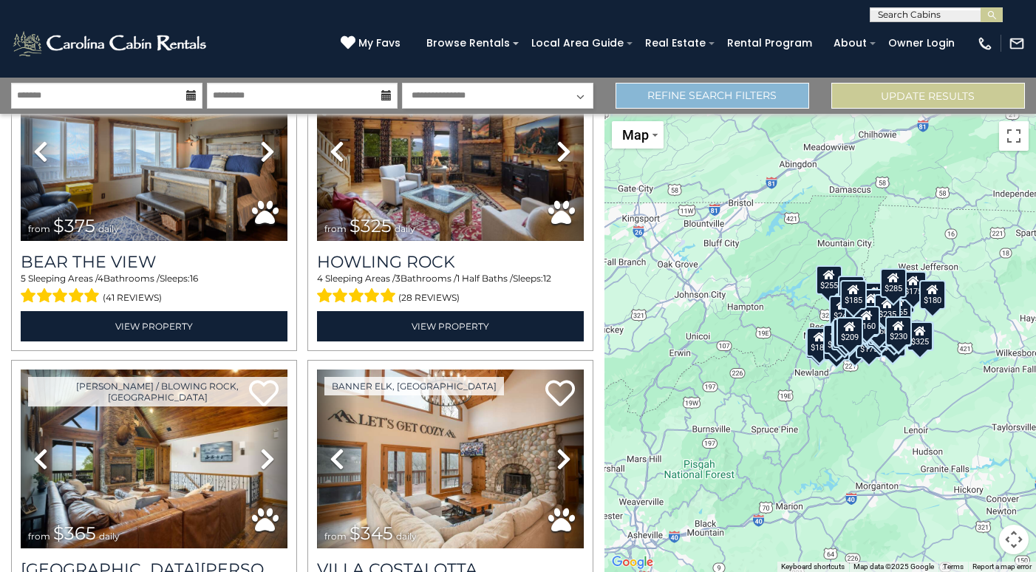
click at [701, 92] on link "Refine Search Filters" at bounding box center [713, 96] width 194 height 26
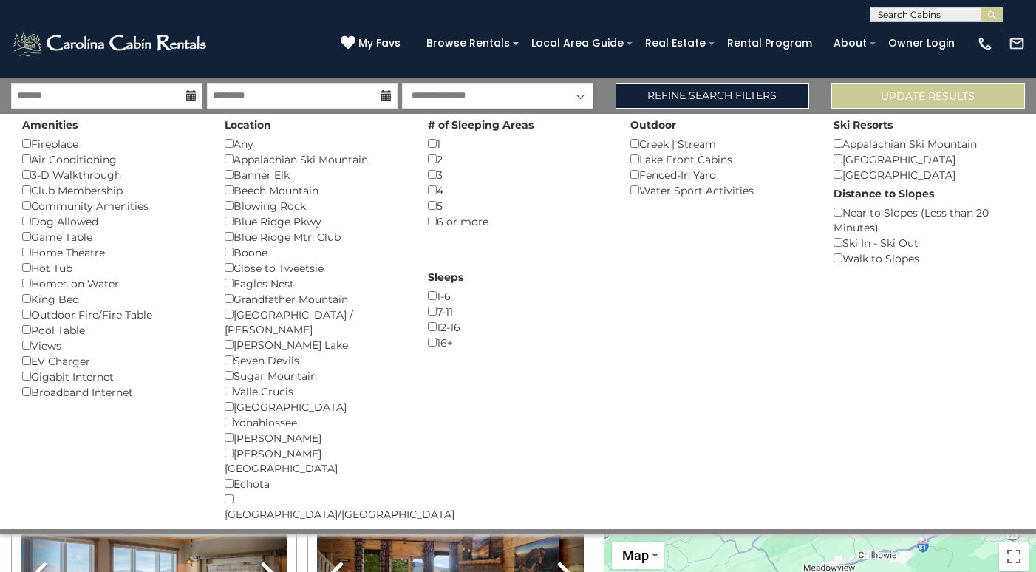
scroll to position [0, 0]
click at [878, 93] on button "Please Update Results" at bounding box center [929, 96] width 194 height 26
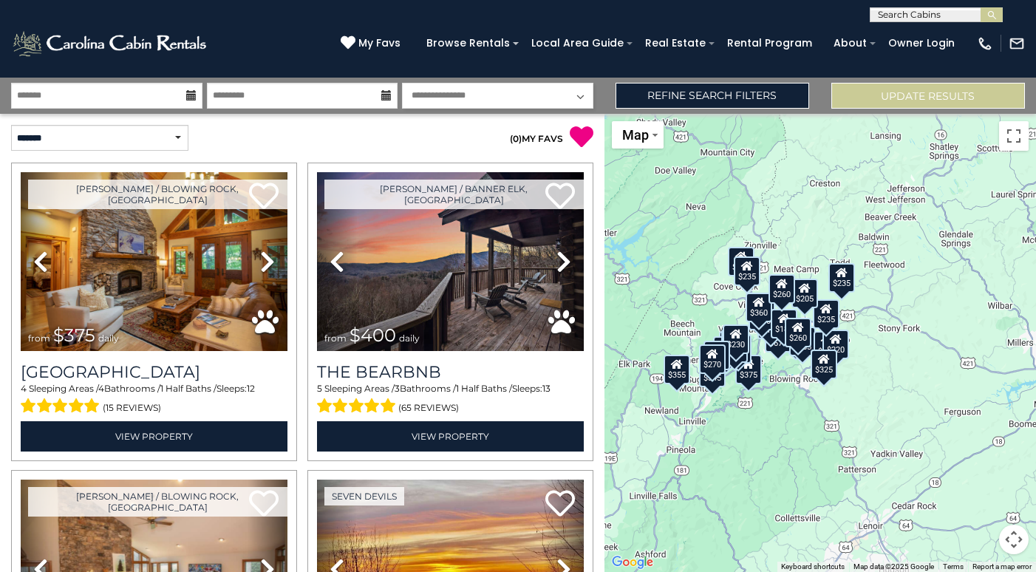
drag, startPoint x: 884, startPoint y: 297, endPoint x: 733, endPoint y: 306, distance: 151.8
click at [733, 306] on div "$375 $400 $315 $330 $355 $180 $675 $165 $210 $185 $375 $325 $365 $345 $360 $226…" at bounding box center [821, 343] width 432 height 458
click at [1014, 539] on button "Map camera controls" at bounding box center [1015, 540] width 30 height 30
click at [975, 457] on button "Zoom in" at bounding box center [978, 466] width 30 height 30
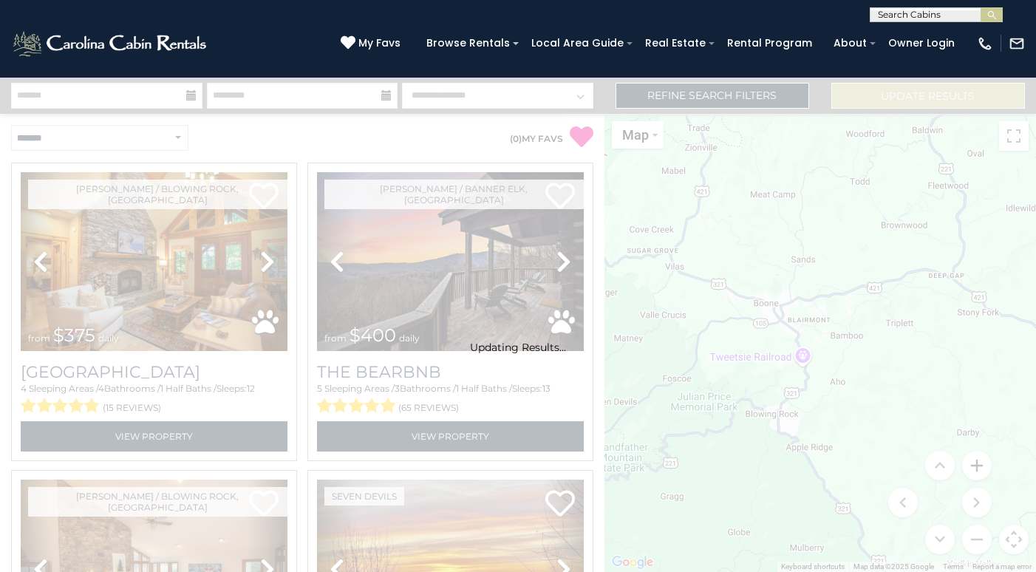
click at [975, 457] on div "Updating Results..." at bounding box center [518, 325] width 1036 height 495
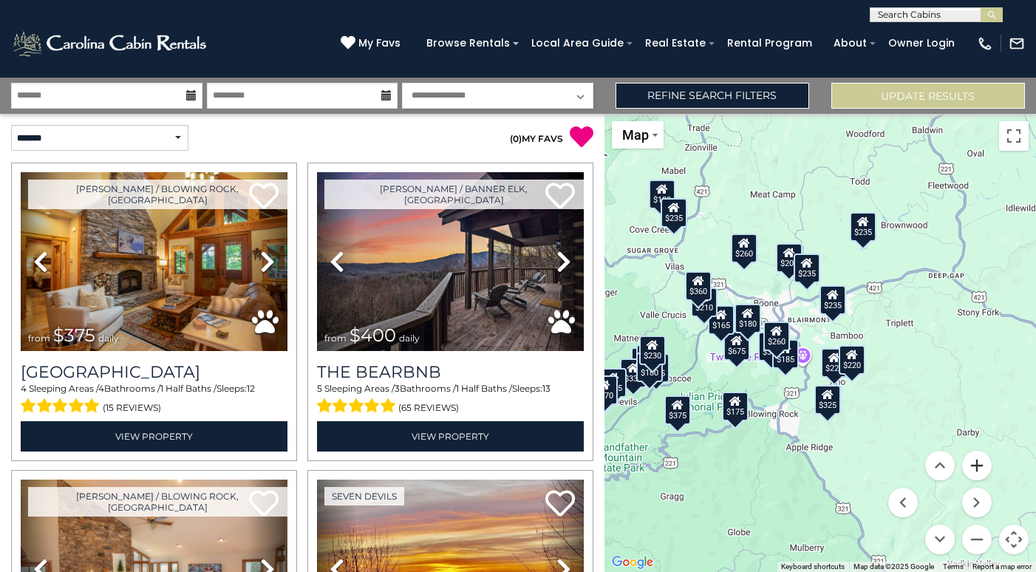
click at [975, 457] on button "Zoom in" at bounding box center [978, 466] width 30 height 30
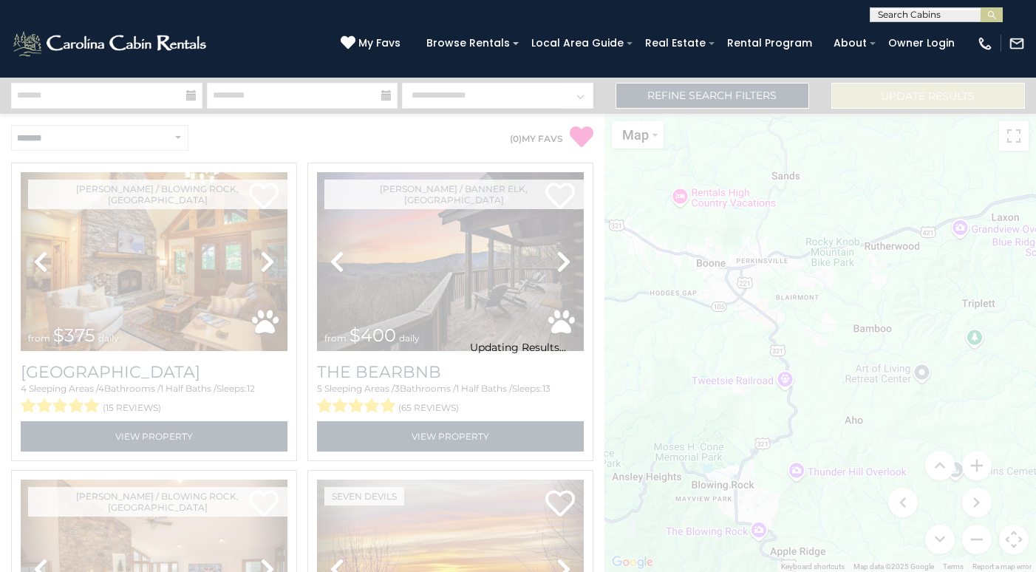
drag, startPoint x: 775, startPoint y: 291, endPoint x: 828, endPoint y: 393, distance: 115.1
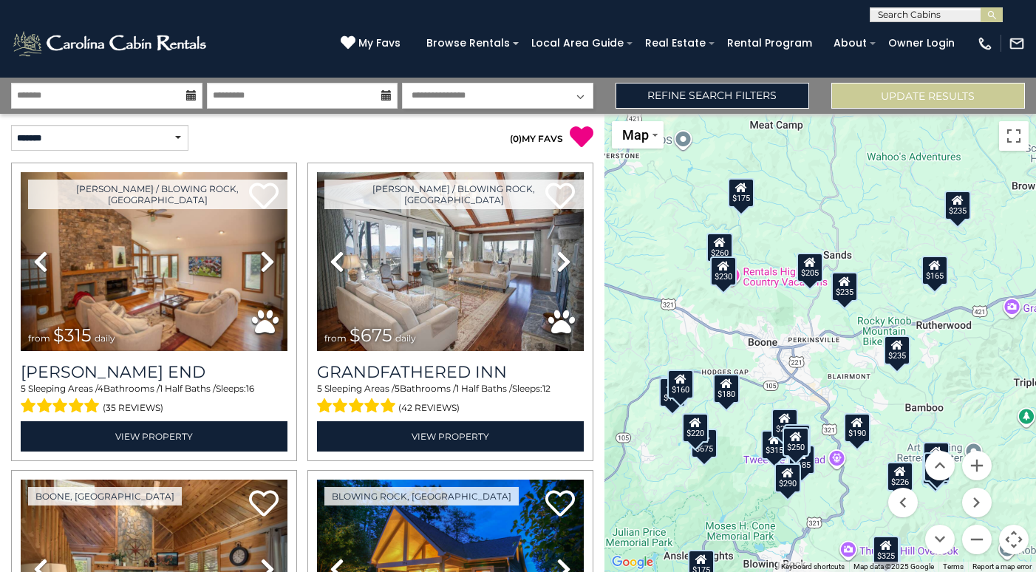
drag, startPoint x: 795, startPoint y: 326, endPoint x: 847, endPoint y: 407, distance: 96.2
click at [847, 407] on div "$315 $675 $165 $185 $365 $226 $220 $325 $180 $235 $260 $235 $205 $260 $175 $235…" at bounding box center [821, 343] width 432 height 458
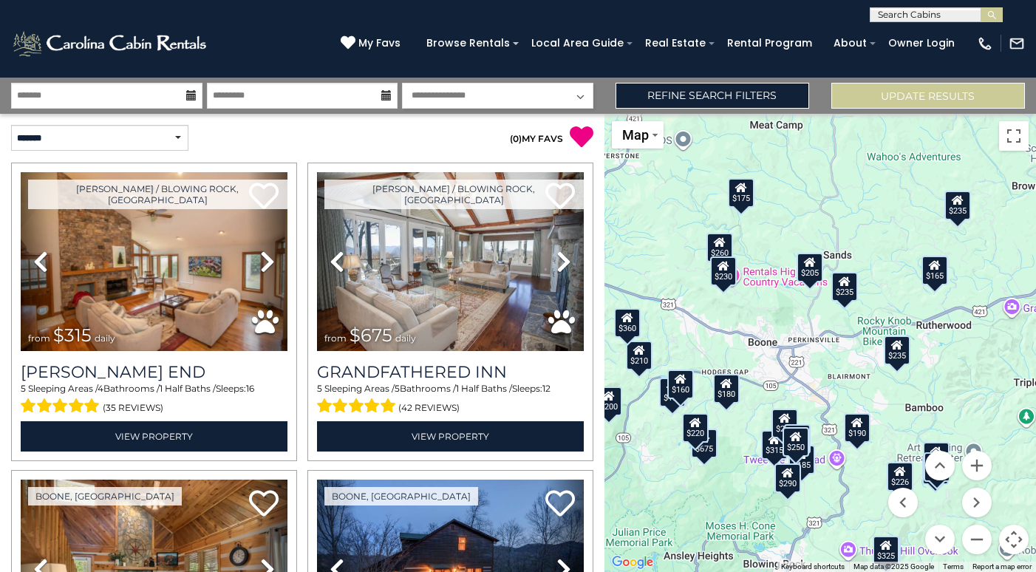
click at [725, 279] on div "$230" at bounding box center [723, 272] width 27 height 30
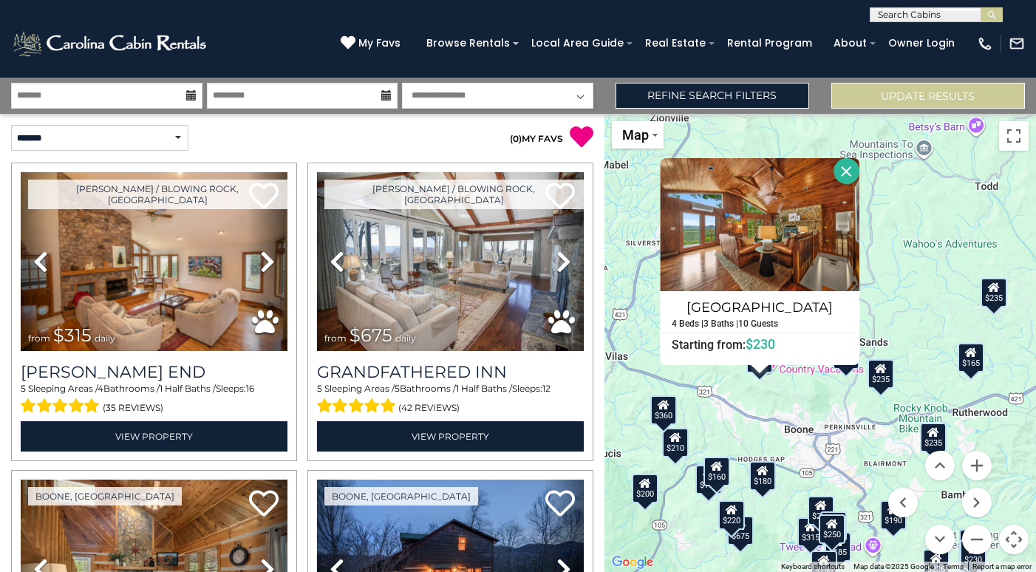
click at [855, 166] on button "Close" at bounding box center [847, 171] width 26 height 26
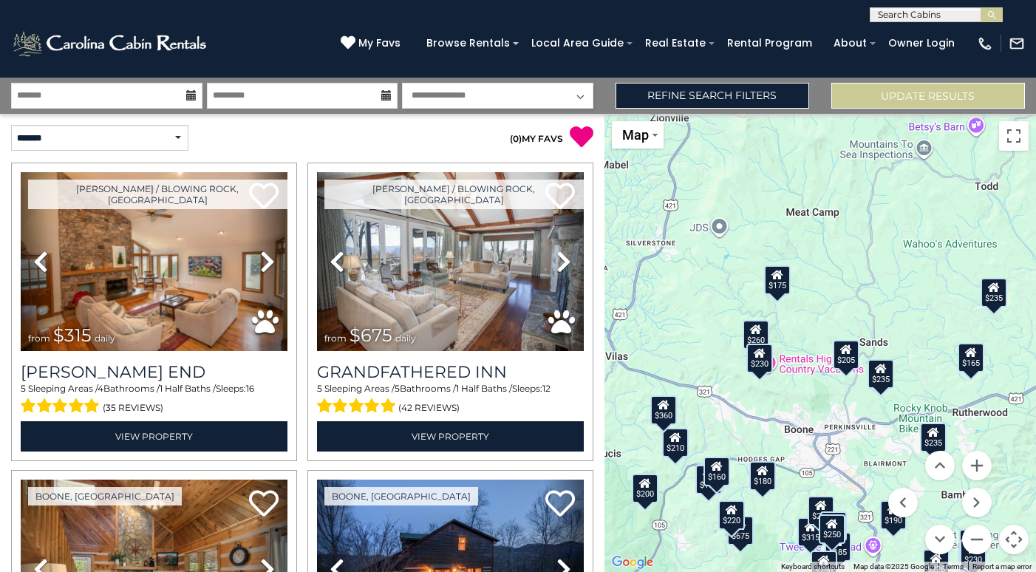
click at [753, 333] on icon at bounding box center [756, 330] width 12 height 10
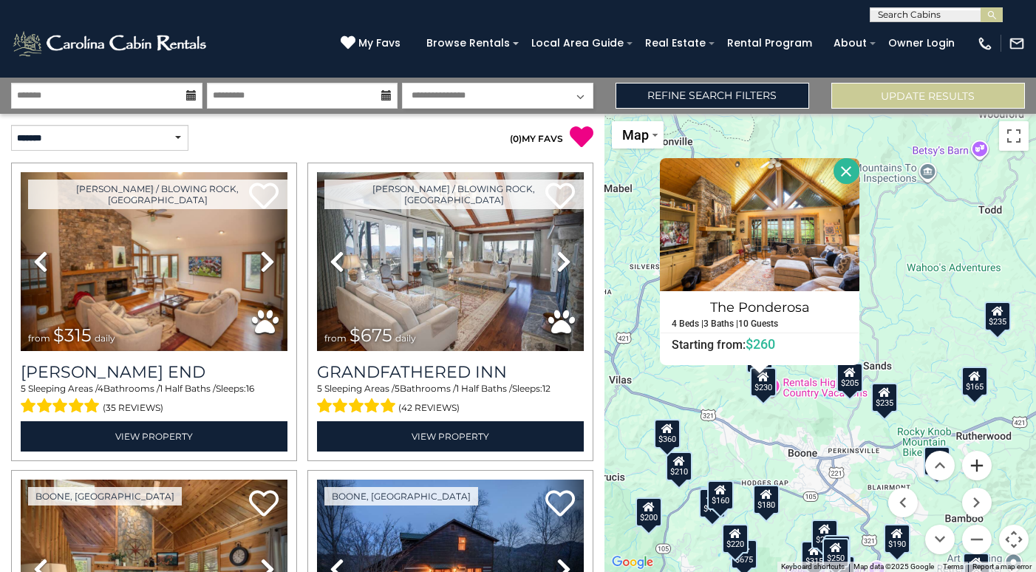
click at [979, 464] on button "Zoom in" at bounding box center [978, 466] width 30 height 30
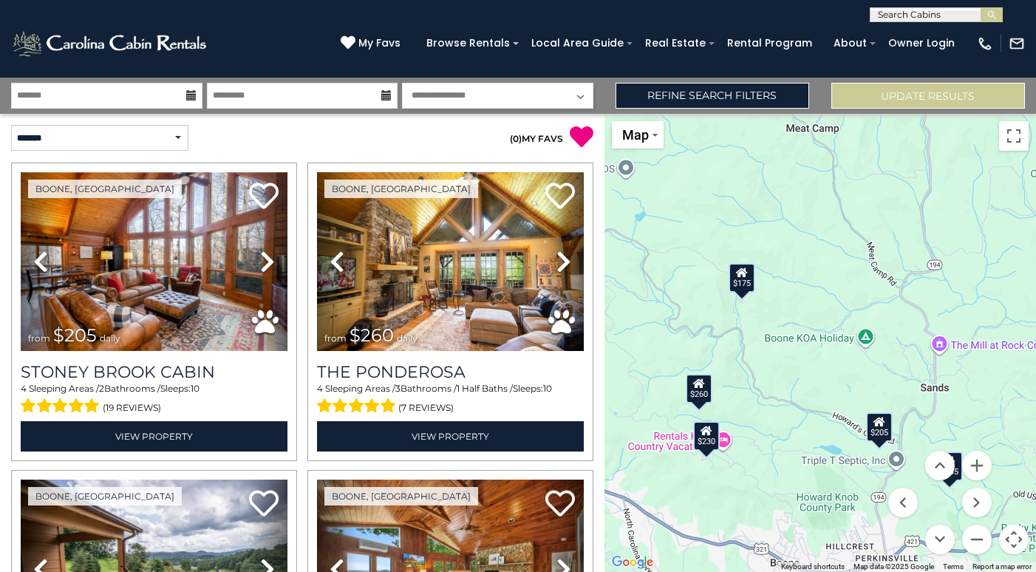
click at [727, 436] on div "$205 $260 $235 $230 $175" at bounding box center [821, 343] width 432 height 458
click at [693, 390] on div "$260" at bounding box center [699, 389] width 27 height 30
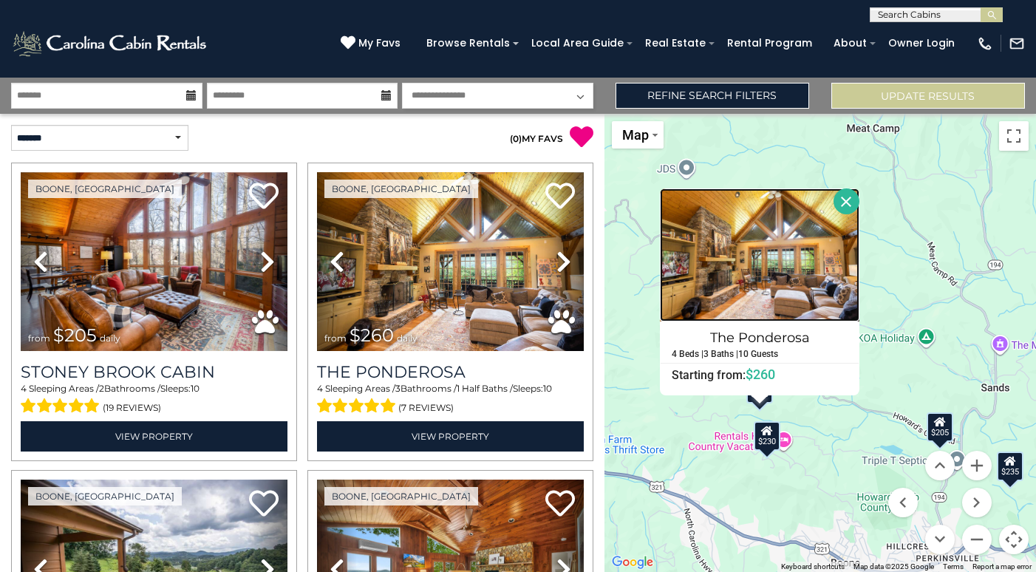
click at [755, 274] on img at bounding box center [760, 255] width 200 height 133
click at [851, 198] on button "Close" at bounding box center [847, 202] width 26 height 26
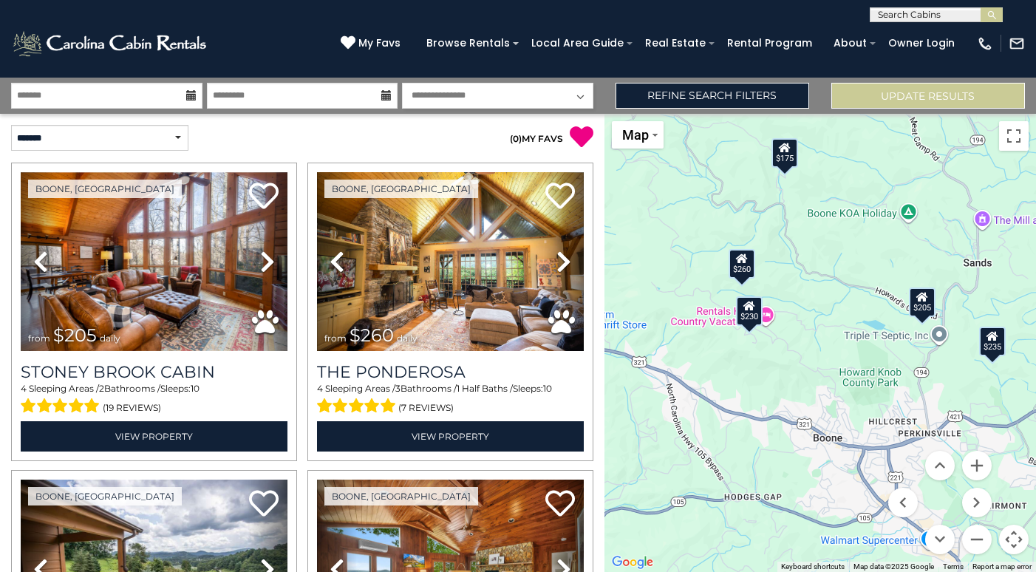
drag, startPoint x: 892, startPoint y: 402, endPoint x: 875, endPoint y: 276, distance: 127.7
click at [875, 276] on div "$205 $260 $235 $230 $175" at bounding box center [821, 343] width 432 height 458
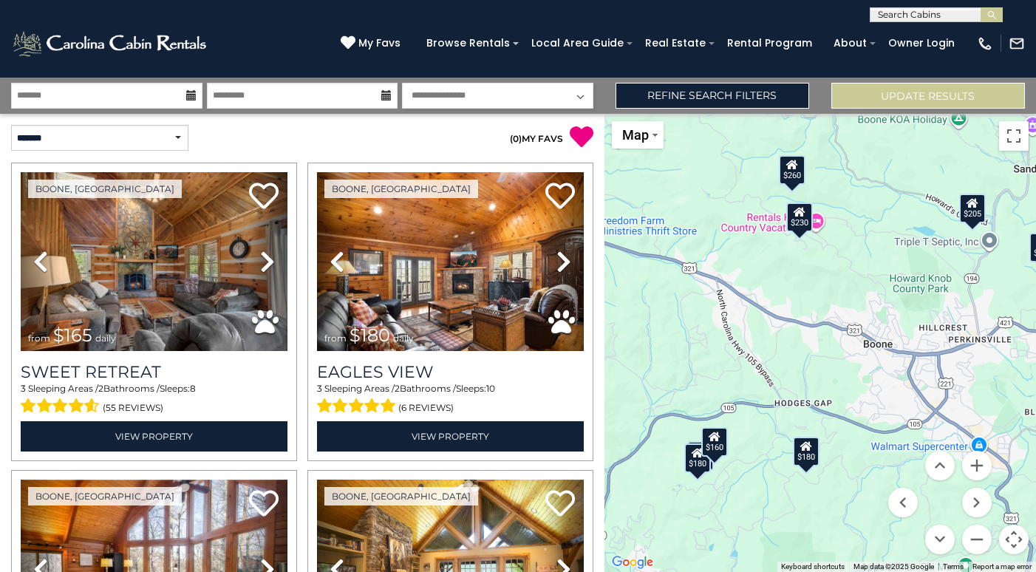
drag, startPoint x: 823, startPoint y: 391, endPoint x: 874, endPoint y: 294, distance: 109.5
click at [874, 294] on div "$165 $180 $205 $260 $235 $230 $180 $175 $160" at bounding box center [821, 343] width 432 height 458
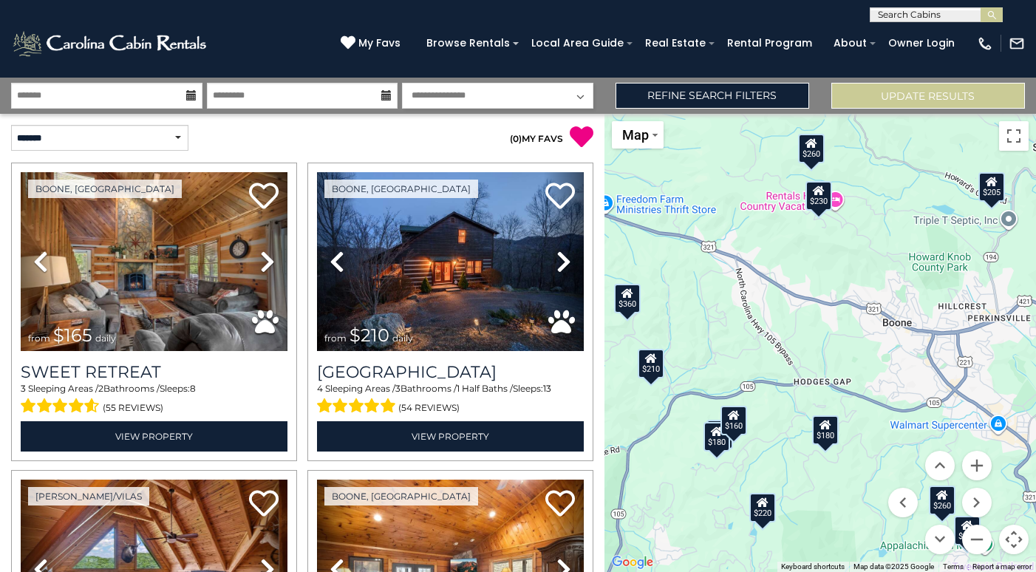
drag, startPoint x: 814, startPoint y: 346, endPoint x: 835, endPoint y: 325, distance: 29.8
click at [835, 325] on div "$165 $210 $360 $180 $260 $205 $260 $230 $150 $180 $220 $160" at bounding box center [821, 343] width 432 height 458
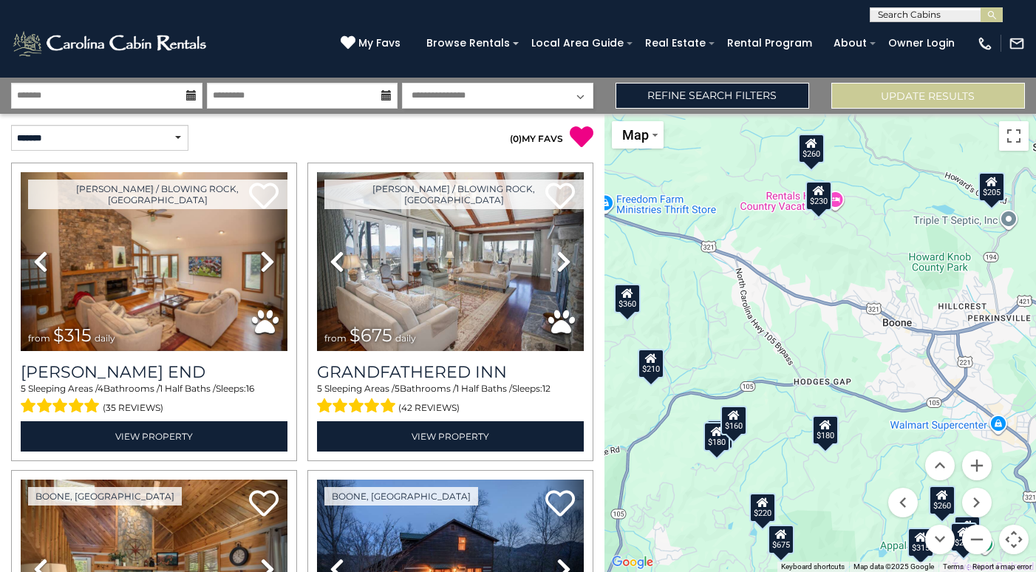
click at [821, 200] on div "$230" at bounding box center [819, 196] width 27 height 30
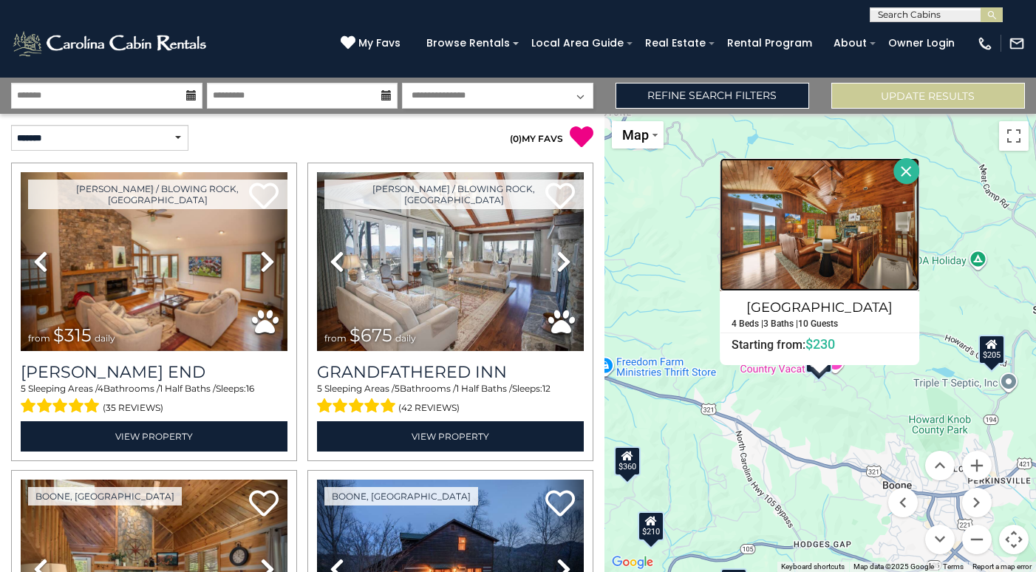
click at [810, 256] on img at bounding box center [820, 224] width 200 height 133
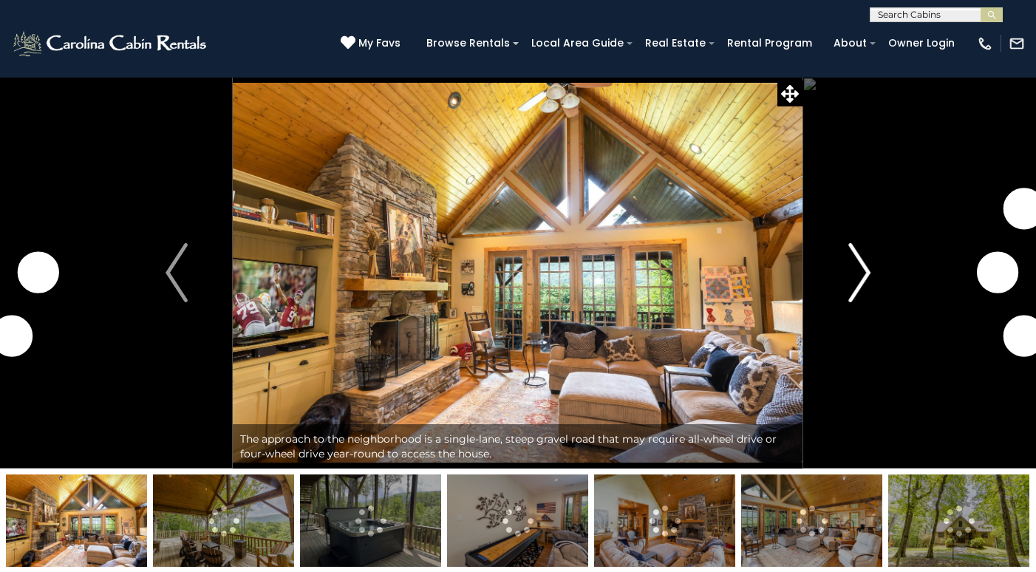
click at [863, 279] on img "Next" at bounding box center [860, 272] width 22 height 59
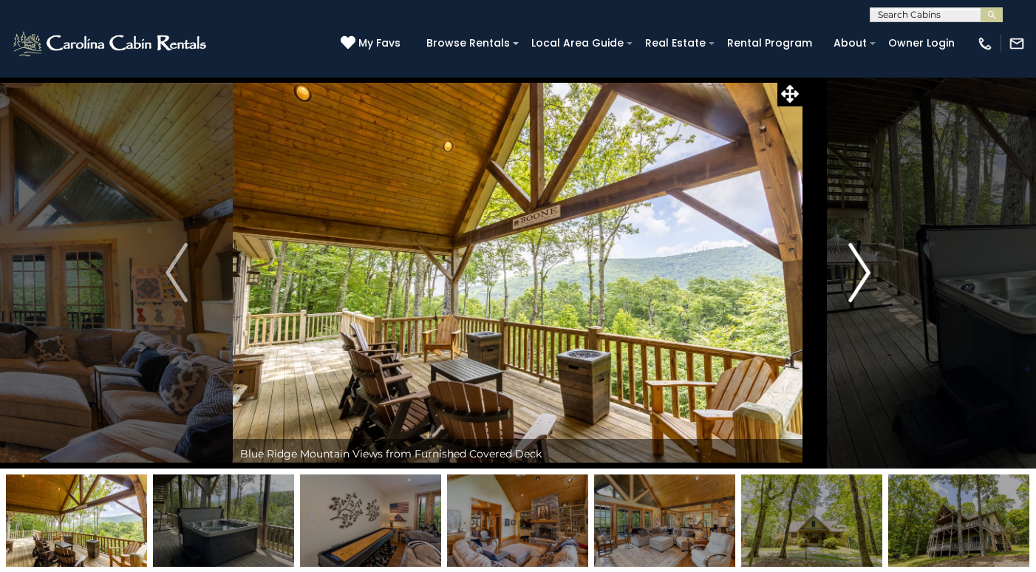
click at [866, 272] on img "Next" at bounding box center [860, 272] width 22 height 59
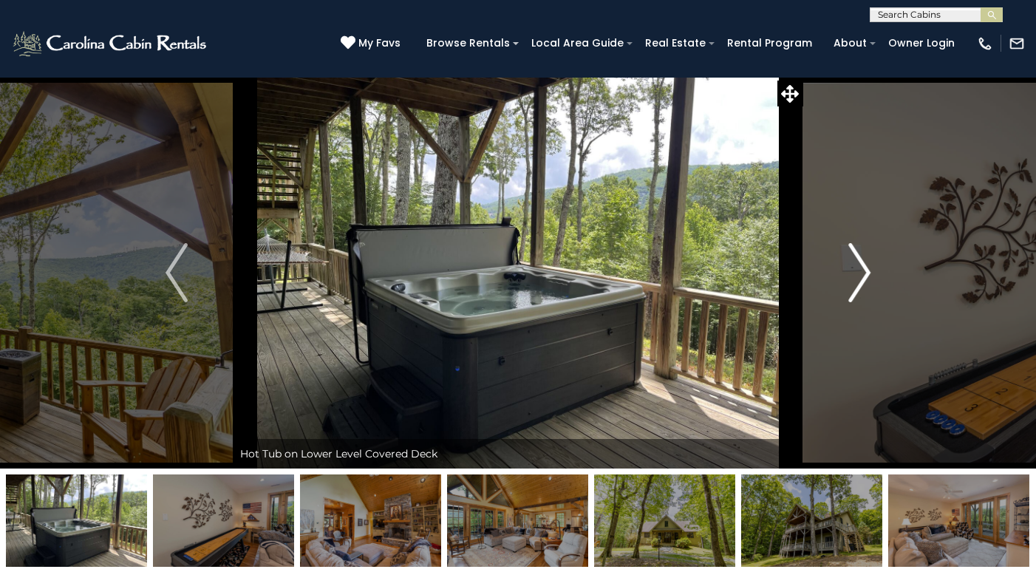
click at [866, 272] on img "Next" at bounding box center [860, 272] width 22 height 59
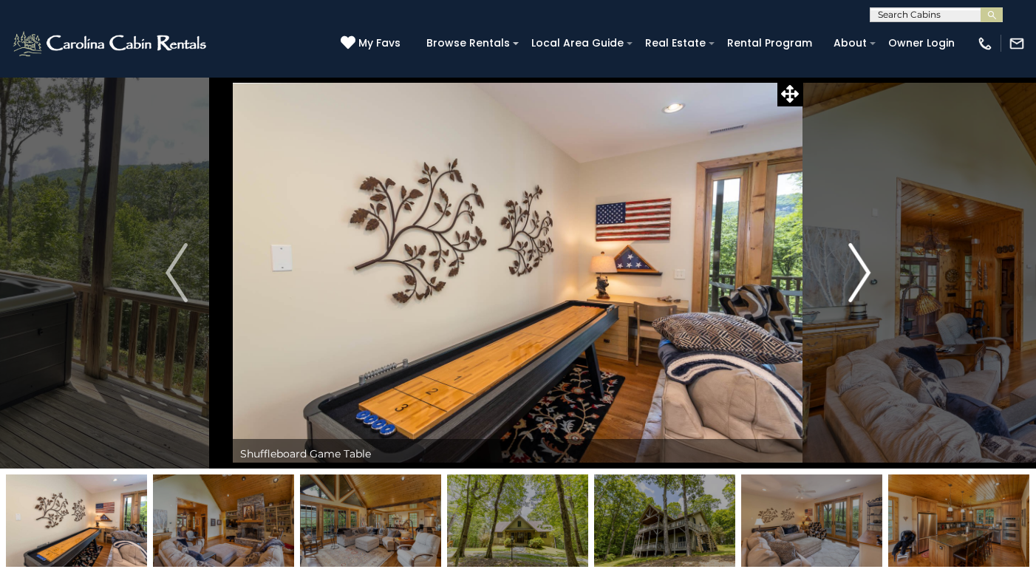
click at [866, 272] on img "Next" at bounding box center [860, 272] width 22 height 59
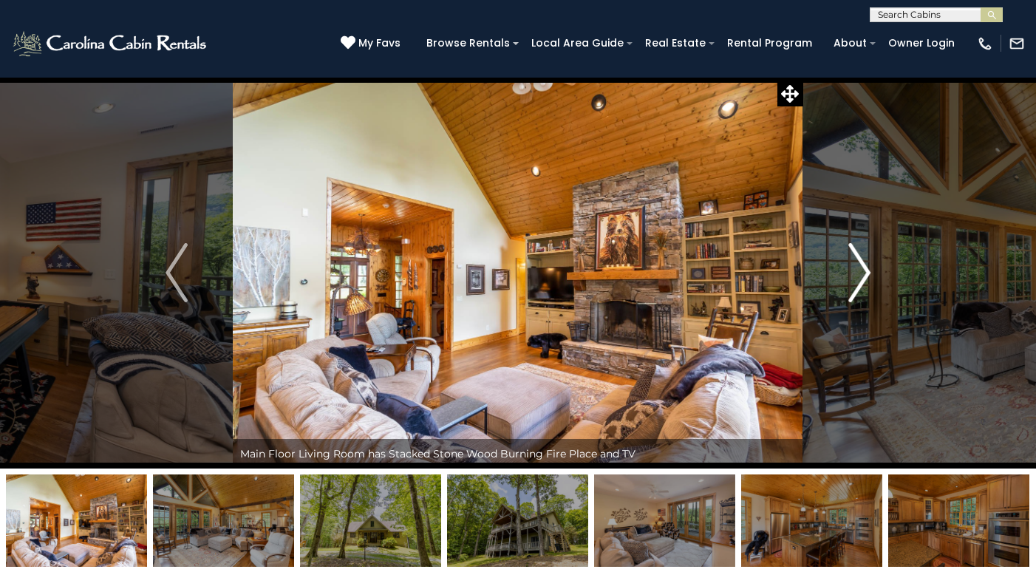
click at [866, 272] on img "Next" at bounding box center [860, 272] width 22 height 59
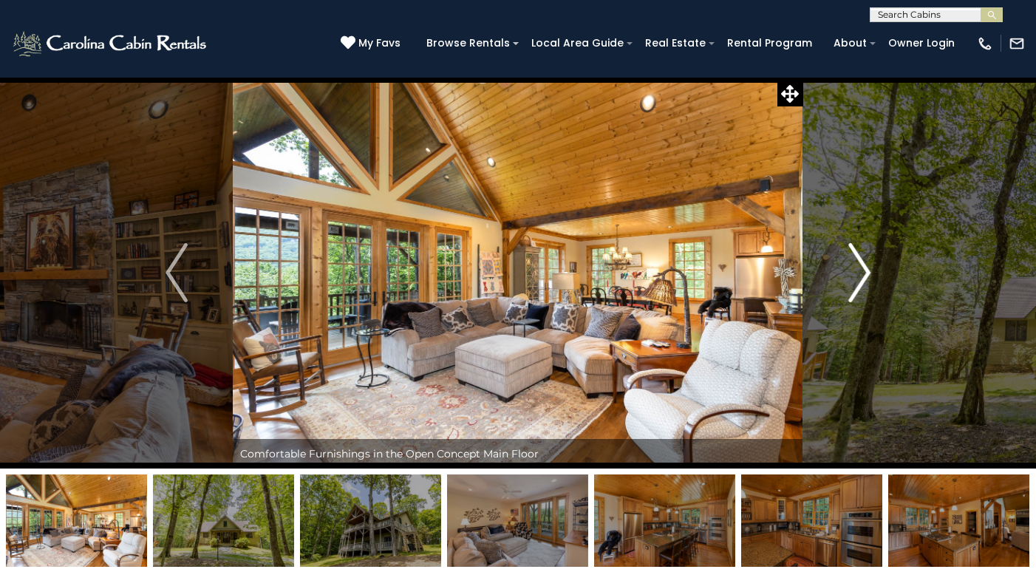
click at [866, 272] on img "Next" at bounding box center [860, 272] width 22 height 59
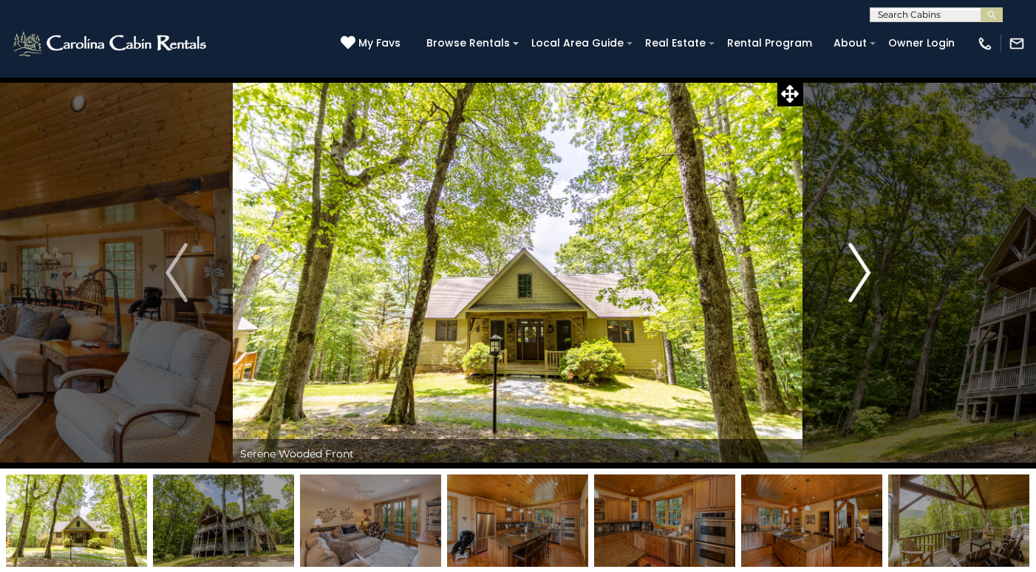
click at [866, 272] on img "Next" at bounding box center [860, 272] width 22 height 59
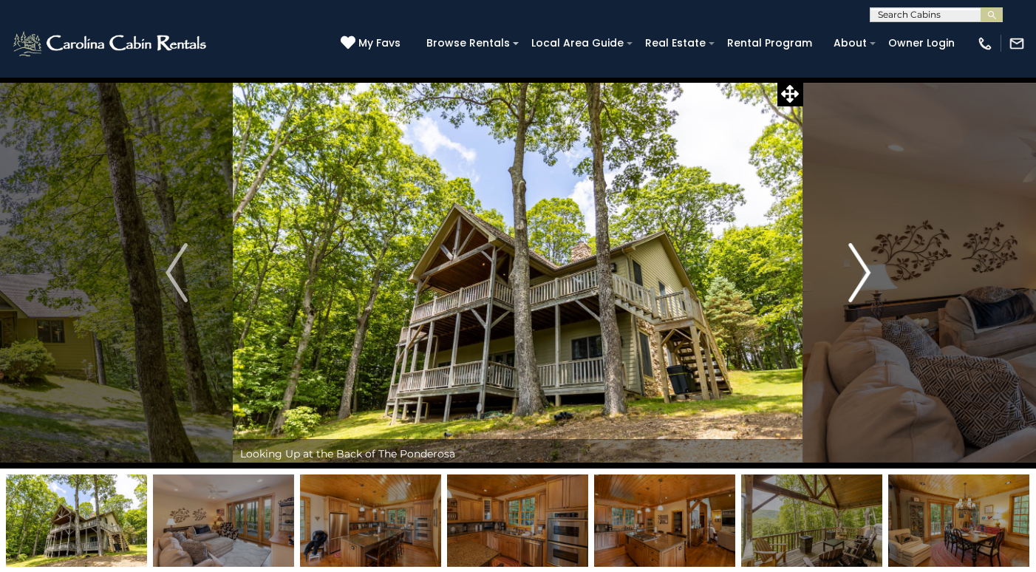
click at [866, 272] on img "Next" at bounding box center [860, 272] width 22 height 59
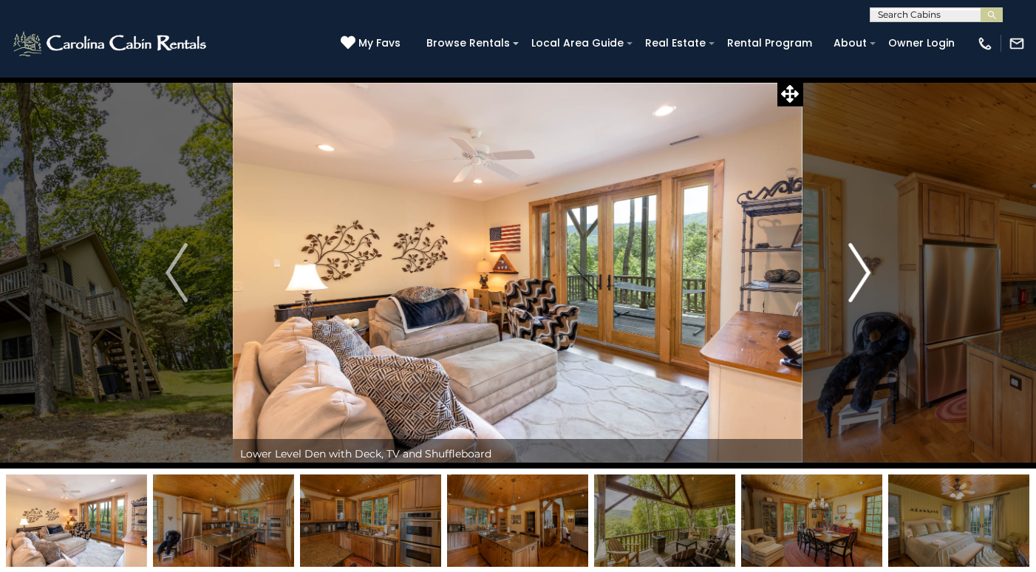
click at [866, 272] on img "Next" at bounding box center [860, 272] width 22 height 59
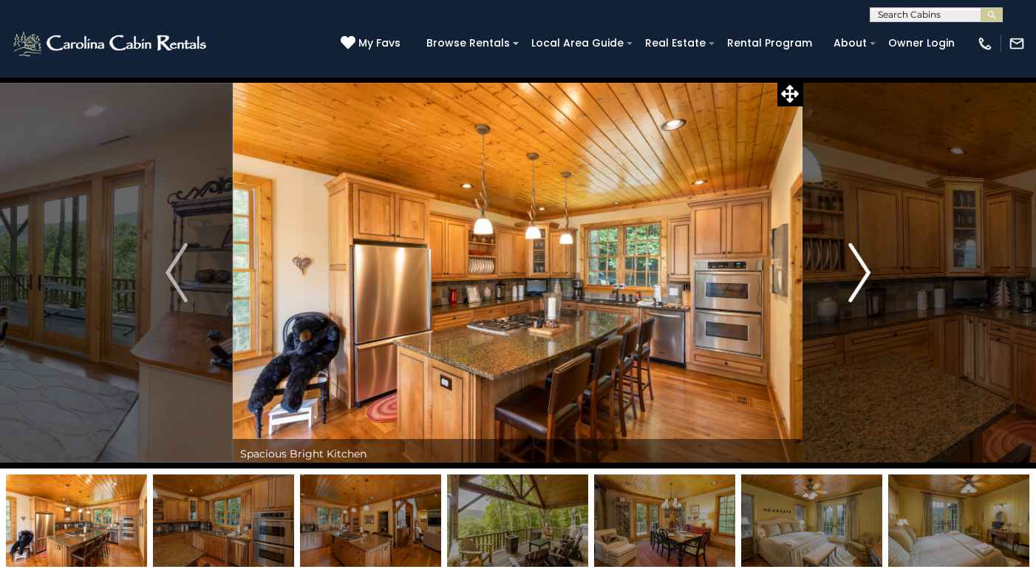
click at [866, 272] on img "Next" at bounding box center [860, 272] width 22 height 59
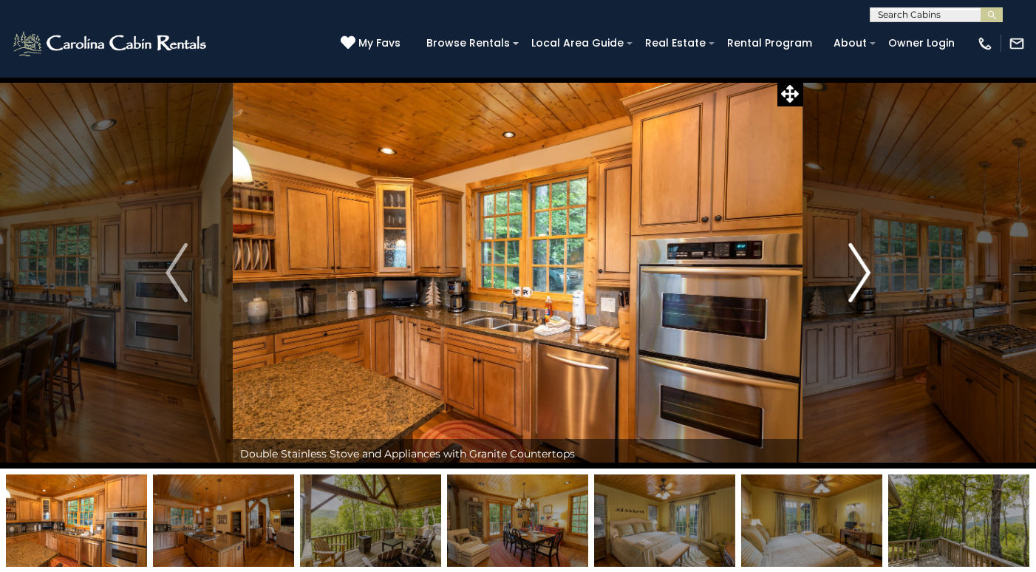
click at [866, 272] on img "Next" at bounding box center [860, 272] width 22 height 59
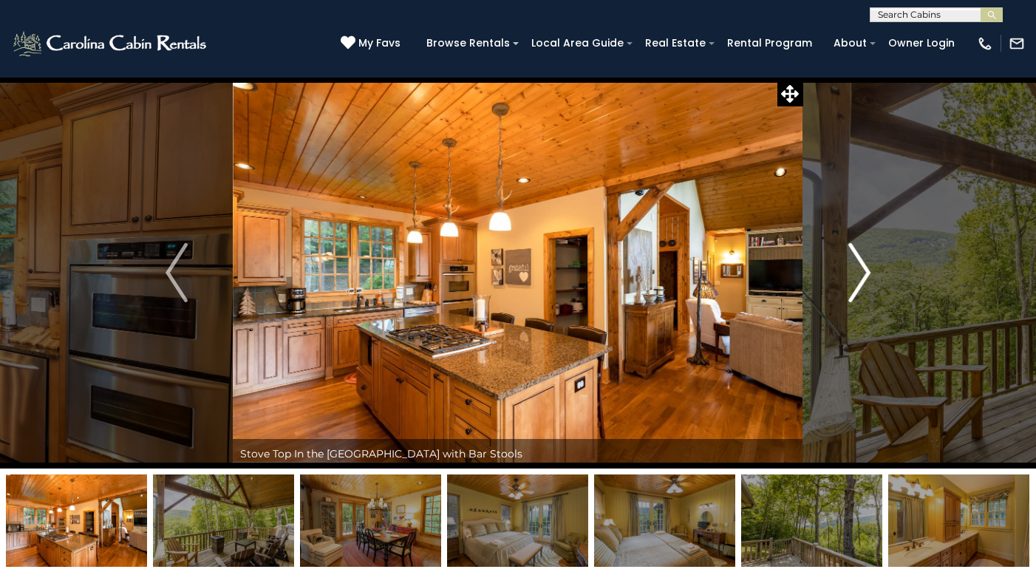
click at [865, 273] on img "Next" at bounding box center [860, 272] width 22 height 59
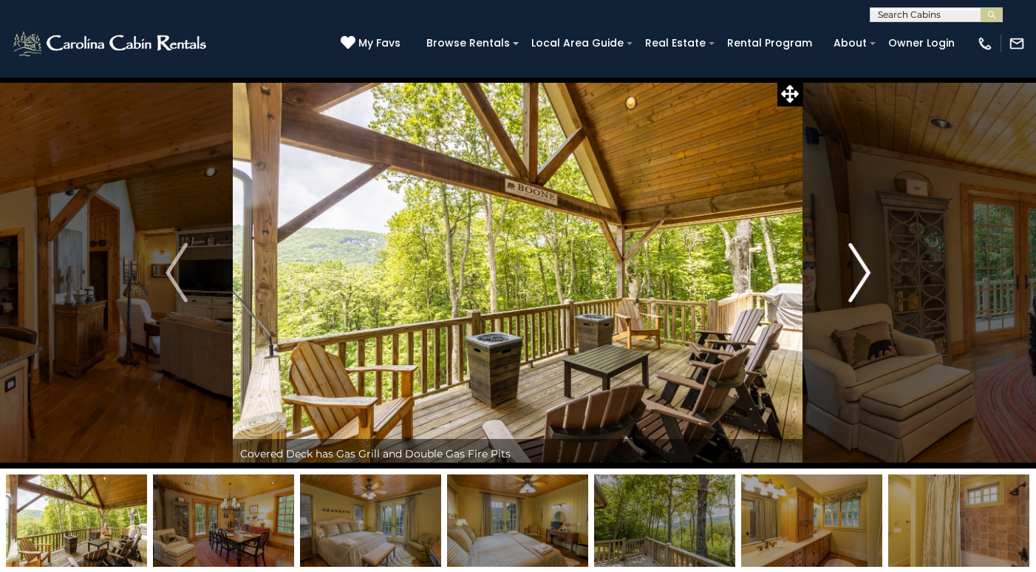
click at [866, 274] on img "Next" at bounding box center [860, 272] width 22 height 59
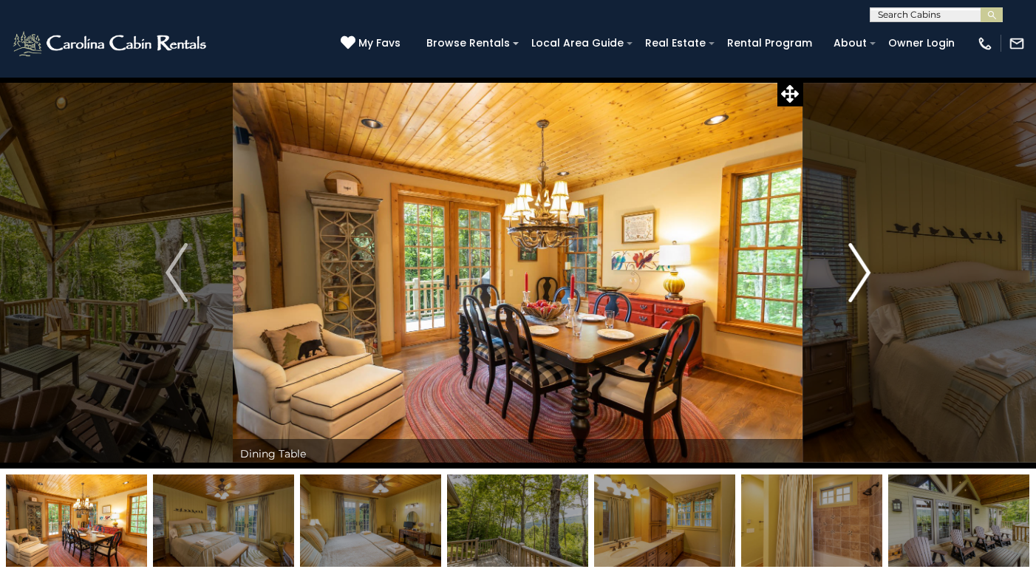
click at [866, 274] on img "Next" at bounding box center [860, 272] width 22 height 59
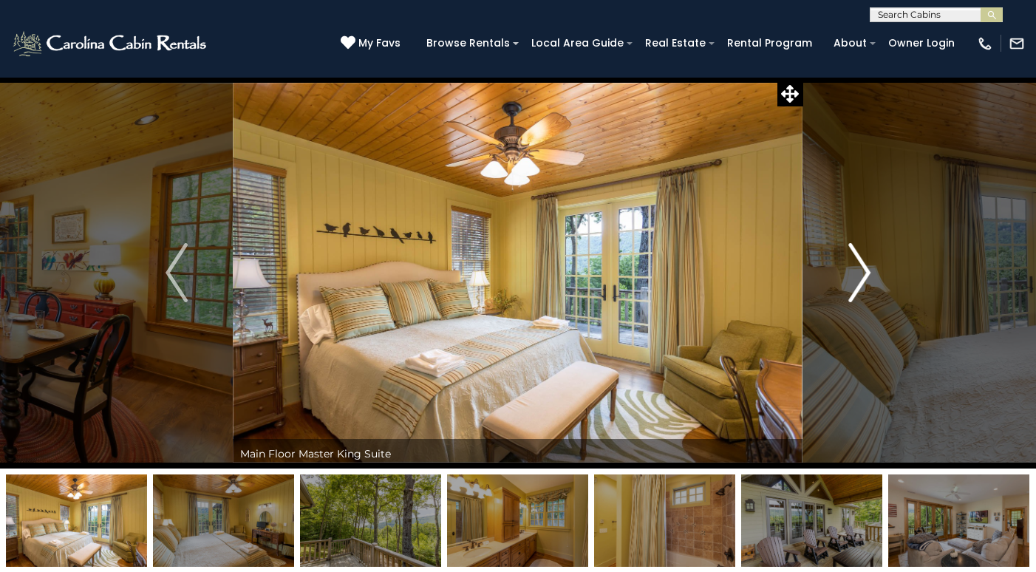
click at [866, 274] on img "Next" at bounding box center [860, 272] width 22 height 59
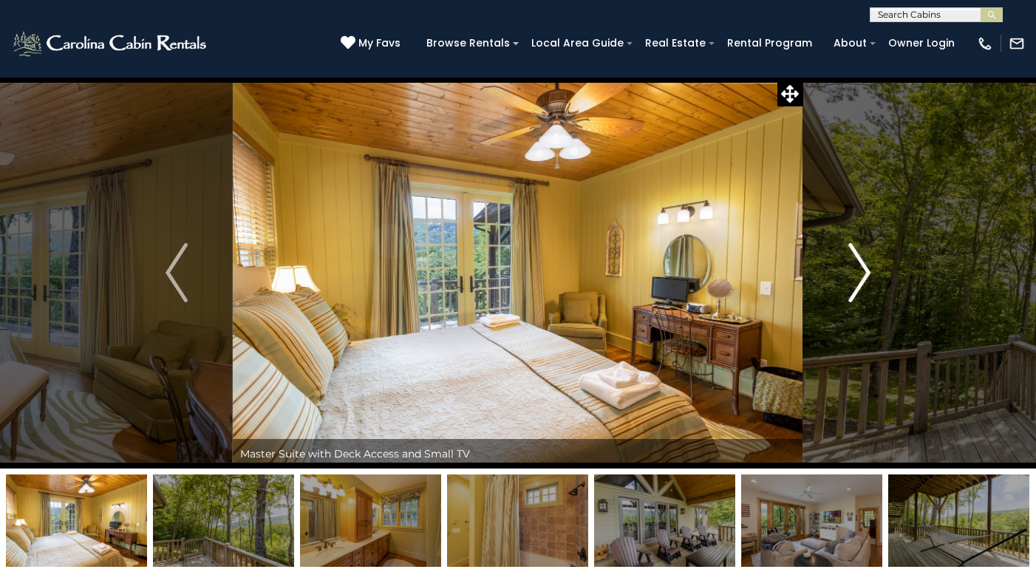
click at [866, 275] on img "Next" at bounding box center [860, 272] width 22 height 59
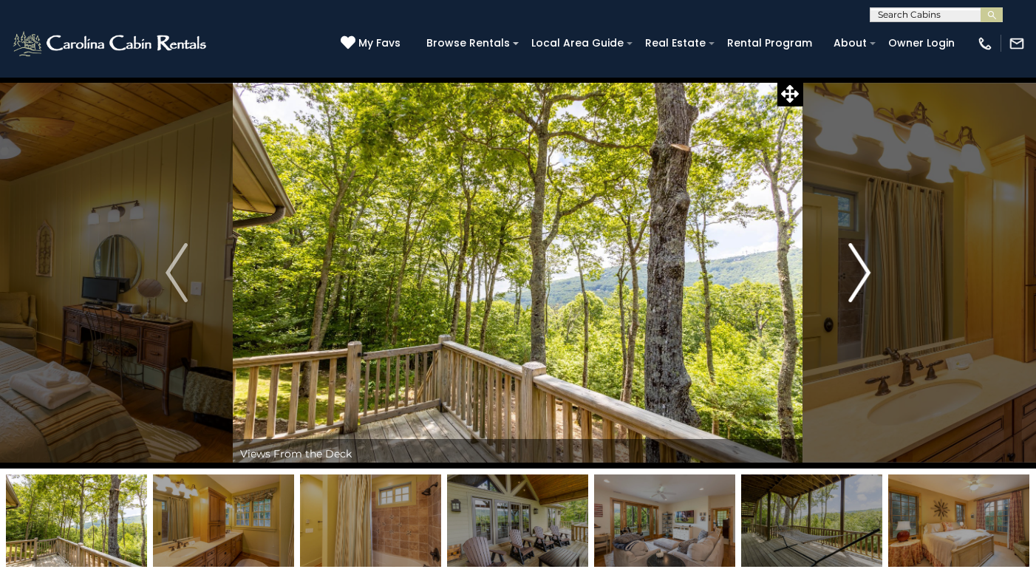
click at [865, 275] on img "Next" at bounding box center [860, 272] width 22 height 59
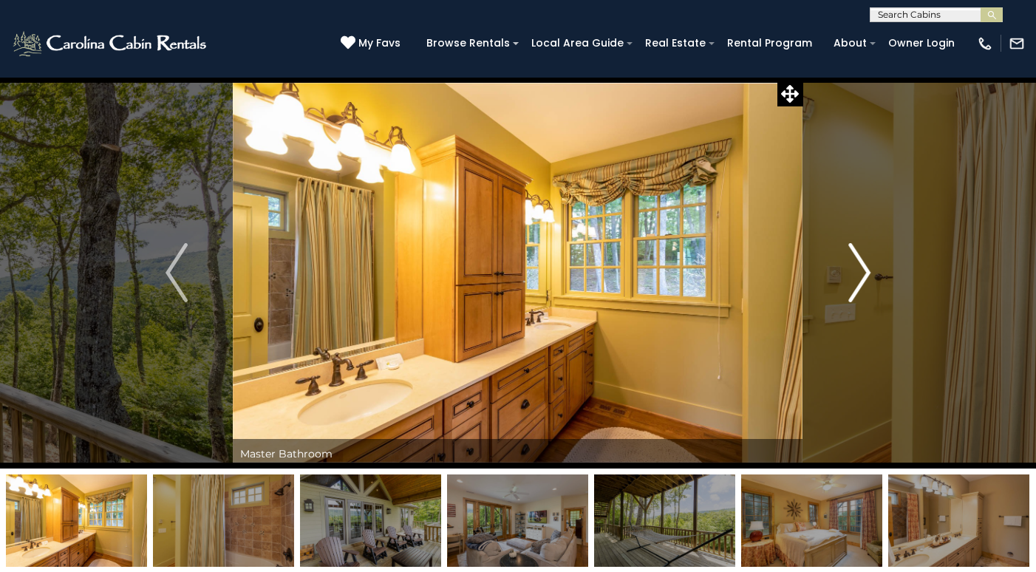
click at [865, 275] on img "Next" at bounding box center [860, 272] width 22 height 59
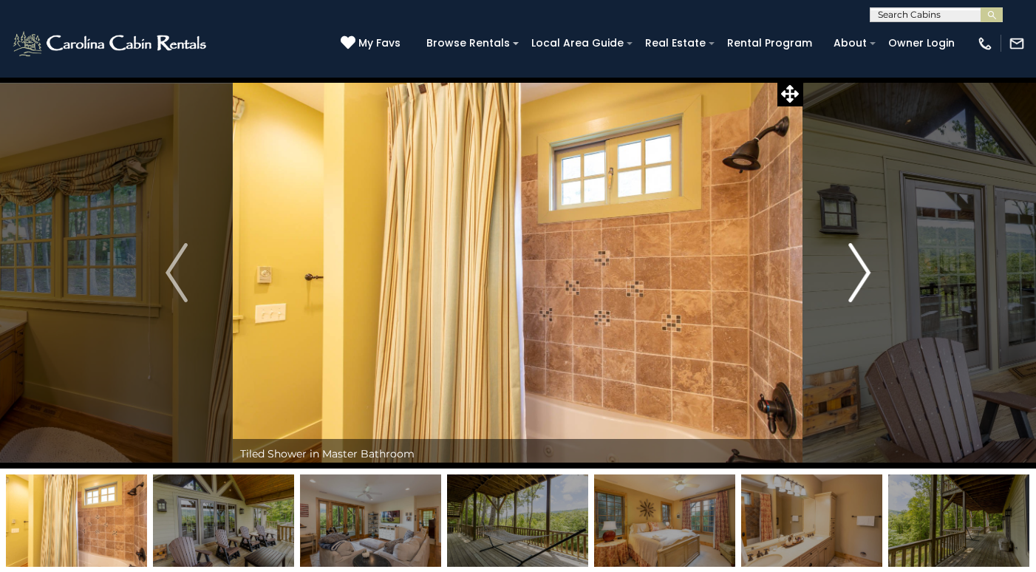
click at [865, 275] on img "Next" at bounding box center [860, 272] width 22 height 59
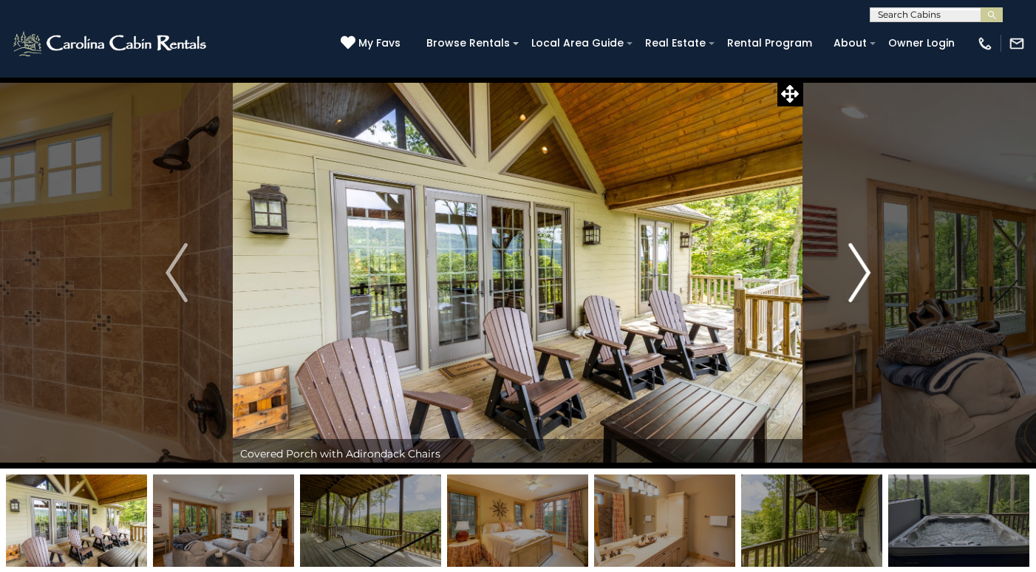
click at [861, 275] on img "Next" at bounding box center [860, 272] width 22 height 59
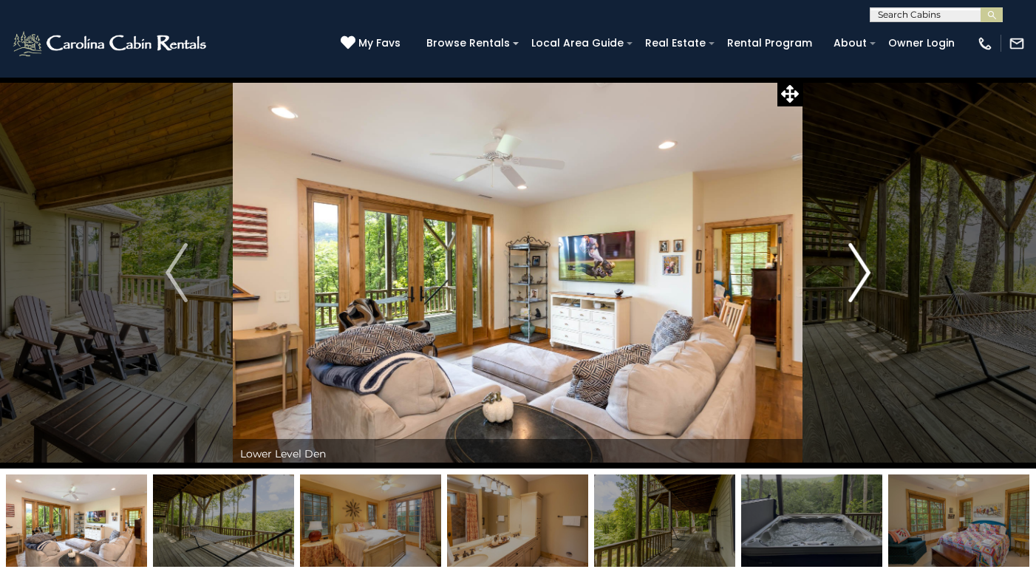
click at [861, 275] on img "Next" at bounding box center [860, 272] width 22 height 59
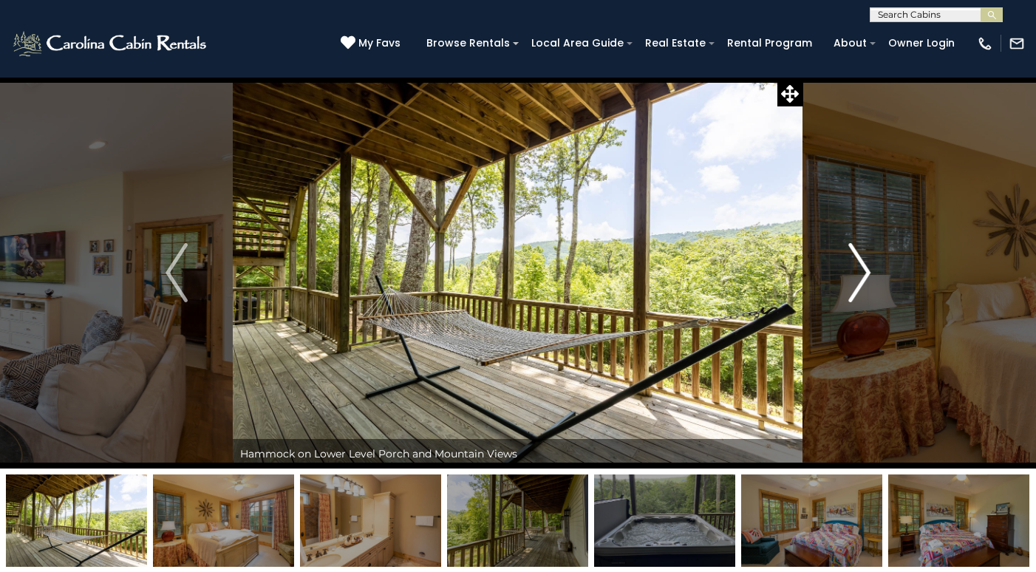
click at [861, 276] on img "Next" at bounding box center [860, 272] width 22 height 59
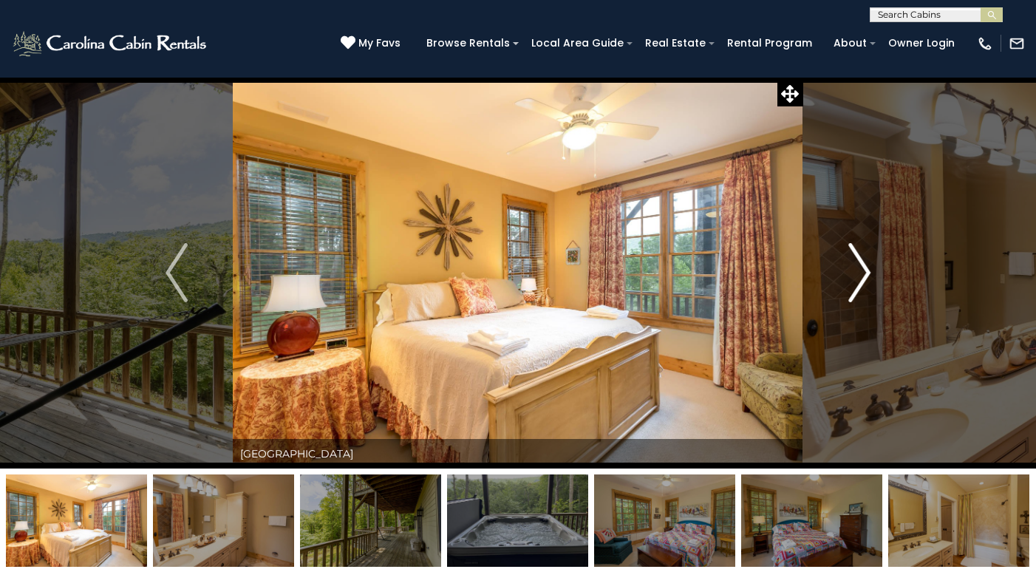
click at [861, 276] on img "Next" at bounding box center [860, 272] width 22 height 59
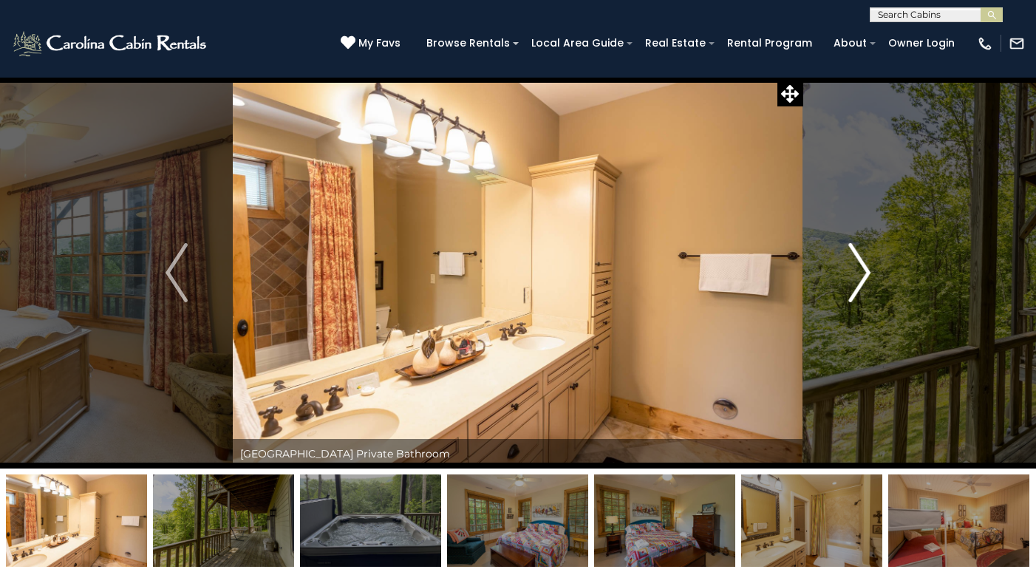
click at [861, 275] on img "Next" at bounding box center [860, 272] width 22 height 59
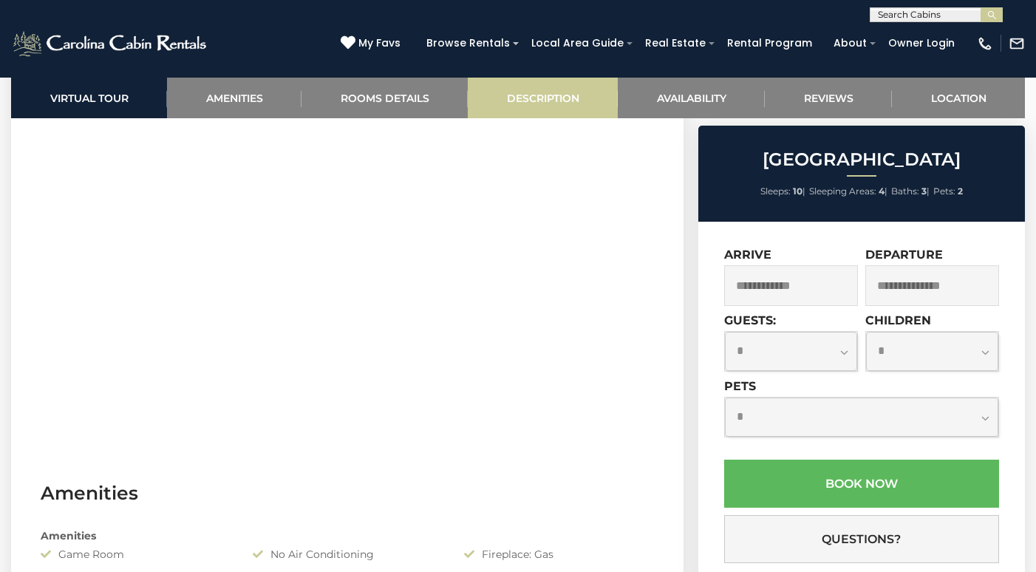
click at [532, 98] on link "Description" at bounding box center [543, 98] width 150 height 41
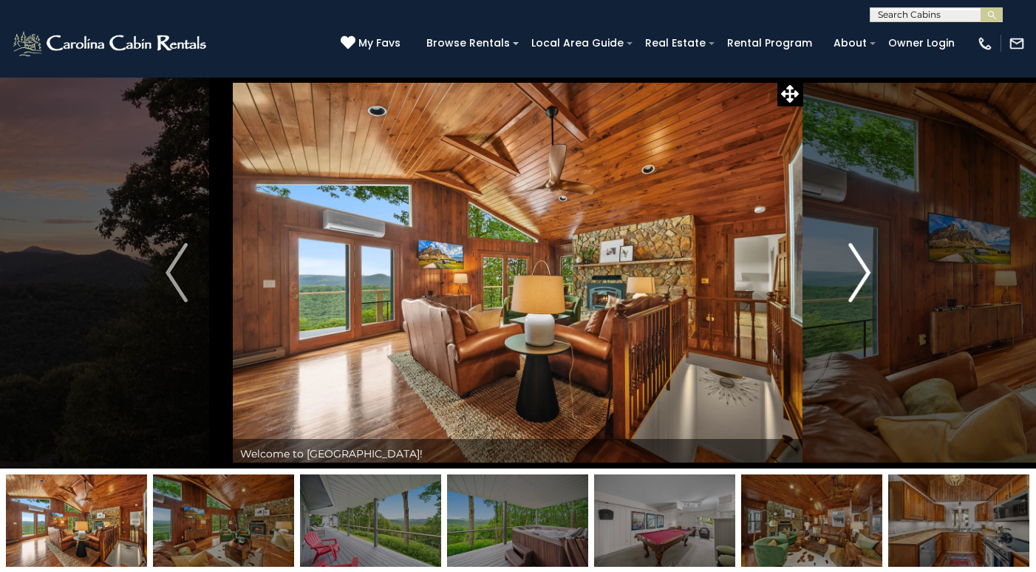
click at [864, 274] on img "Next" at bounding box center [860, 272] width 22 height 59
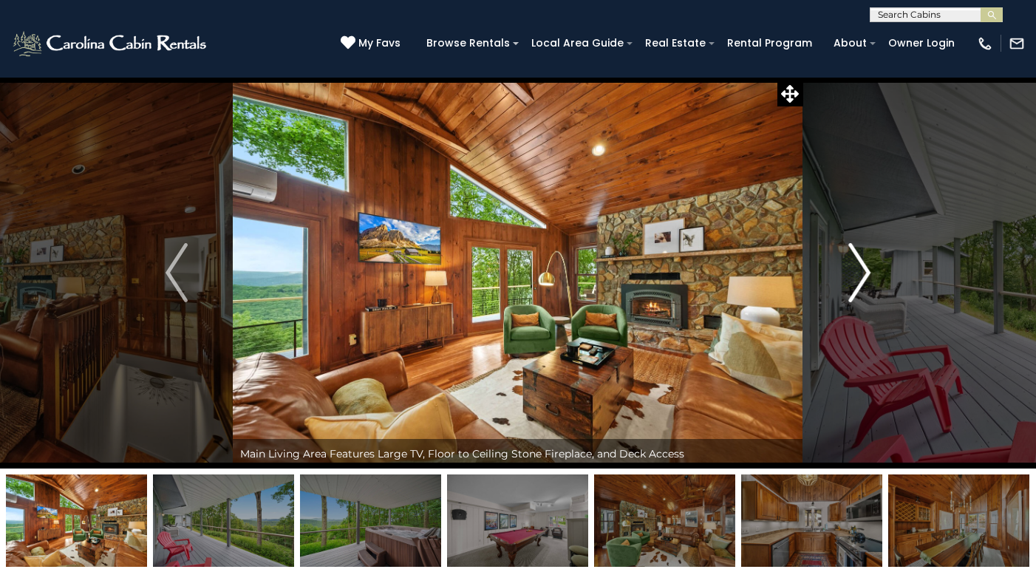
click at [864, 274] on img "Next" at bounding box center [860, 272] width 22 height 59
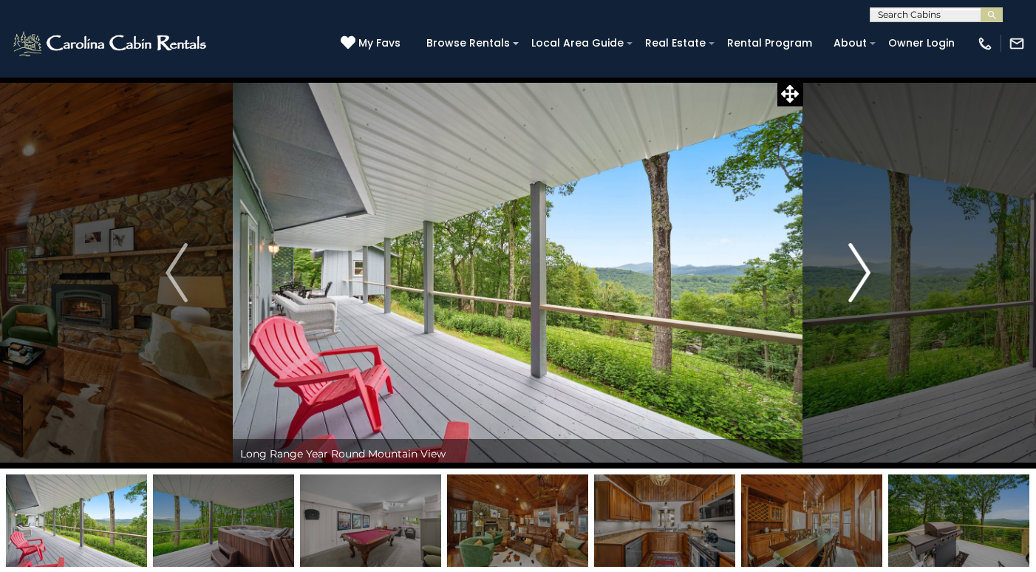
click at [864, 274] on img "Next" at bounding box center [860, 272] width 22 height 59
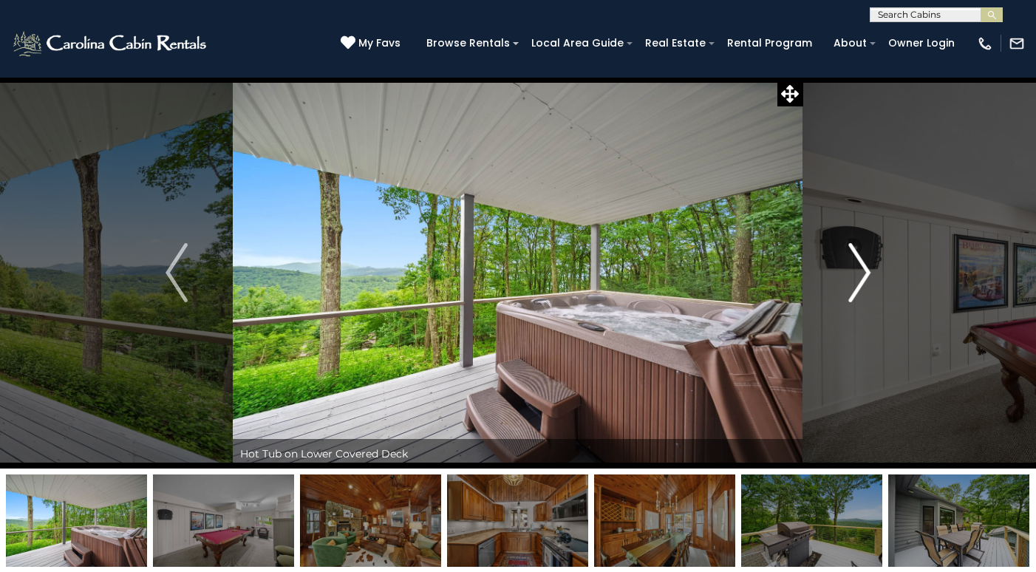
click at [863, 274] on img "Next" at bounding box center [860, 272] width 22 height 59
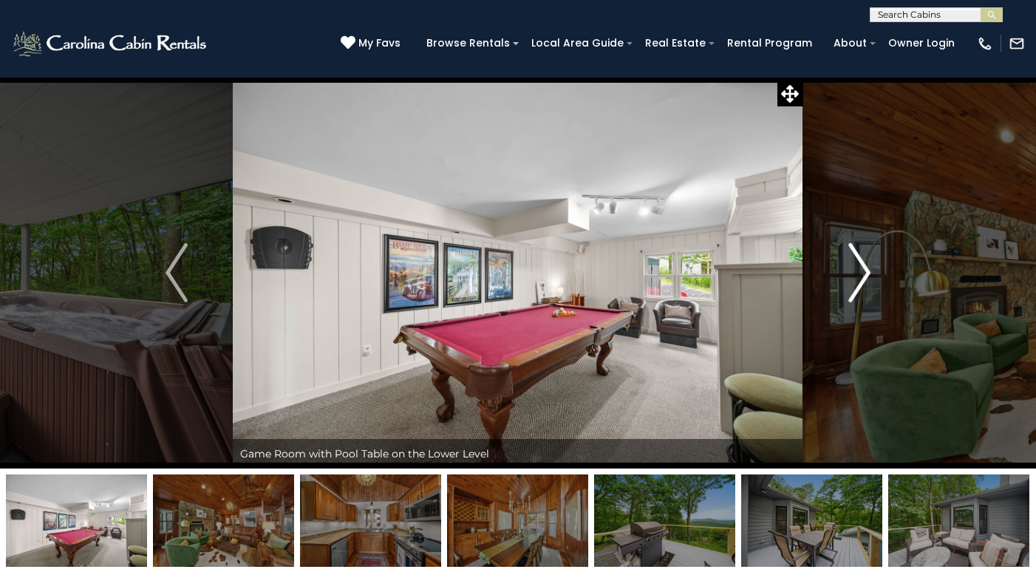
click at [863, 274] on img "Next" at bounding box center [860, 272] width 22 height 59
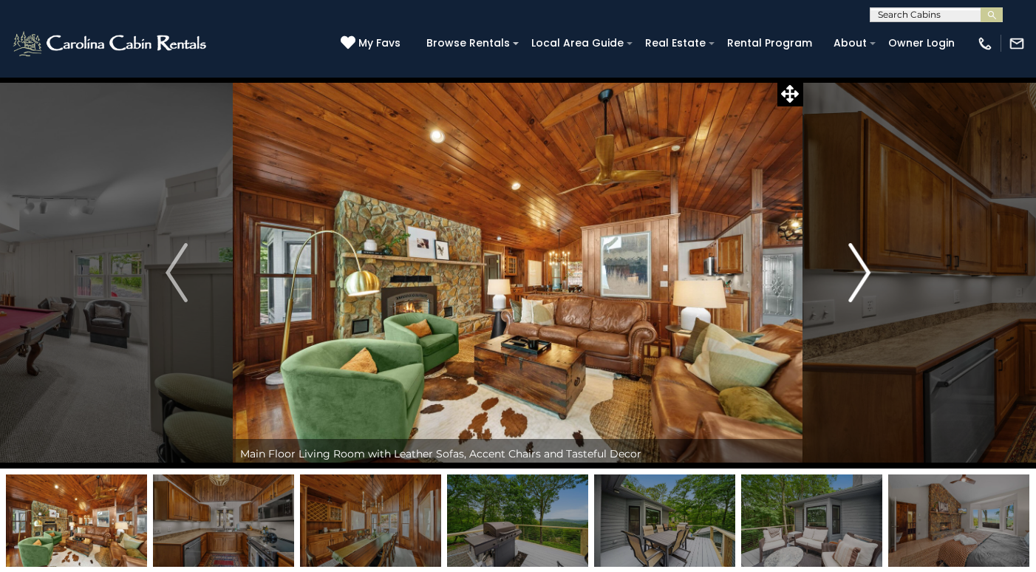
click at [862, 274] on img "Next" at bounding box center [860, 272] width 22 height 59
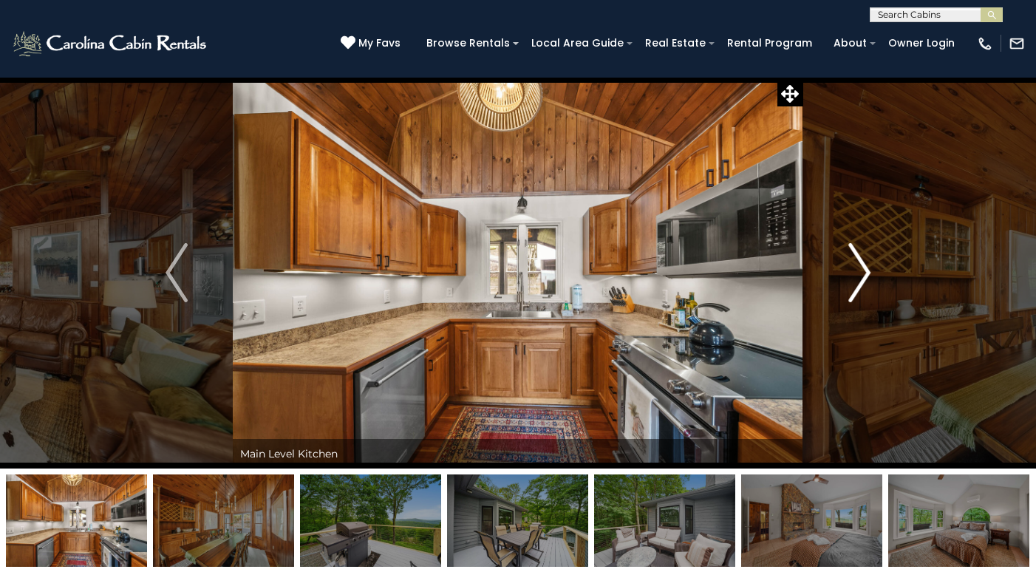
click at [862, 275] on img "Next" at bounding box center [860, 272] width 22 height 59
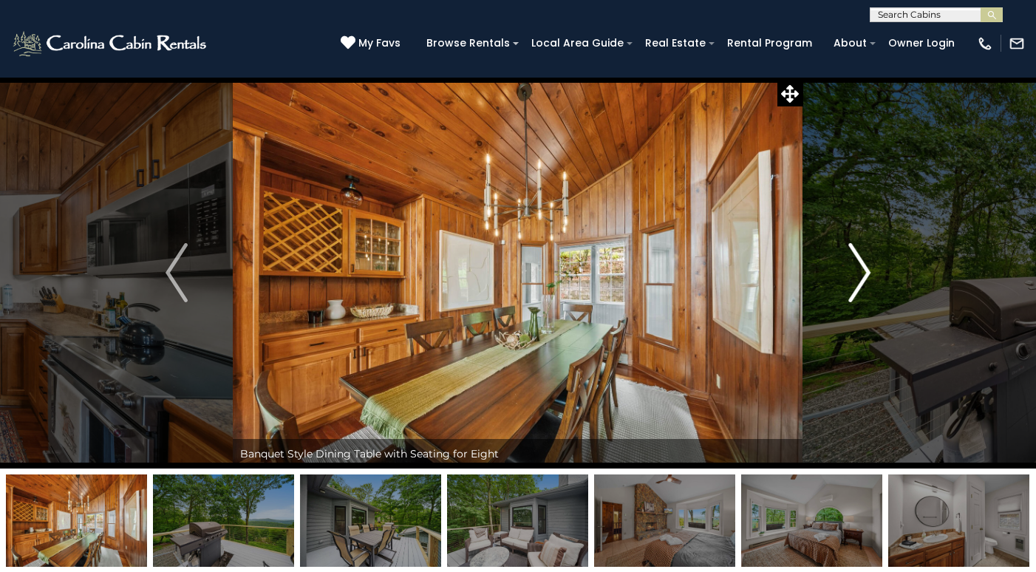
click at [862, 275] on img "Next" at bounding box center [860, 272] width 22 height 59
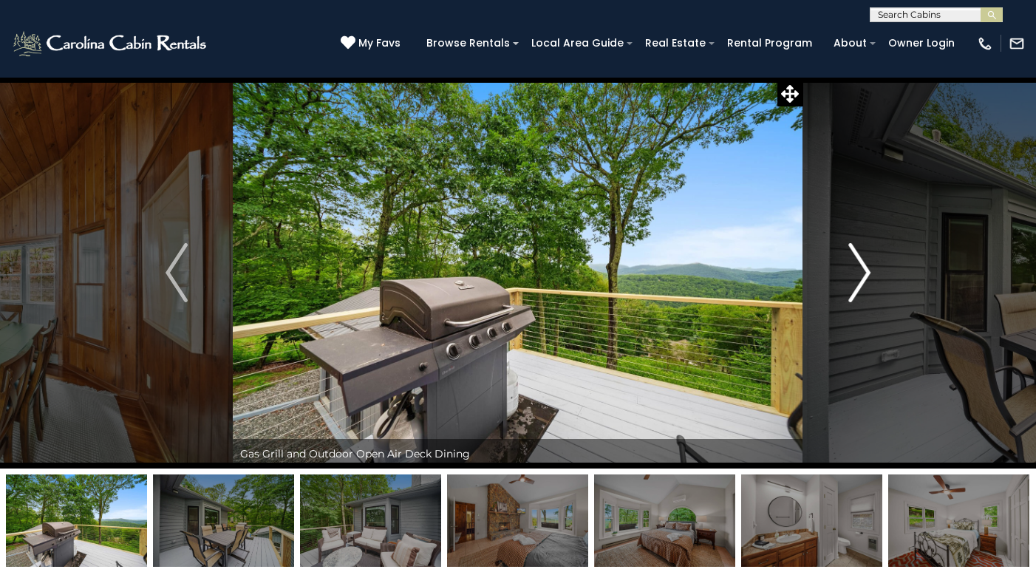
click at [862, 275] on img "Next" at bounding box center [860, 272] width 22 height 59
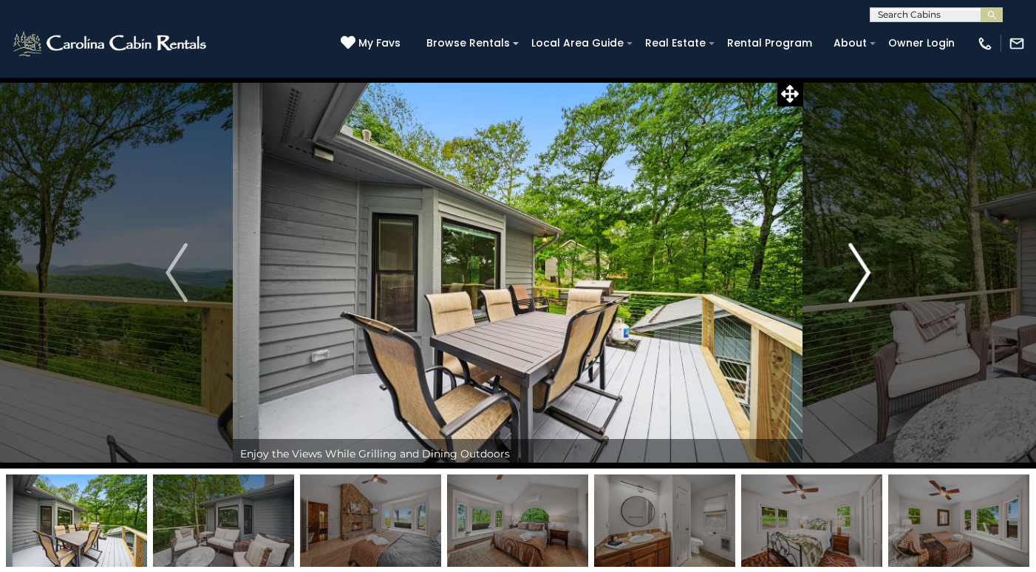
click at [862, 275] on img "Next" at bounding box center [860, 272] width 22 height 59
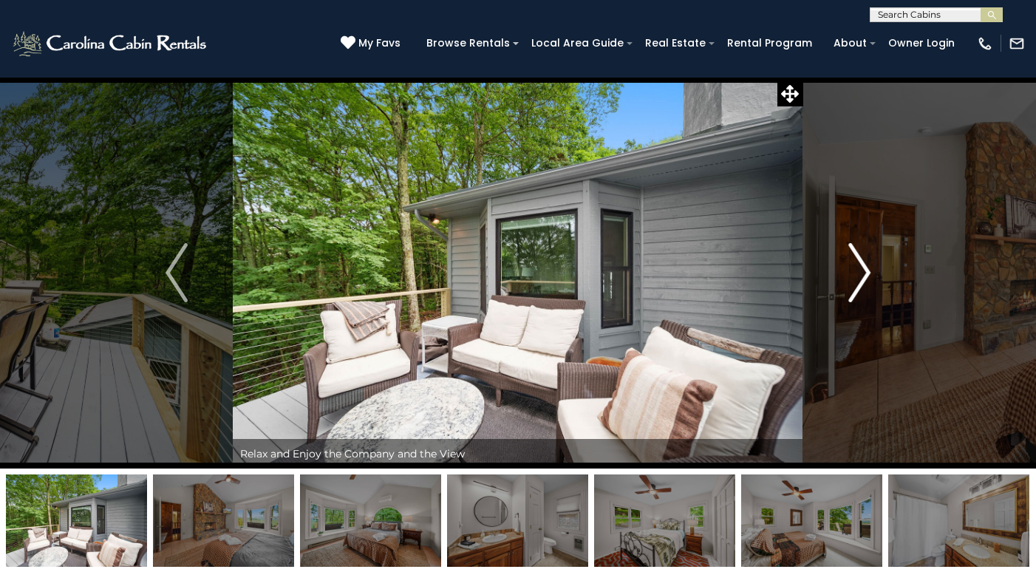
click at [862, 275] on img "Next" at bounding box center [860, 272] width 22 height 59
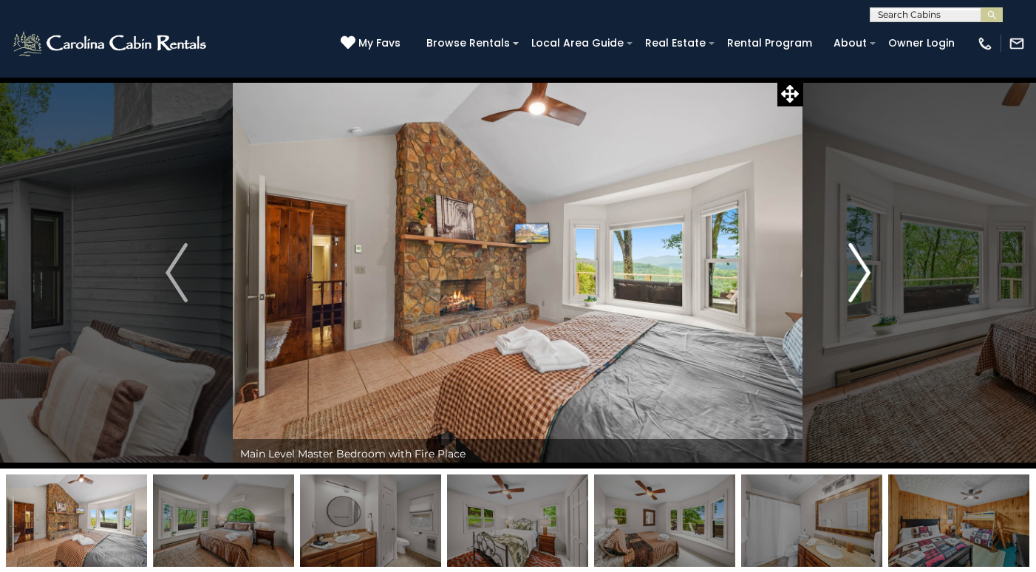
click at [862, 275] on img "Next" at bounding box center [860, 272] width 22 height 59
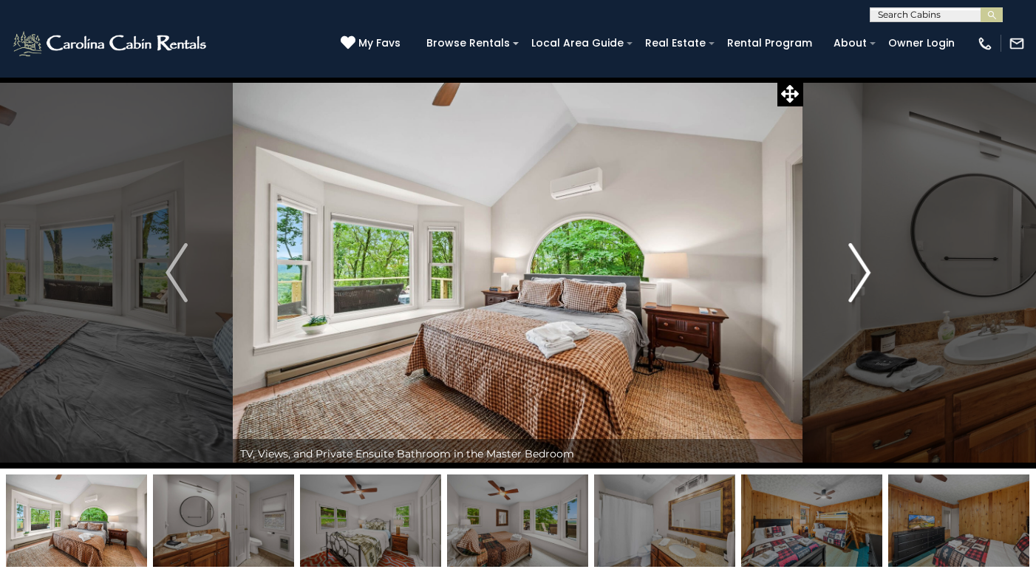
click at [862, 275] on img "Next" at bounding box center [860, 272] width 22 height 59
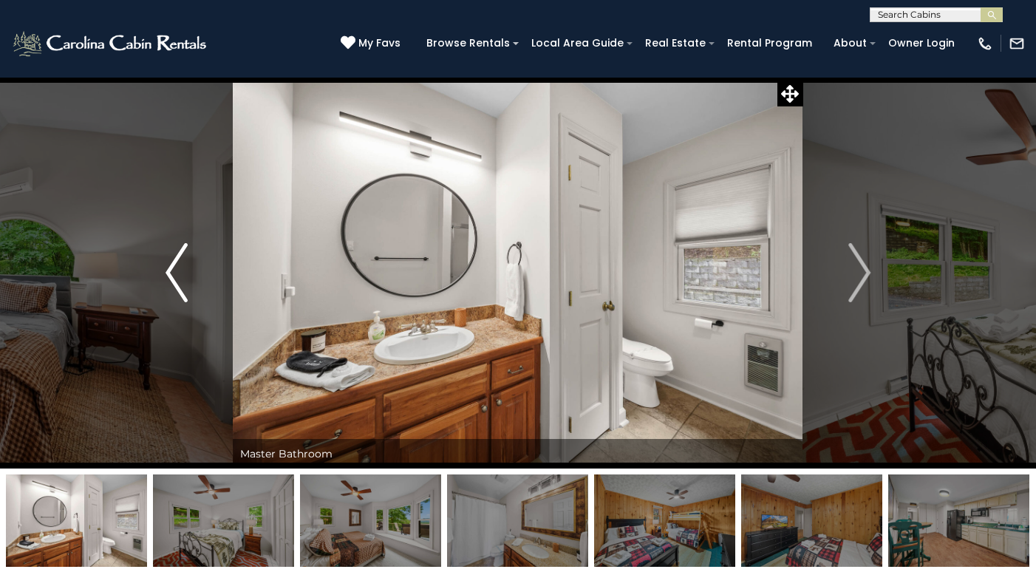
click at [174, 279] on img "Previous" at bounding box center [177, 272] width 22 height 59
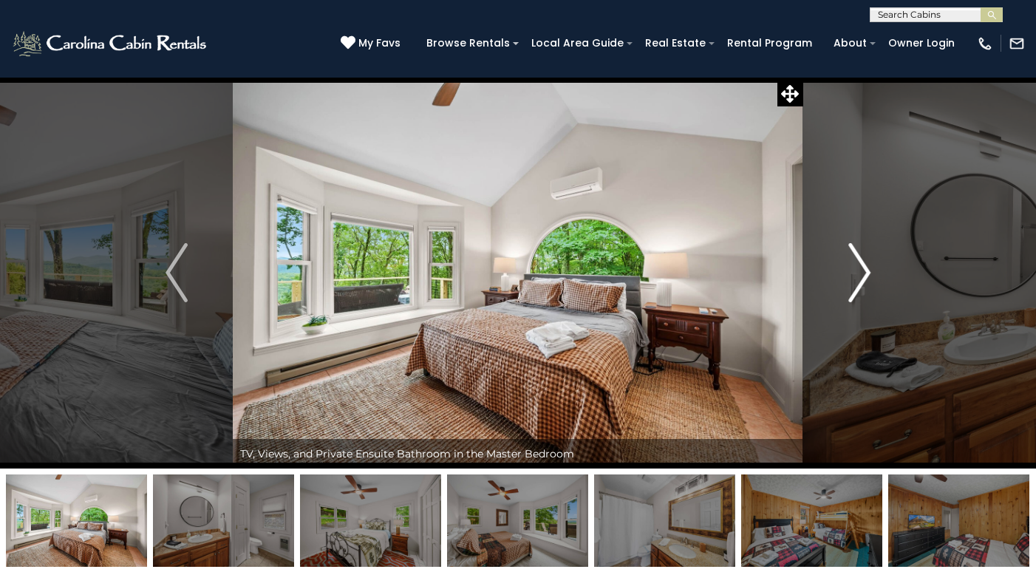
click at [861, 268] on img "Next" at bounding box center [860, 272] width 22 height 59
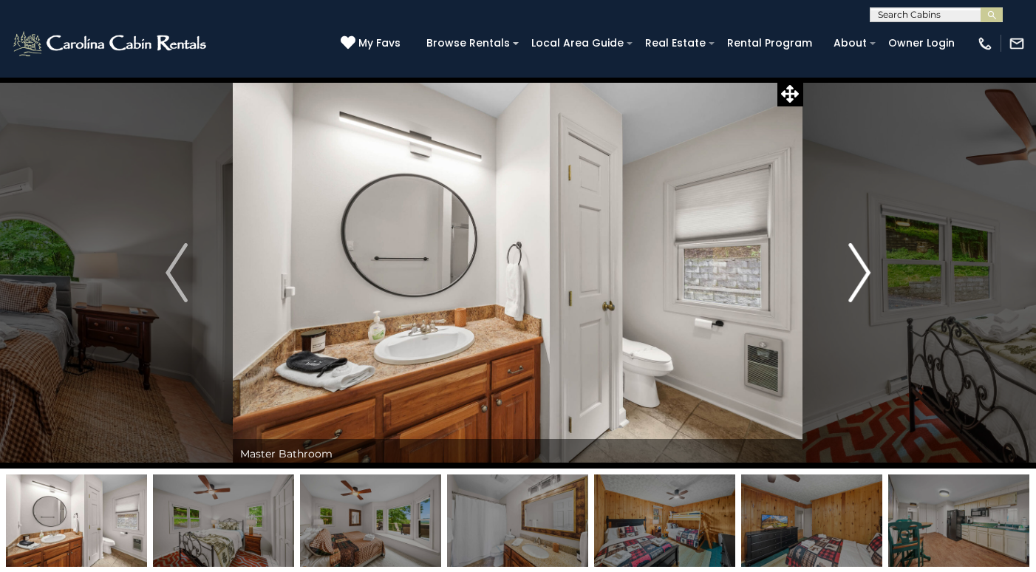
click at [861, 268] on img "Next" at bounding box center [860, 272] width 22 height 59
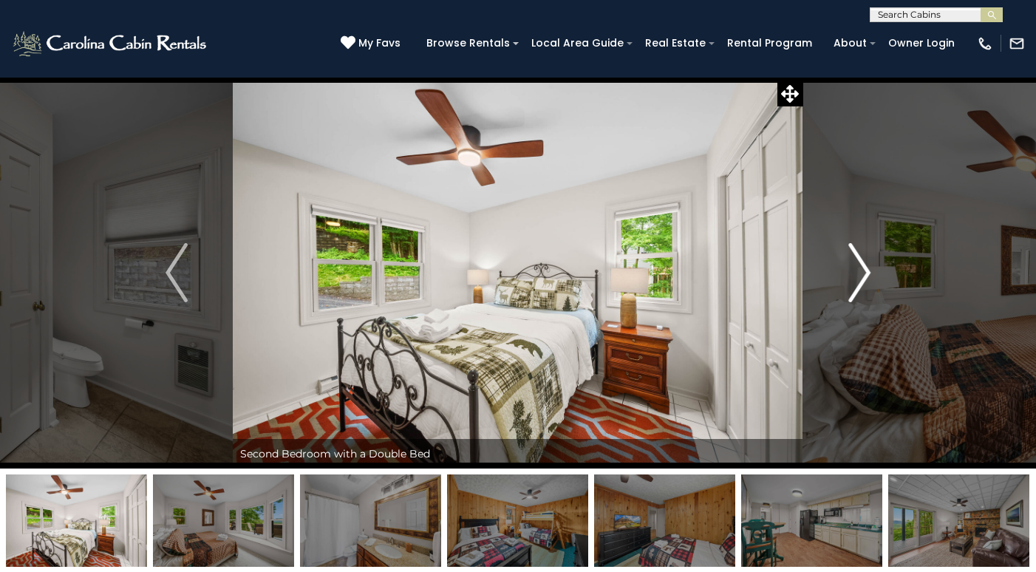
click at [861, 268] on img "Next" at bounding box center [860, 272] width 22 height 59
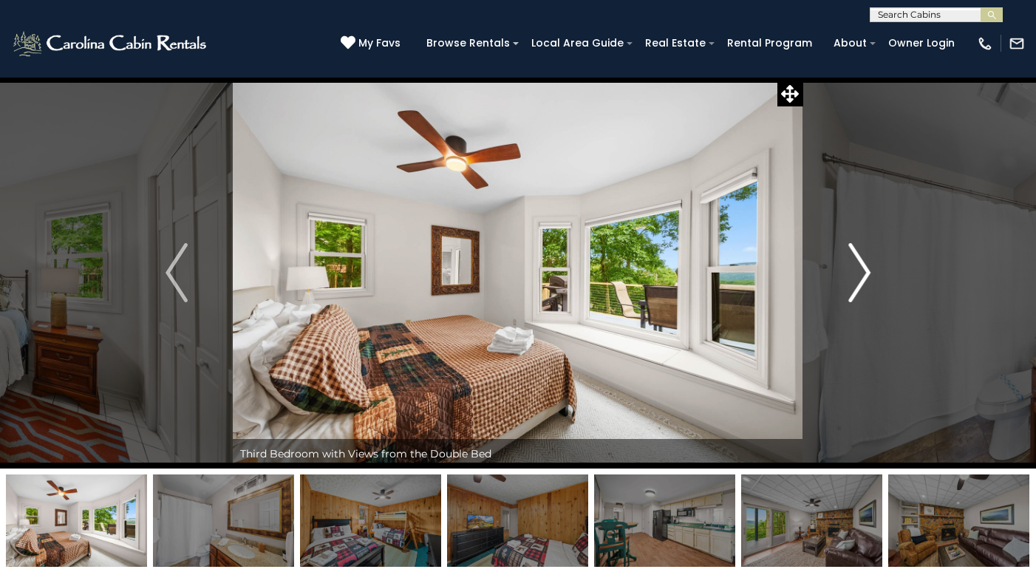
click at [861, 268] on img "Next" at bounding box center [860, 272] width 22 height 59
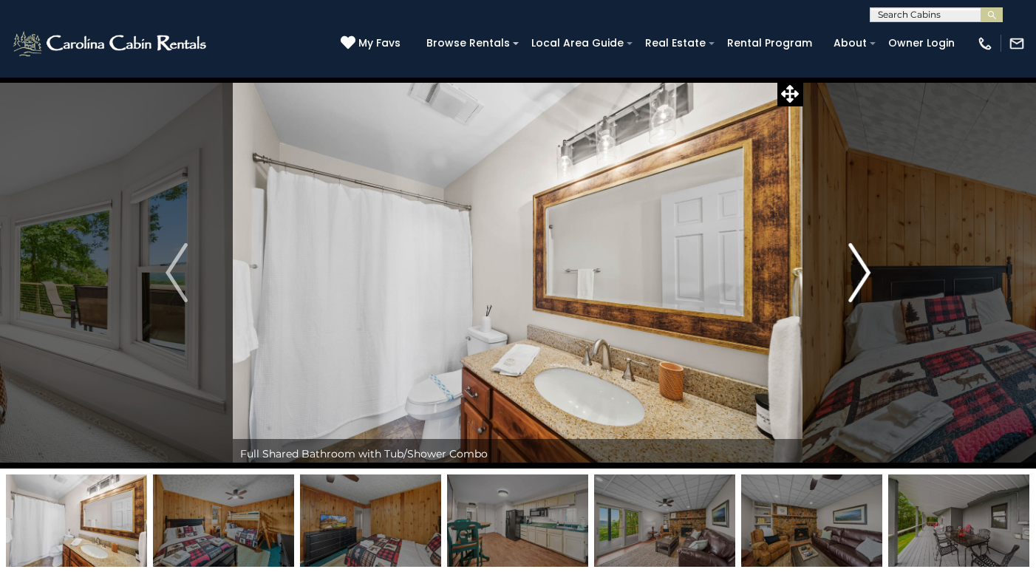
click at [861, 268] on img "Next" at bounding box center [860, 272] width 22 height 59
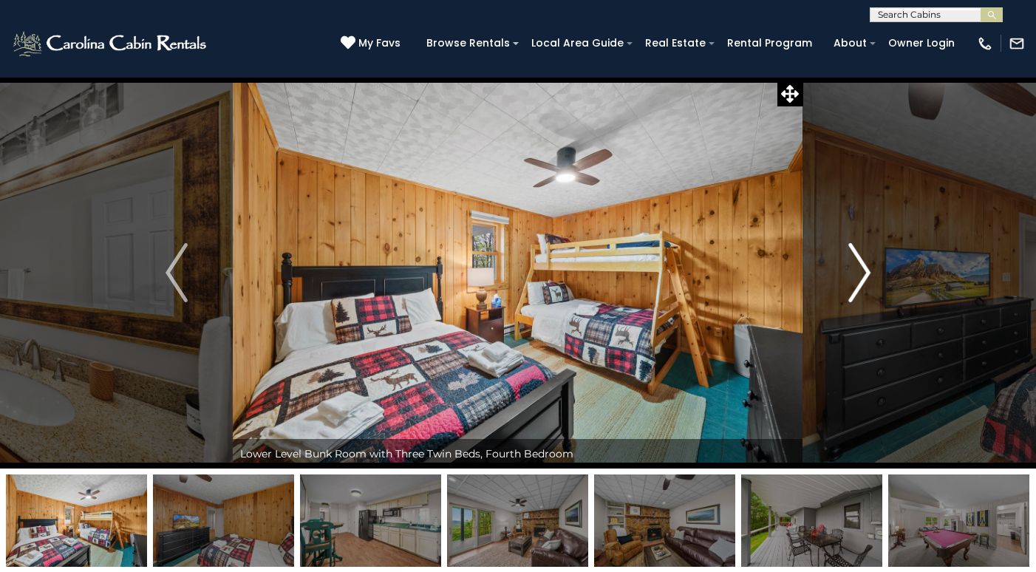
click at [861, 268] on img "Next" at bounding box center [860, 272] width 22 height 59
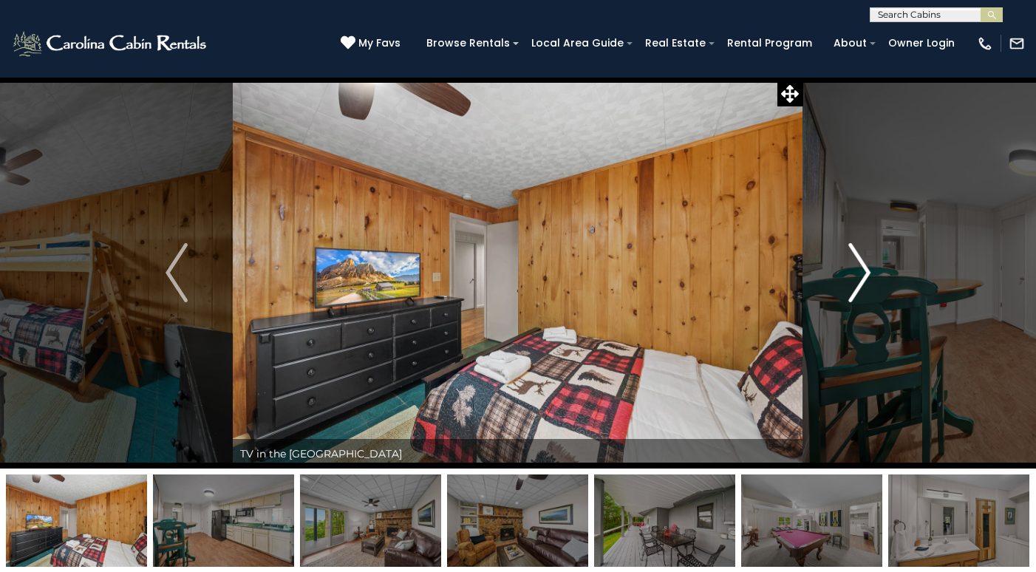
click at [861, 268] on img "Next" at bounding box center [860, 272] width 22 height 59
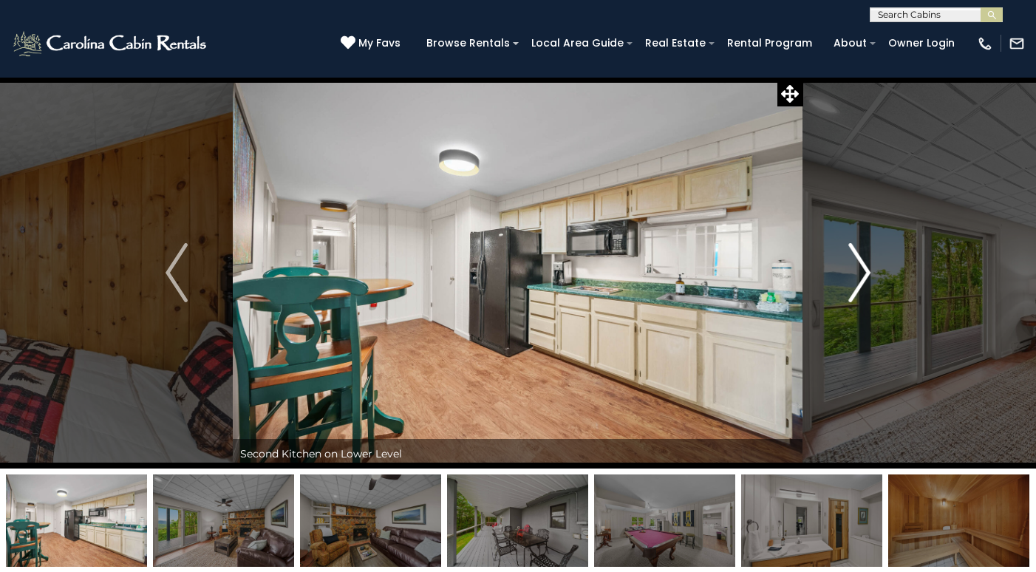
click at [861, 268] on img "Next" at bounding box center [860, 272] width 22 height 59
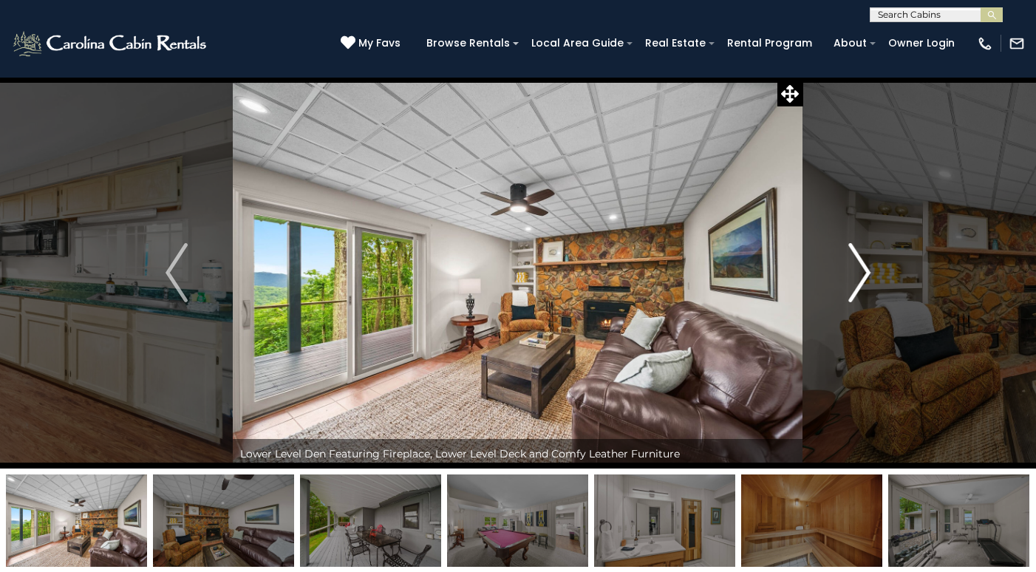
click at [861, 268] on img "Next" at bounding box center [860, 272] width 22 height 59
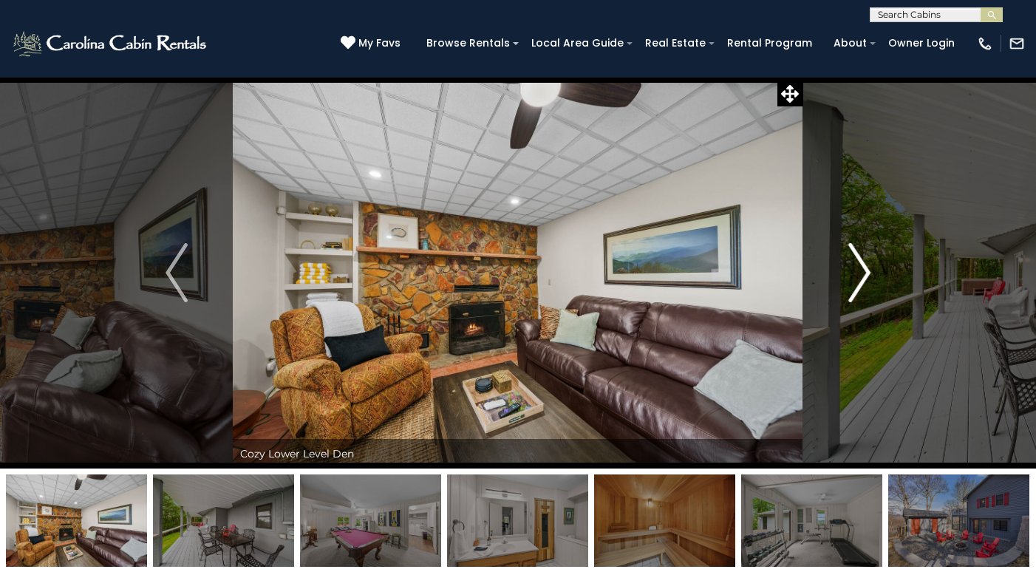
click at [861, 268] on img "Next" at bounding box center [860, 272] width 22 height 59
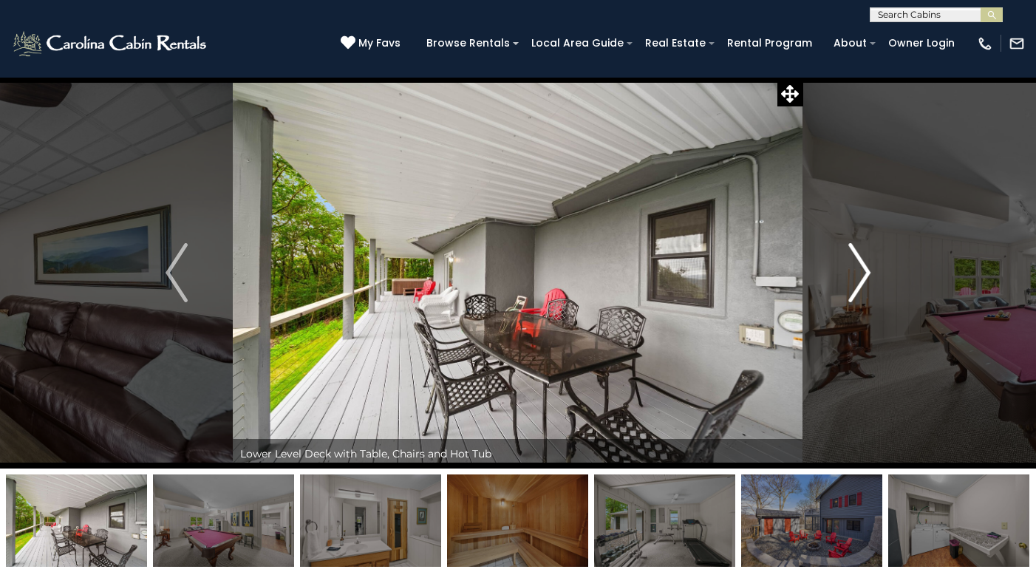
click at [861, 268] on img "Next" at bounding box center [860, 272] width 22 height 59
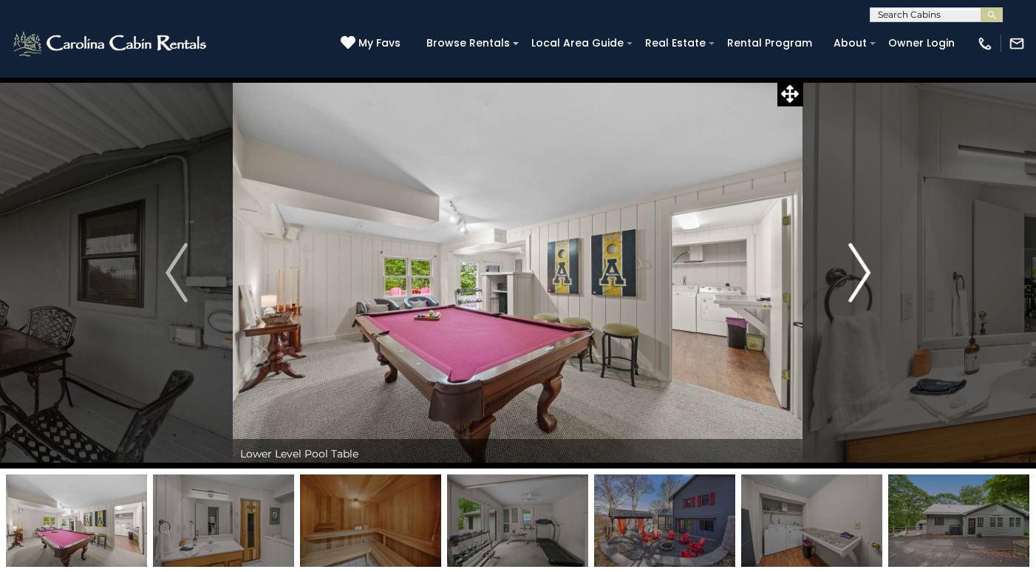
click at [861, 268] on img "Next" at bounding box center [860, 272] width 22 height 59
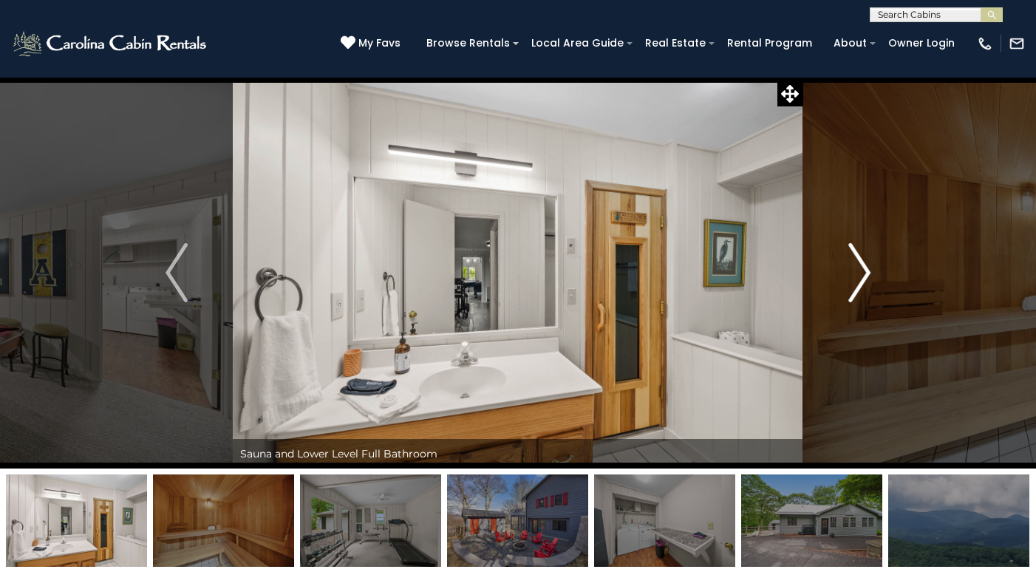
click at [861, 268] on img "Next" at bounding box center [860, 272] width 22 height 59
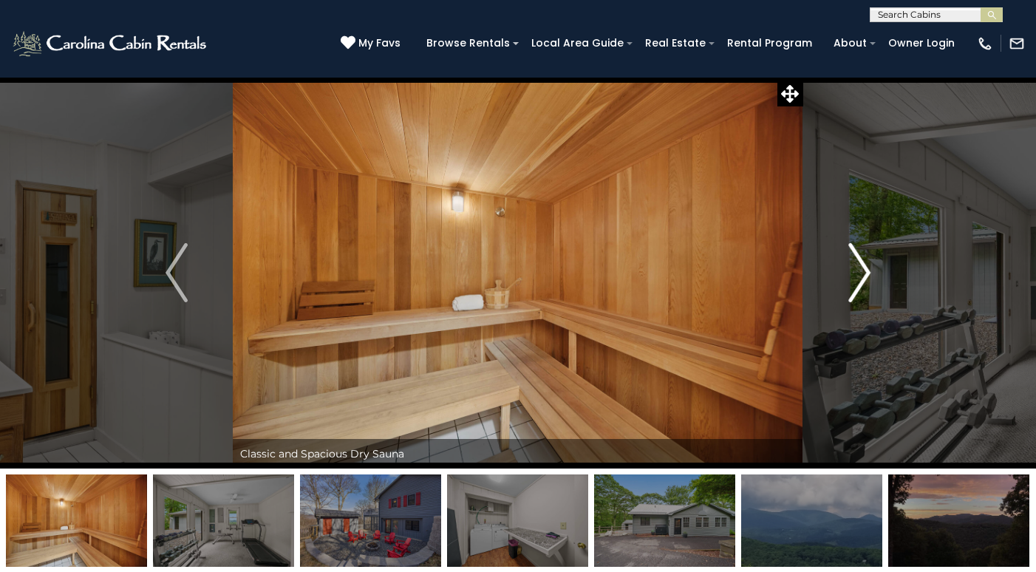
click at [861, 268] on img "Next" at bounding box center [860, 272] width 22 height 59
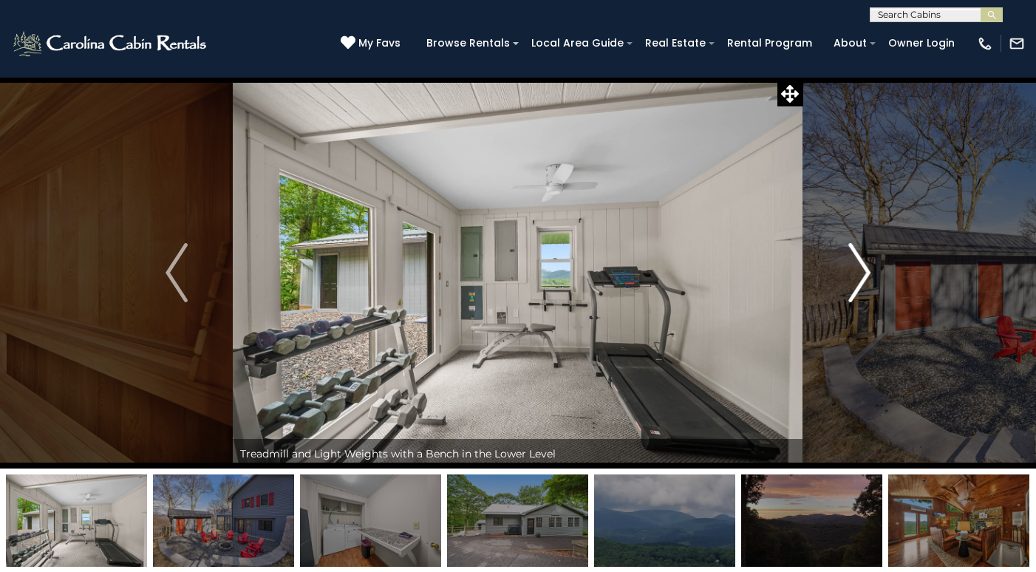
click at [861, 268] on img "Next" at bounding box center [860, 272] width 22 height 59
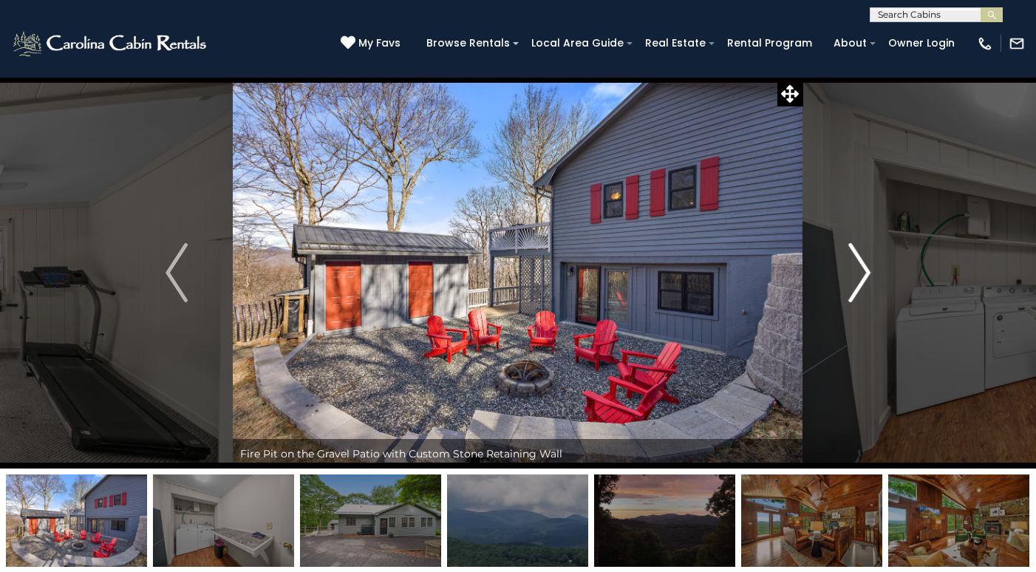
click at [861, 269] on img "Next" at bounding box center [860, 272] width 22 height 59
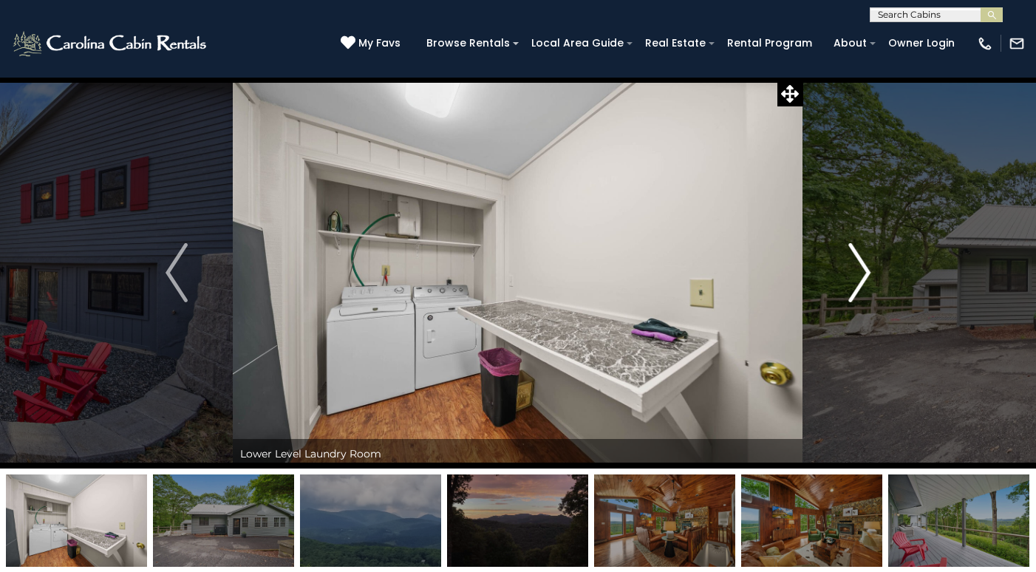
click at [861, 269] on img "Next" at bounding box center [860, 272] width 22 height 59
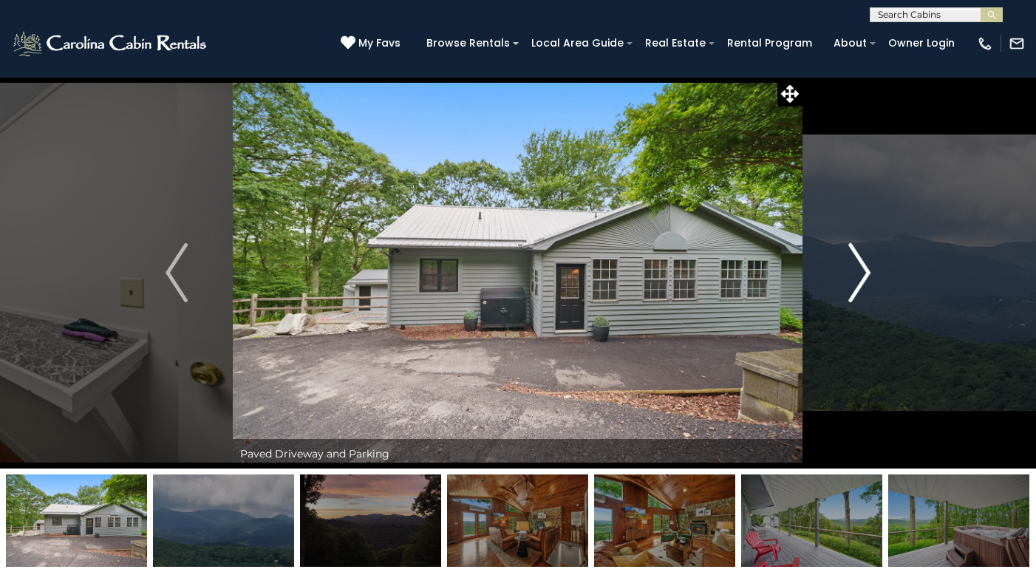
click at [861, 269] on img "Next" at bounding box center [860, 272] width 22 height 59
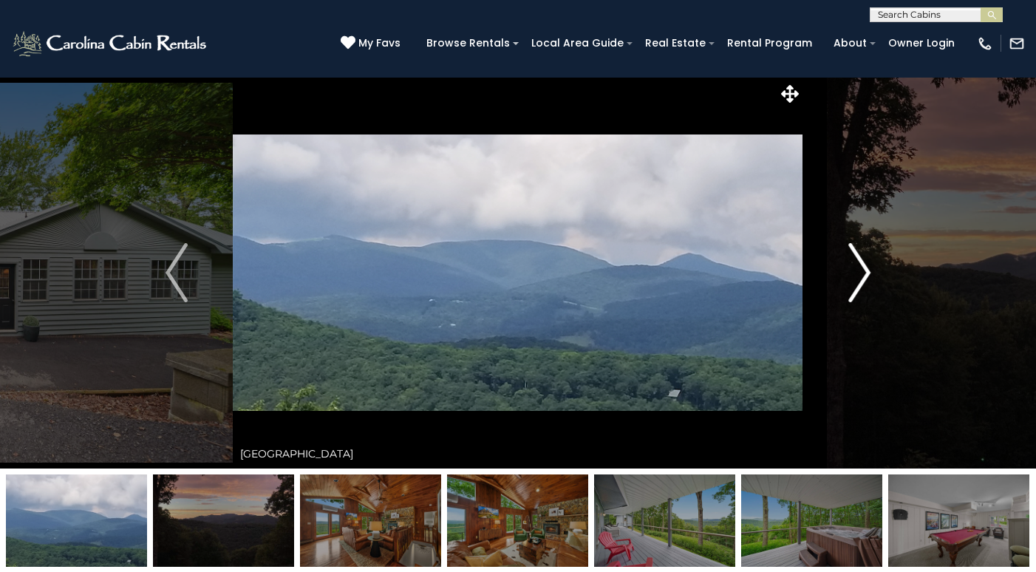
click at [861, 269] on img "Next" at bounding box center [860, 272] width 22 height 59
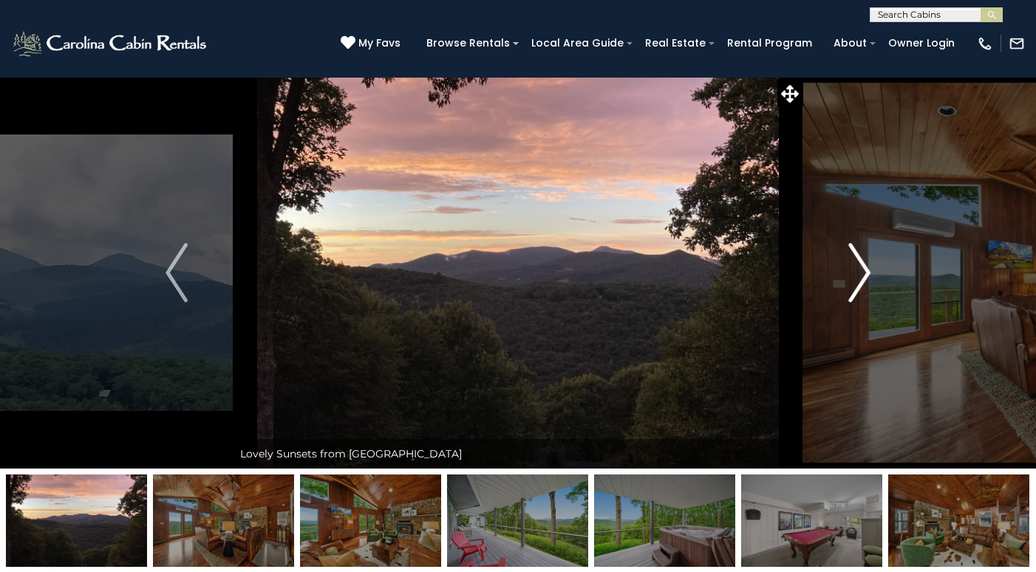
click at [861, 269] on img "Next" at bounding box center [860, 272] width 22 height 59
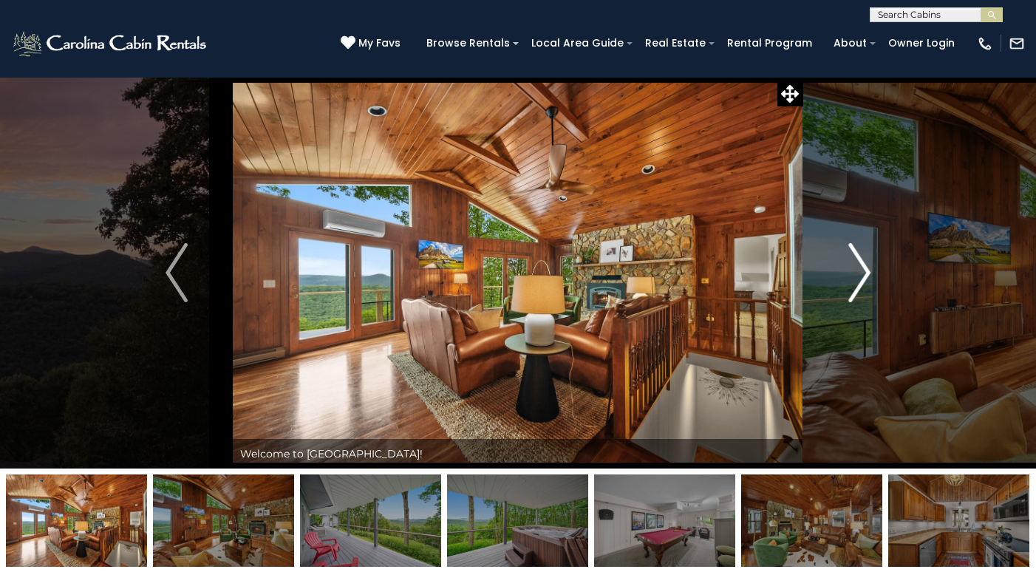
click at [861, 269] on img "Next" at bounding box center [860, 272] width 22 height 59
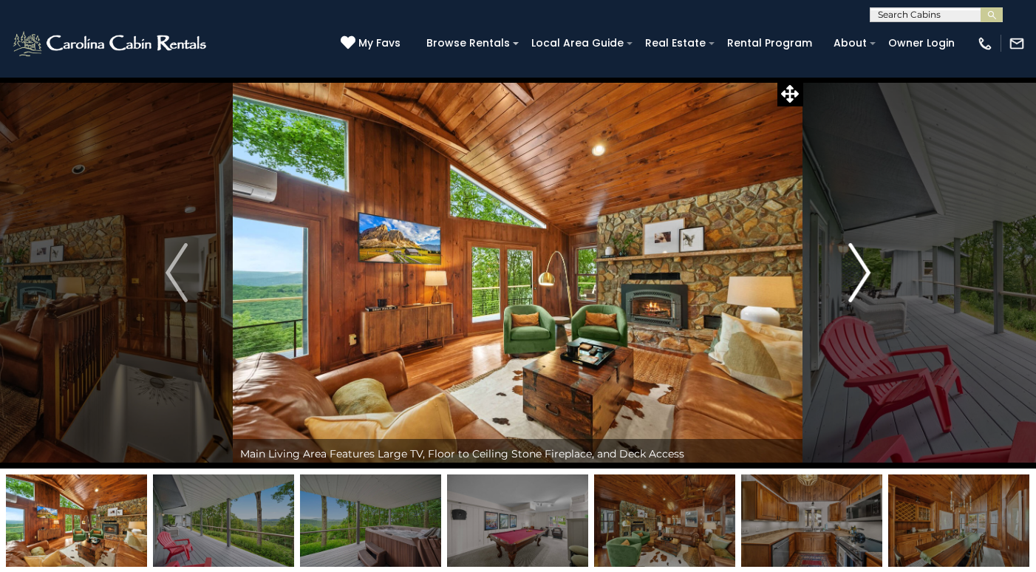
click at [861, 269] on img "Next" at bounding box center [860, 272] width 22 height 59
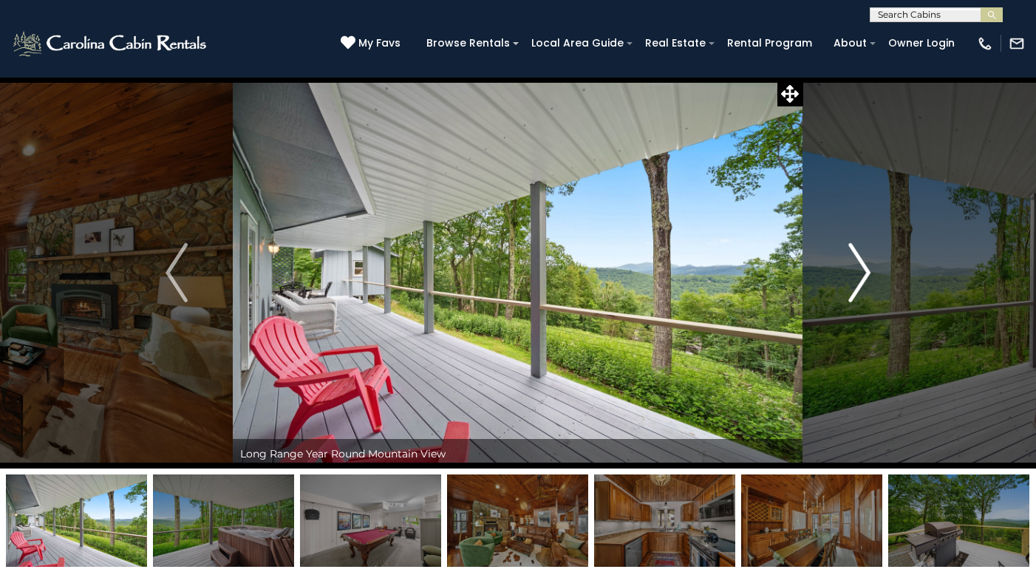
click at [861, 269] on img "Next" at bounding box center [860, 272] width 22 height 59
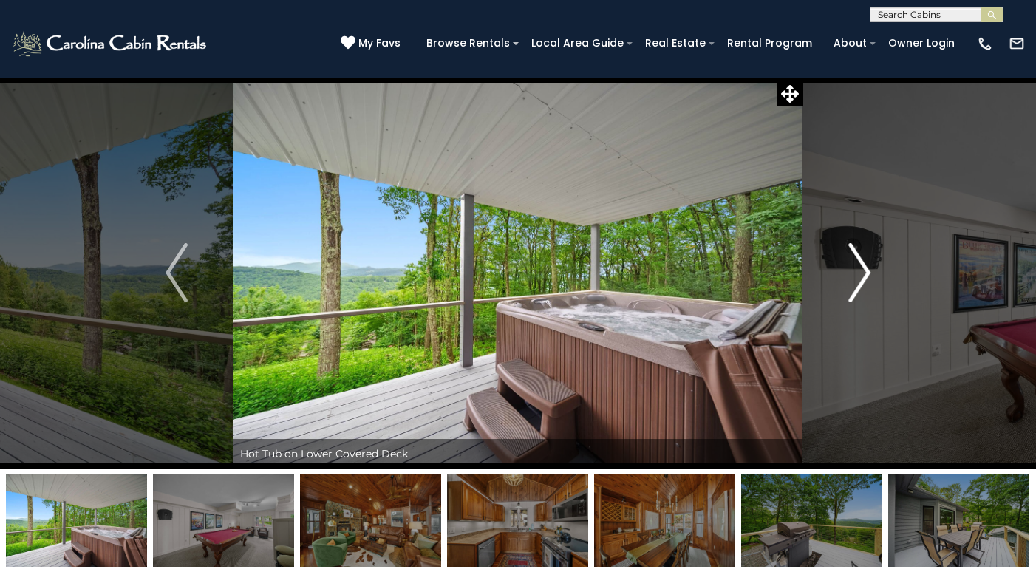
click at [861, 269] on img "Next" at bounding box center [860, 272] width 22 height 59
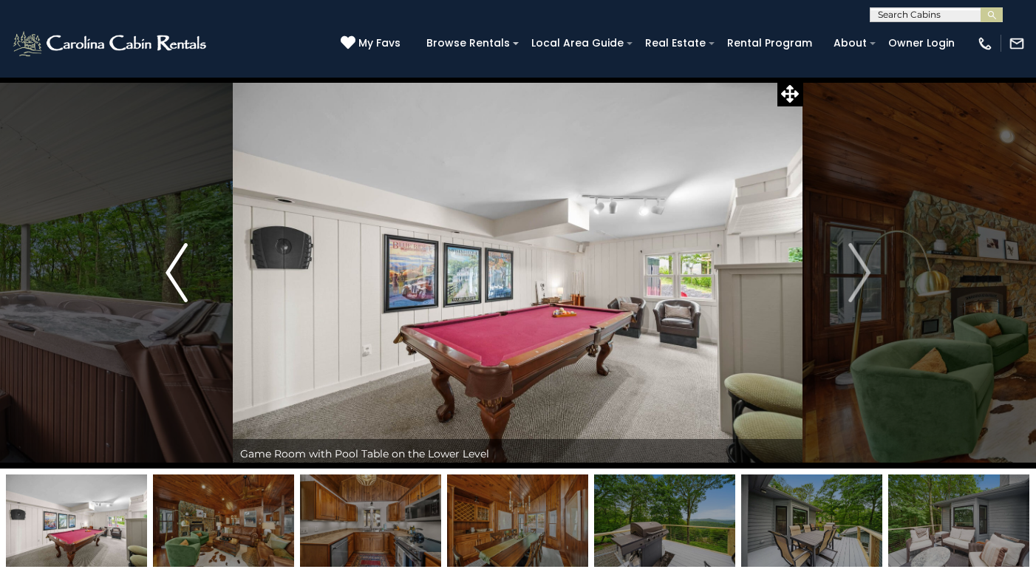
click at [177, 279] on img "Previous" at bounding box center [177, 272] width 22 height 59
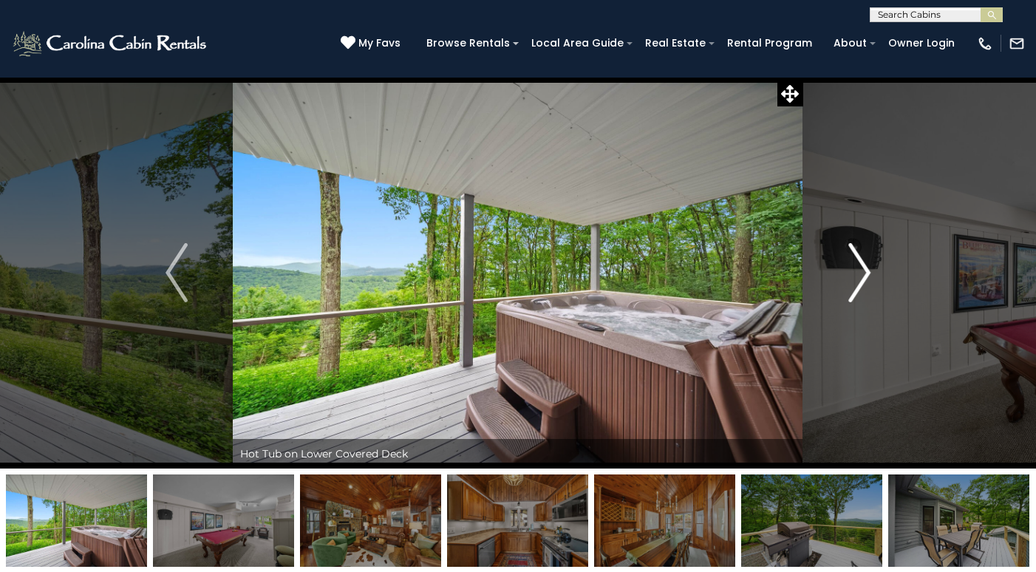
click at [849, 293] on img "Next" at bounding box center [860, 272] width 22 height 59
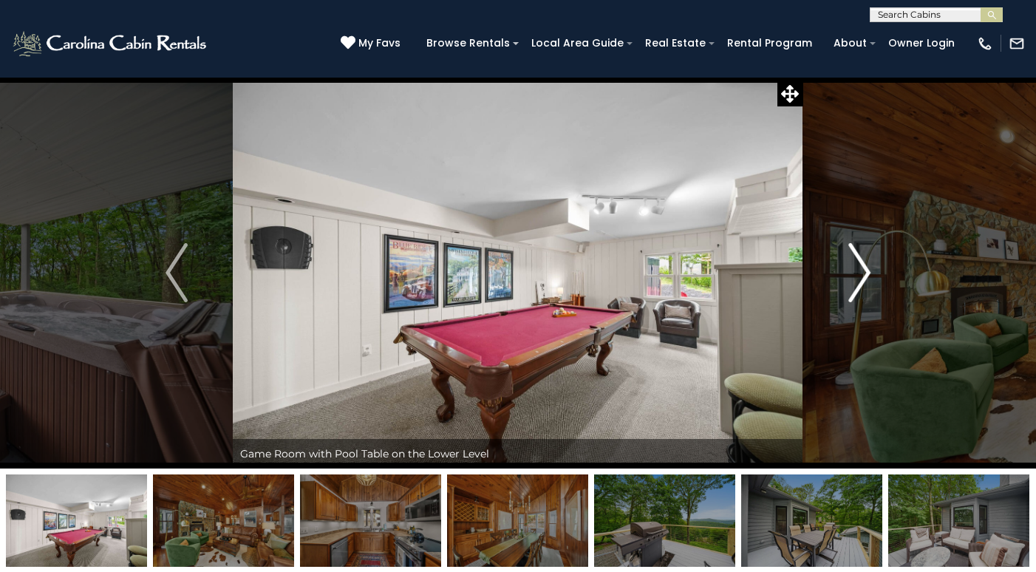
click at [849, 292] on img "Next" at bounding box center [860, 272] width 22 height 59
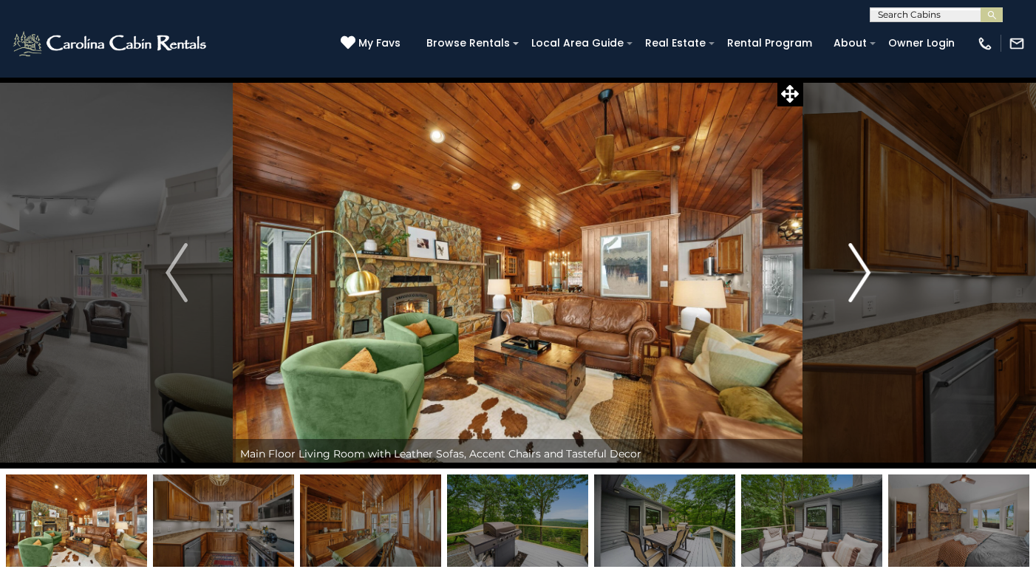
click at [849, 291] on img "Next" at bounding box center [860, 272] width 22 height 59
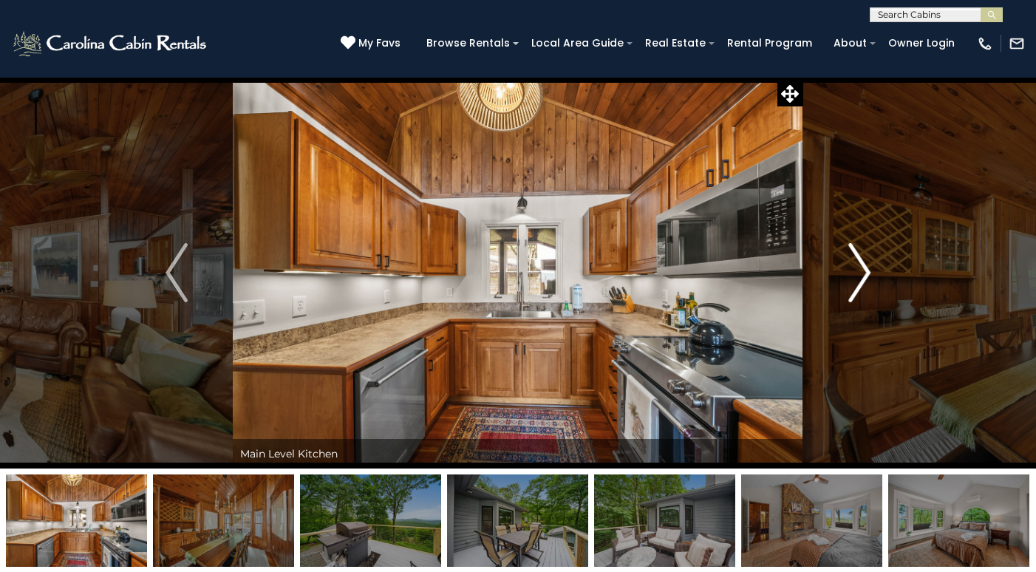
click at [851, 288] on img "Next" at bounding box center [860, 272] width 22 height 59
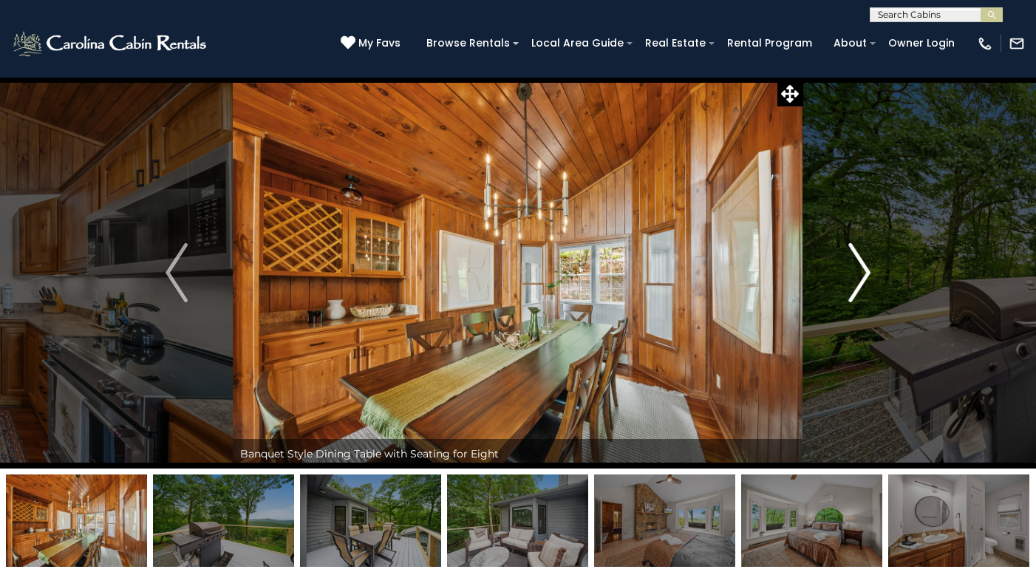
click at [849, 288] on img "Next" at bounding box center [860, 272] width 22 height 59
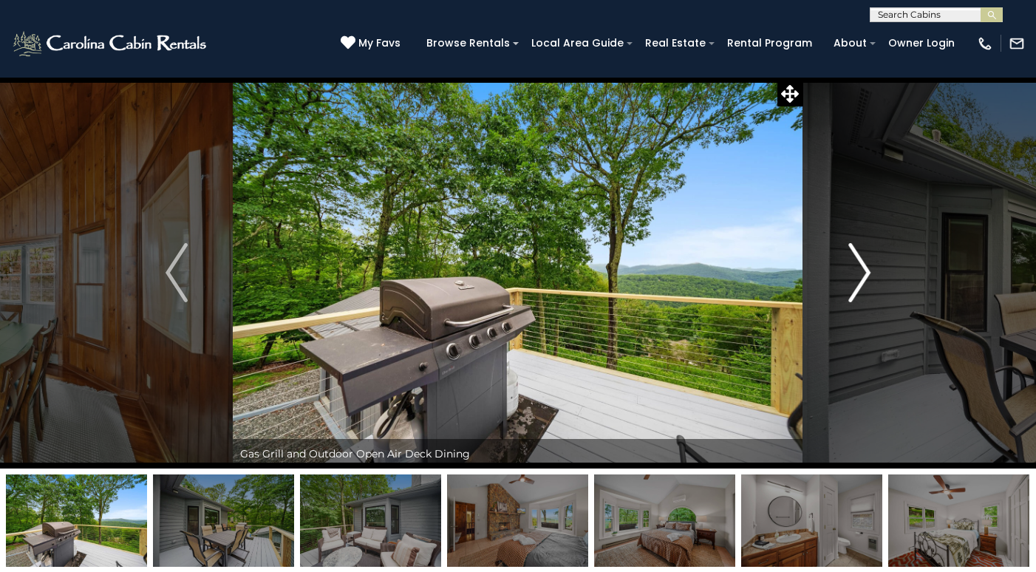
click at [848, 288] on button "Next" at bounding box center [860, 273] width 112 height 392
